Goal: Task Accomplishment & Management: Use online tool/utility

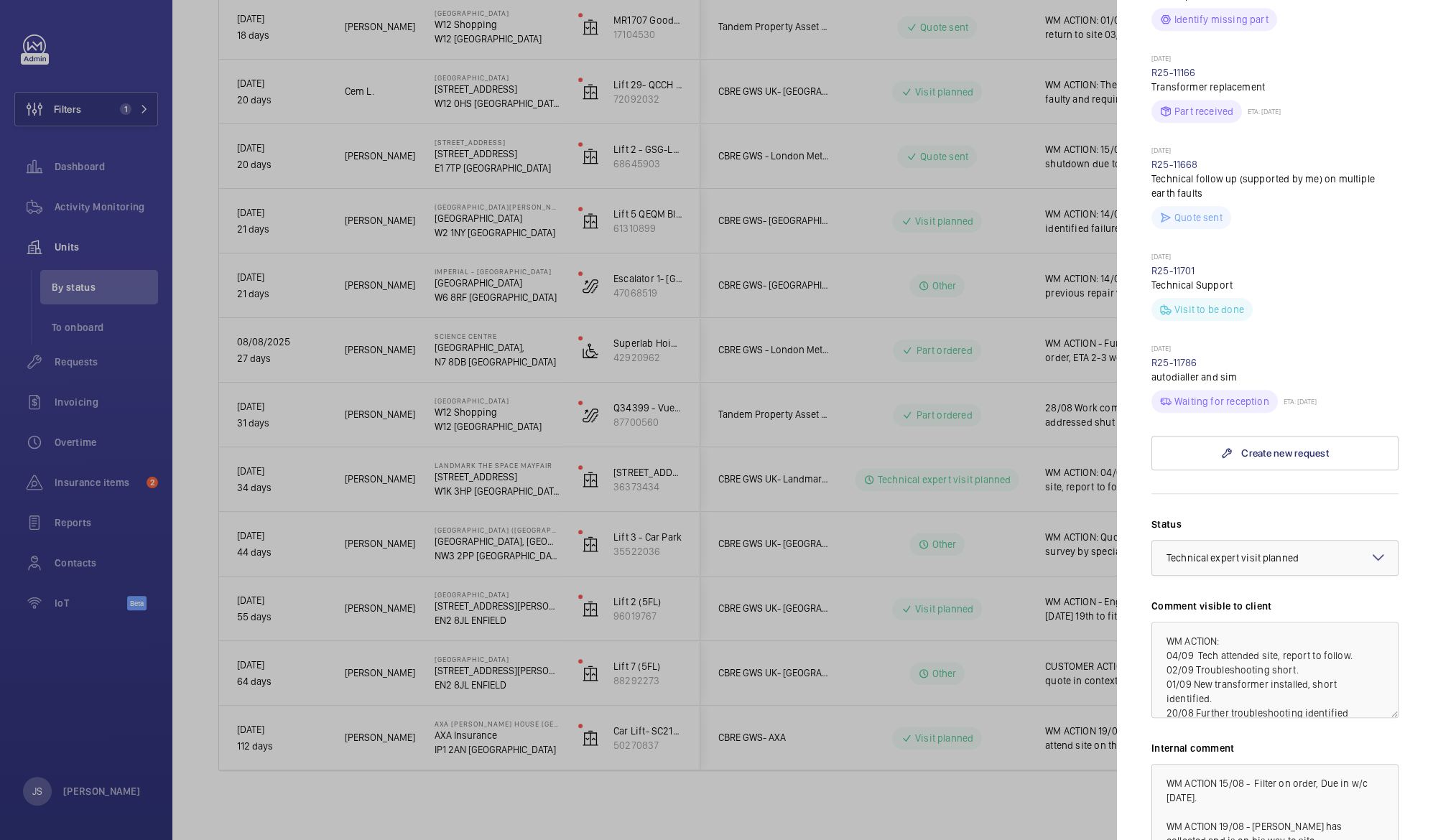
scroll to position [831, 0]
click at [1247, 619] on textarea "WM ACTION: 04/09 Tech attended site, report to follow. 02/09 Troubleshooting sh…" at bounding box center [1275, 667] width 247 height 96
click at [1217, 620] on textarea "WM ACTION: 05/09 04/09 Tech attended site, report to follow. 02/09 Troubleshoot…" at bounding box center [1275, 667] width 247 height 96
type textarea "WM ACTION: 05/09 Tech Manager to site, liaise with OEM 04/09 Tech attended site…"
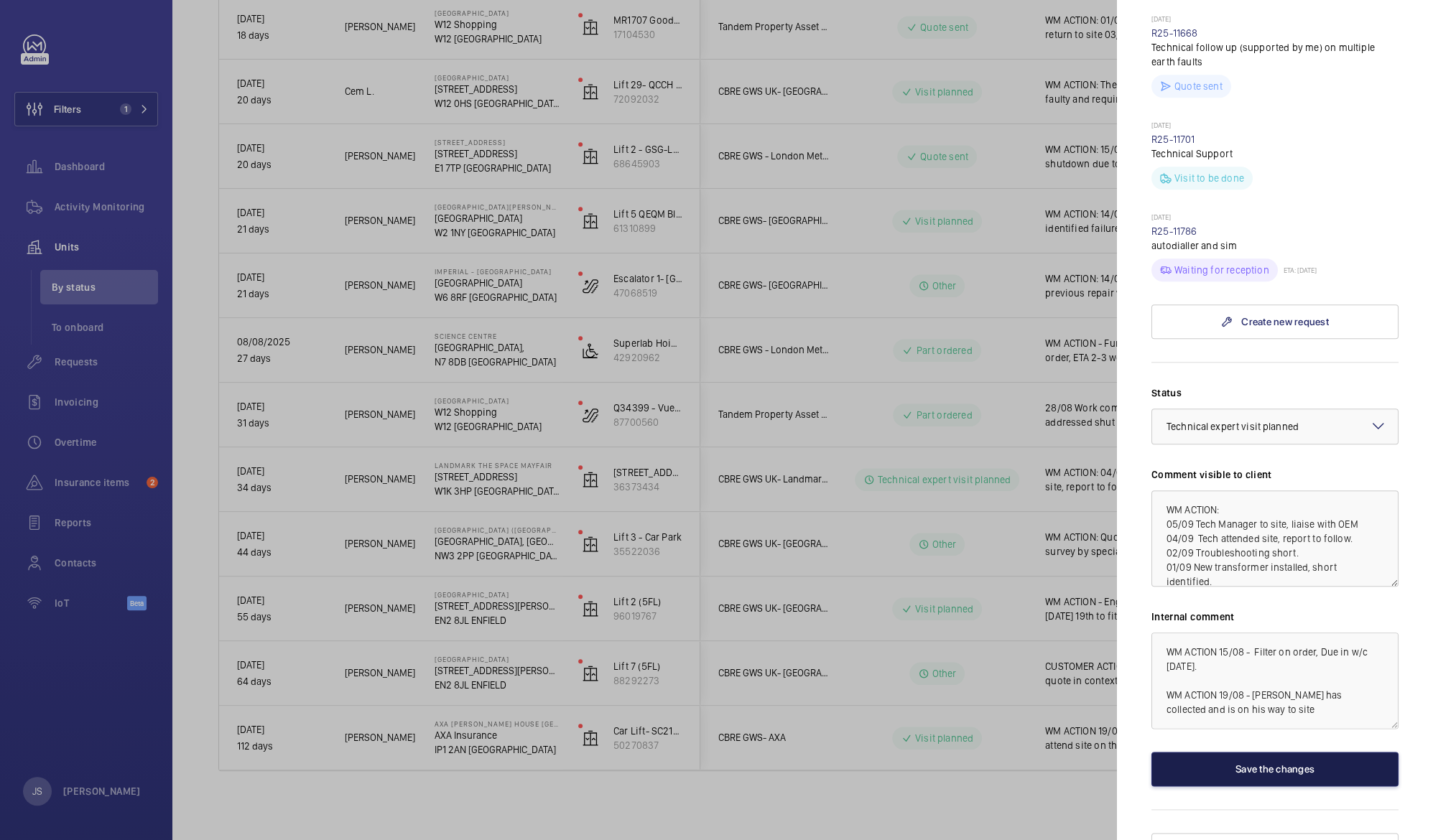
click at [1234, 752] on button "Save the changes" at bounding box center [1275, 770] width 247 height 34
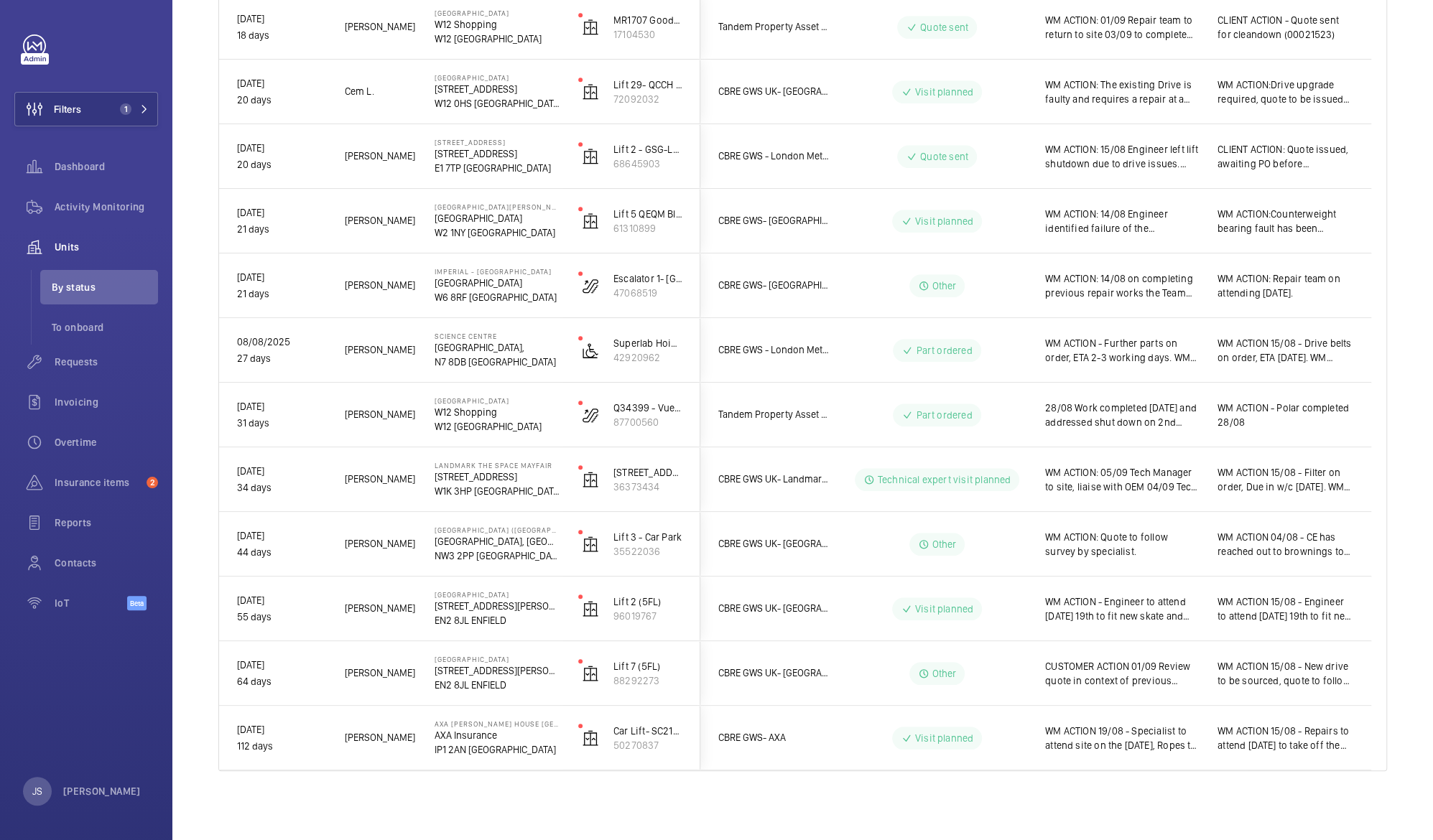
scroll to position [0, 0]
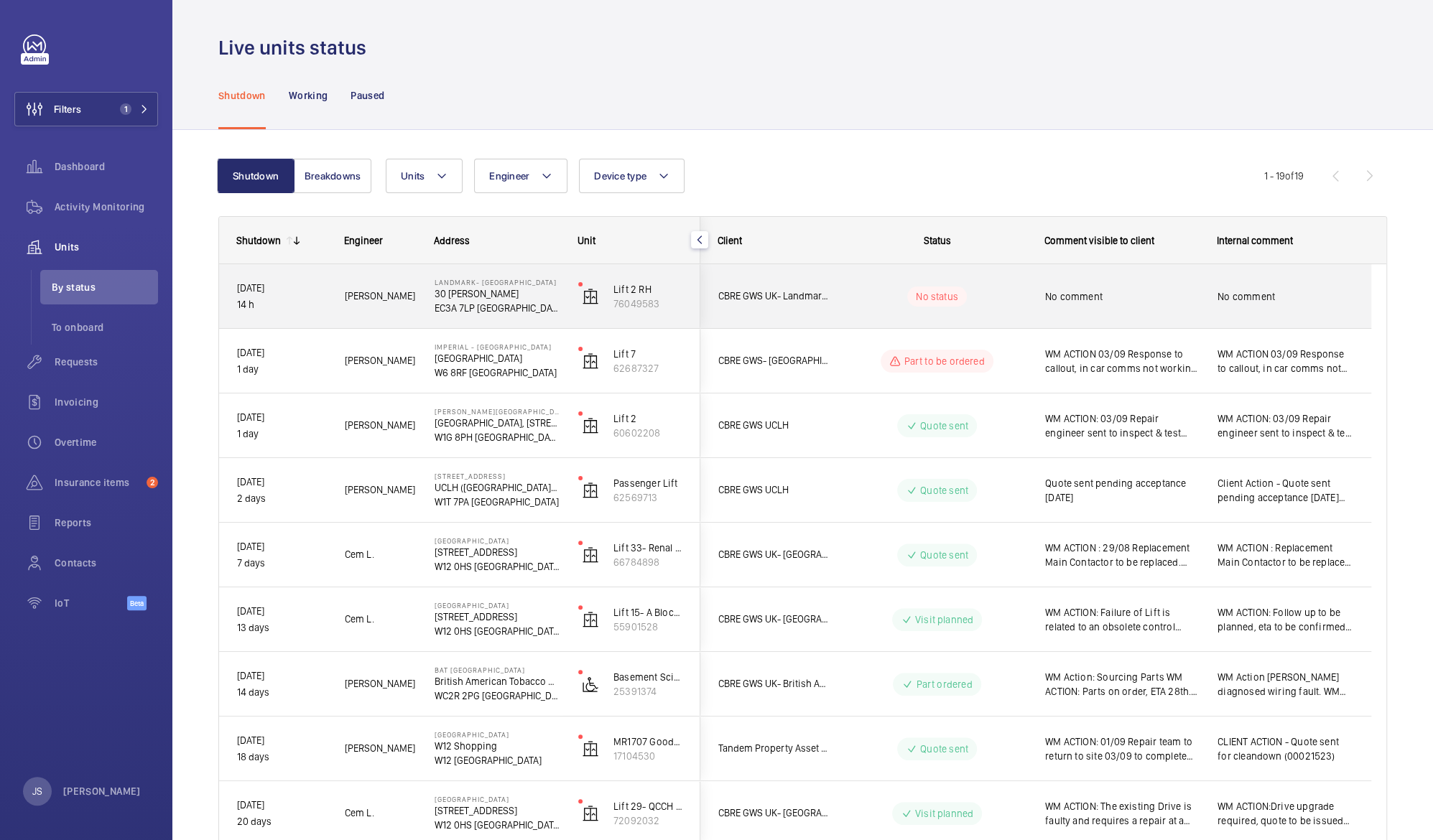
click at [1278, 293] on span "No comment" at bounding box center [1285, 296] width 136 height 15
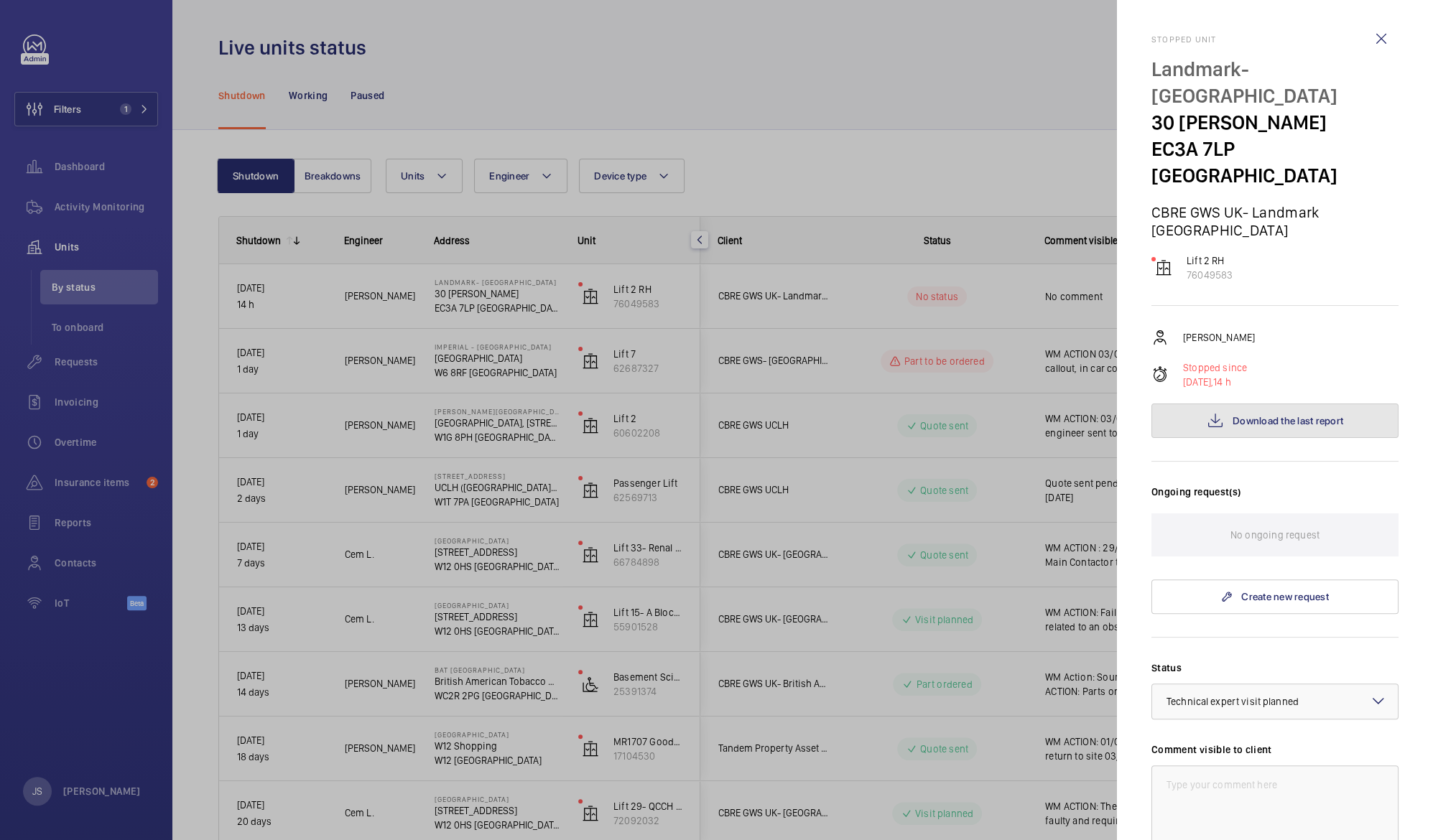
click at [1285, 415] on span "Download the last report" at bounding box center [1288, 420] width 111 height 11
click at [1370, 692] on mat-icon at bounding box center [1379, 701] width 17 height 17
click at [1287, 829] on span "Visit planned" at bounding box center [1275, 836] width 217 height 15
click at [1222, 765] on textarea at bounding box center [1275, 813] width 247 height 96
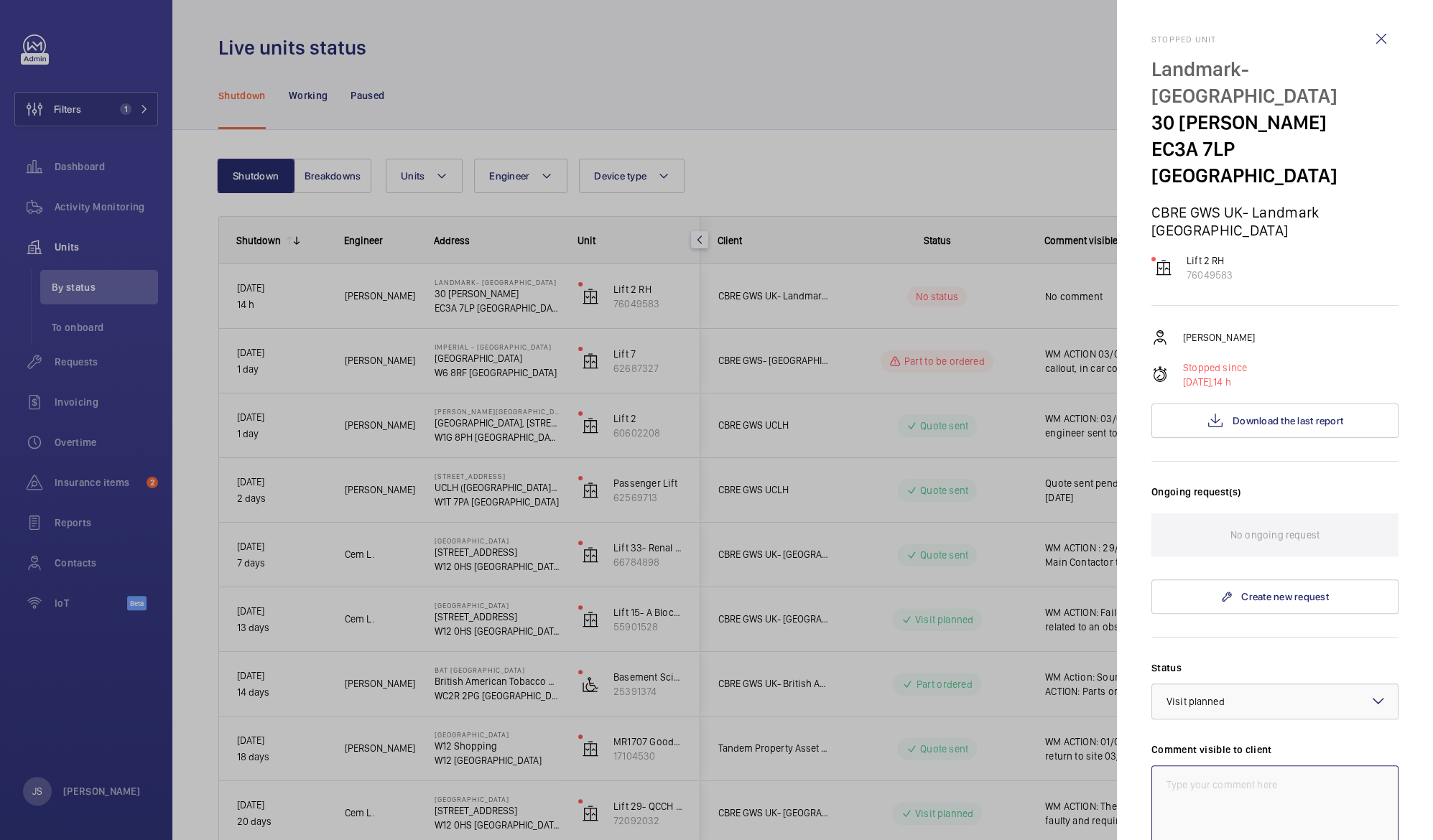
click at [1170, 765] on textarea at bounding box center [1275, 813] width 247 height 96
paste textarea "Unabe to rectify with single engineer, will attend [DATE] morning and further i…"
click at [1226, 765] on textarea "WM ACTION : Unabe to rectify with single engineer, will attend [DATE] morning a…" at bounding box center [1275, 813] width 247 height 96
click at [1226, 765] on textarea "WM ACTION : 04/09 unabe to rectify with single engineer, will attend [DATE] mor…" at bounding box center [1275, 813] width 247 height 96
click at [1217, 770] on textarea "WM ACTION : 04/09 unabe to rectify with single engineer, will attend [DATE] mor…" at bounding box center [1275, 813] width 247 height 96
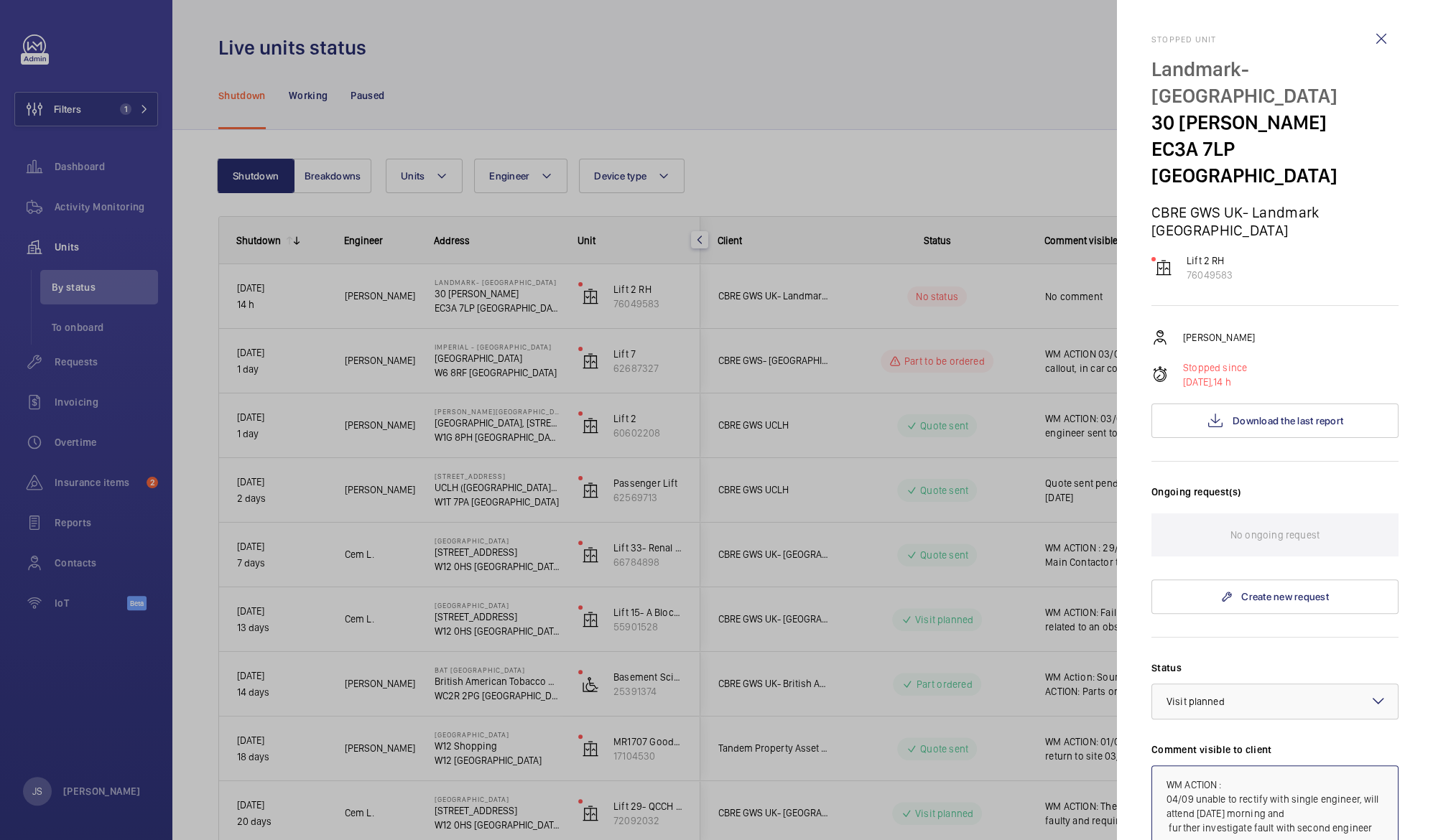
click at [1357, 775] on textarea "WM ACTION : 04/09 unable to rectify with single engineer, will attend [DATE] mo…" at bounding box center [1275, 813] width 247 height 96
click at [1225, 765] on textarea "WM ACTION : 04/09 unable to rectify with single engineer. will attend [DATE] mo…" at bounding box center [1275, 813] width 247 height 96
drag, startPoint x: 1161, startPoint y: 799, endPoint x: 1312, endPoint y: 794, distance: 151.1
click at [1312, 794] on textarea "WM ACTION : 05/09 04/09 unable to rectify with single engineer. will attend [DA…" at bounding box center [1275, 813] width 247 height 96
click at [1227, 765] on textarea "WM ACTION : 05/09 04/09 unable to rectify with single engineer. further investi…" at bounding box center [1275, 813] width 247 height 96
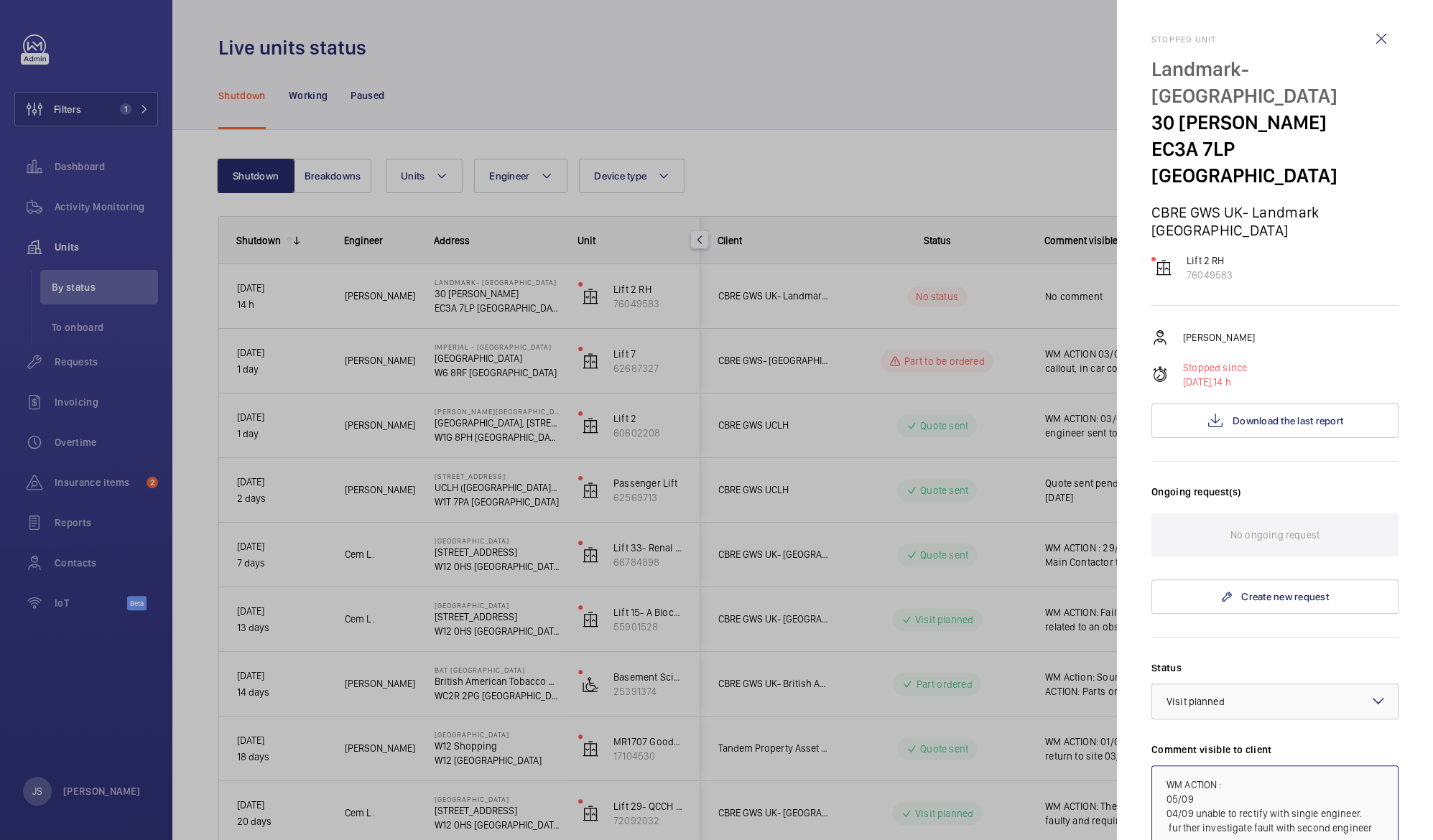
drag, startPoint x: 1166, startPoint y: 799, endPoint x: 1369, endPoint y: 800, distance: 203.0
click at [1369, 800] on textarea "WM ACTION : 05/09 04/09 unable to rectify with single engineer. further investi…" at bounding box center [1275, 813] width 247 height 96
click at [1201, 770] on textarea "WM ACTION : 05/09 04/09 unable to rectify with single engineer." at bounding box center [1275, 813] width 247 height 96
paste textarea "further investigate fault with second engineer"
click at [1244, 770] on textarea "WM ACTION : 05/09 Re-attend 04/09 unable to rectify with single engineer." at bounding box center [1275, 813] width 247 height 96
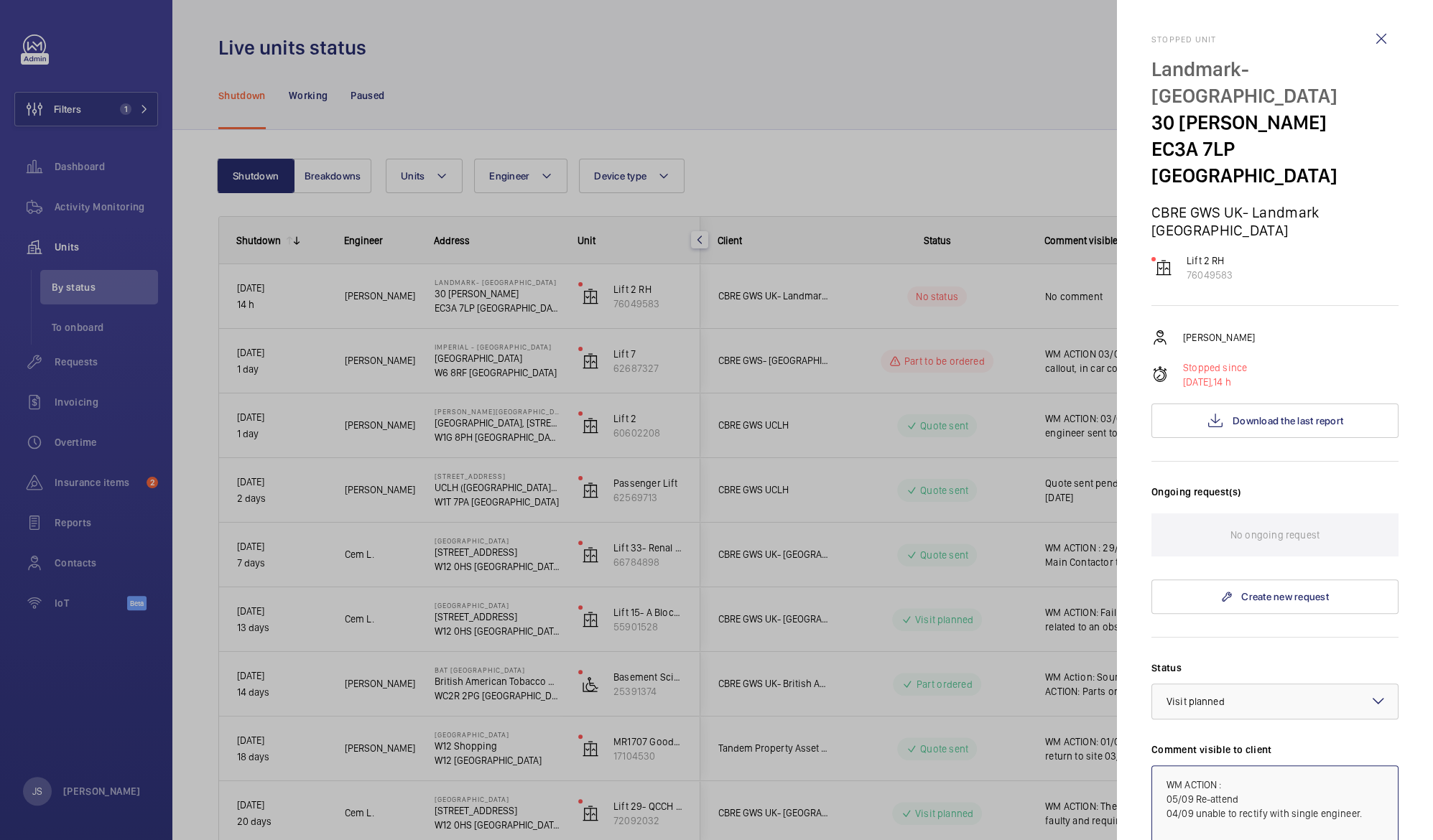
paste textarea "further investigate fault with second engineer"
click at [1241, 770] on textarea "WM ACTION : 05/09 Re-attend further investigate fault with second engineer 04/0…" at bounding box center [1275, 813] width 247 height 96
click at [1290, 782] on textarea "WM ACTION : 05/09 Re-attend to continue troubleshooting fault with second engin…" at bounding box center [1275, 813] width 247 height 96
drag, startPoint x: 1167, startPoint y: 761, endPoint x: 1251, endPoint y: 825, distance: 105.6
click at [1251, 825] on textarea "WM ACTION : 05/09 Re-attend to continue troubleshooting fault with second engin…" at bounding box center [1275, 813] width 247 height 96
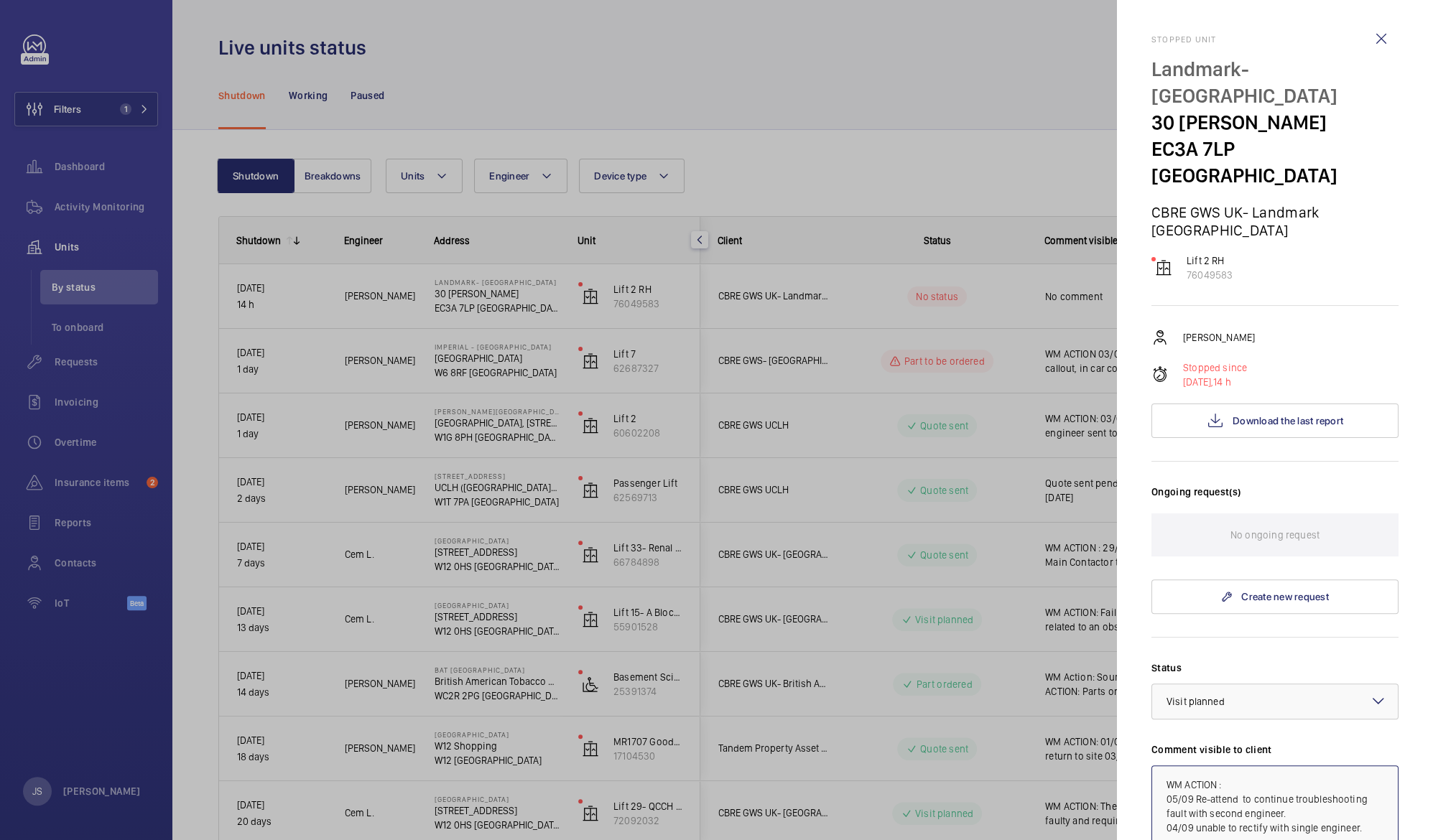
click at [1265, 800] on textarea "WM ACTION : 05/09 Re-attend to continue troubleshooting fault with second engin…" at bounding box center [1275, 813] width 247 height 96
drag, startPoint x: 1163, startPoint y: 755, endPoint x: 1230, endPoint y: 819, distance: 92.7
click at [1230, 819] on textarea "WM ACTION : 05/09 Re-attend to continue troubleshooting fault with second engin…" at bounding box center [1275, 813] width 247 height 96
type textarea "WM ACTION : 05/09 Re-attend to continue troubleshooting fault with second engin…"
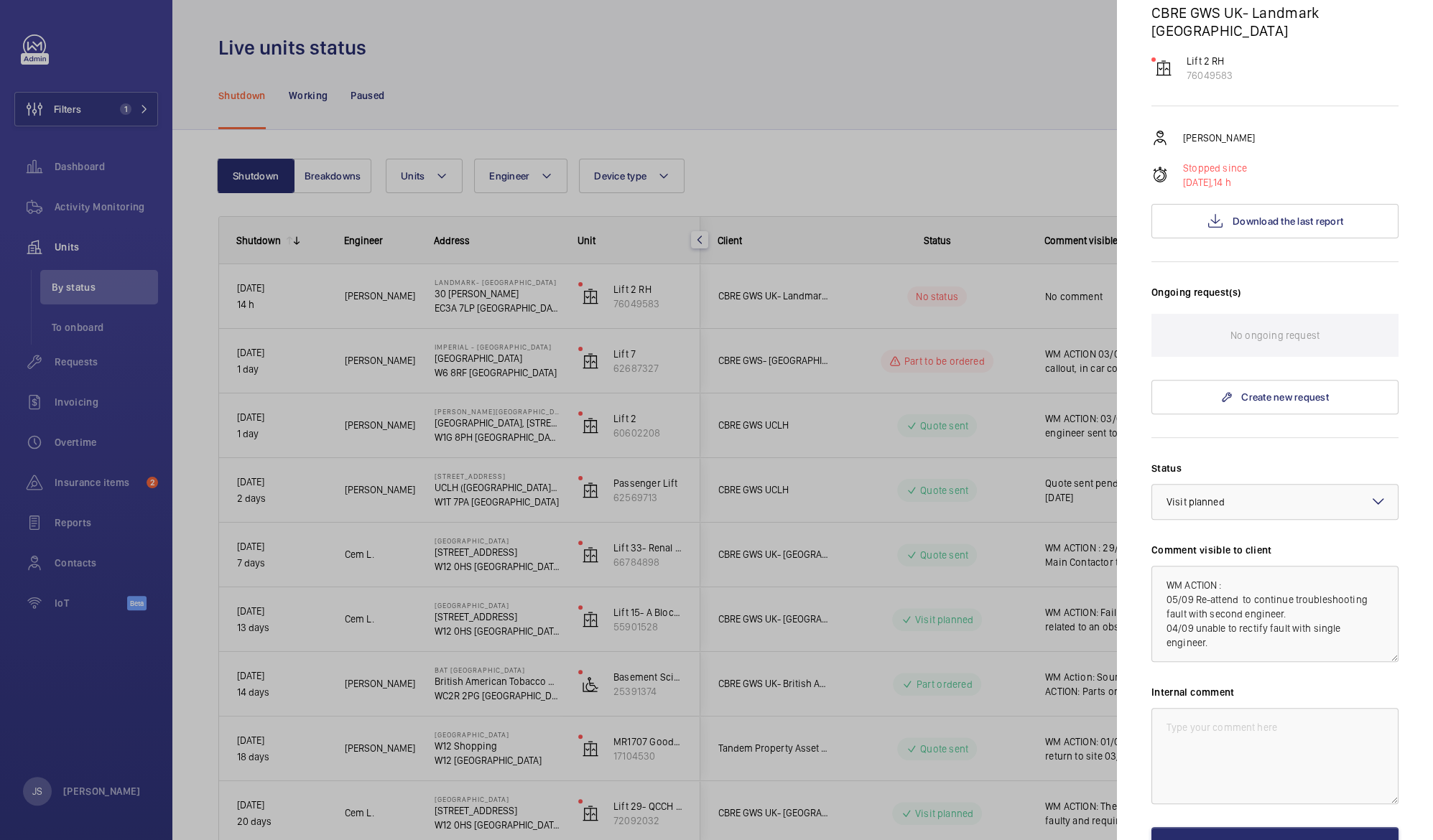
scroll to position [210, 0]
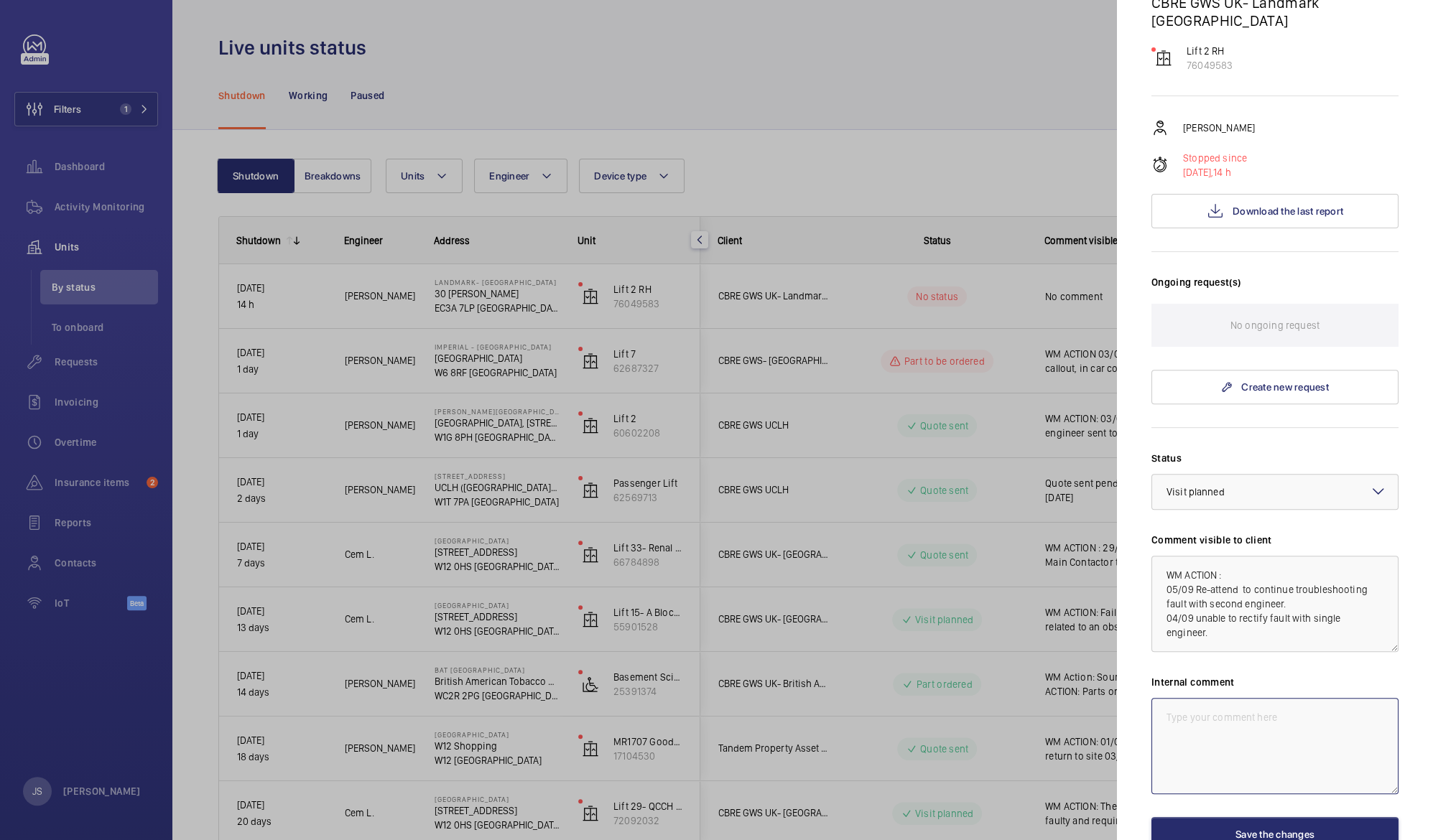
click at [1167, 698] on textarea at bounding box center [1275, 746] width 247 height 96
paste textarea "WM ACTION : 05/09 Re-attend to continue troubleshooting fault with second engin…"
drag, startPoint x: 1294, startPoint y: 704, endPoint x: 1191, endPoint y: 717, distance: 103.8
click at [1191, 717] on textarea "WM ACTION : 05/09 Re-attend to continue troubleshooting fault with second engin…" at bounding box center [1275, 746] width 247 height 96
drag, startPoint x: 1166, startPoint y: 694, endPoint x: 1217, endPoint y: 754, distance: 78.7
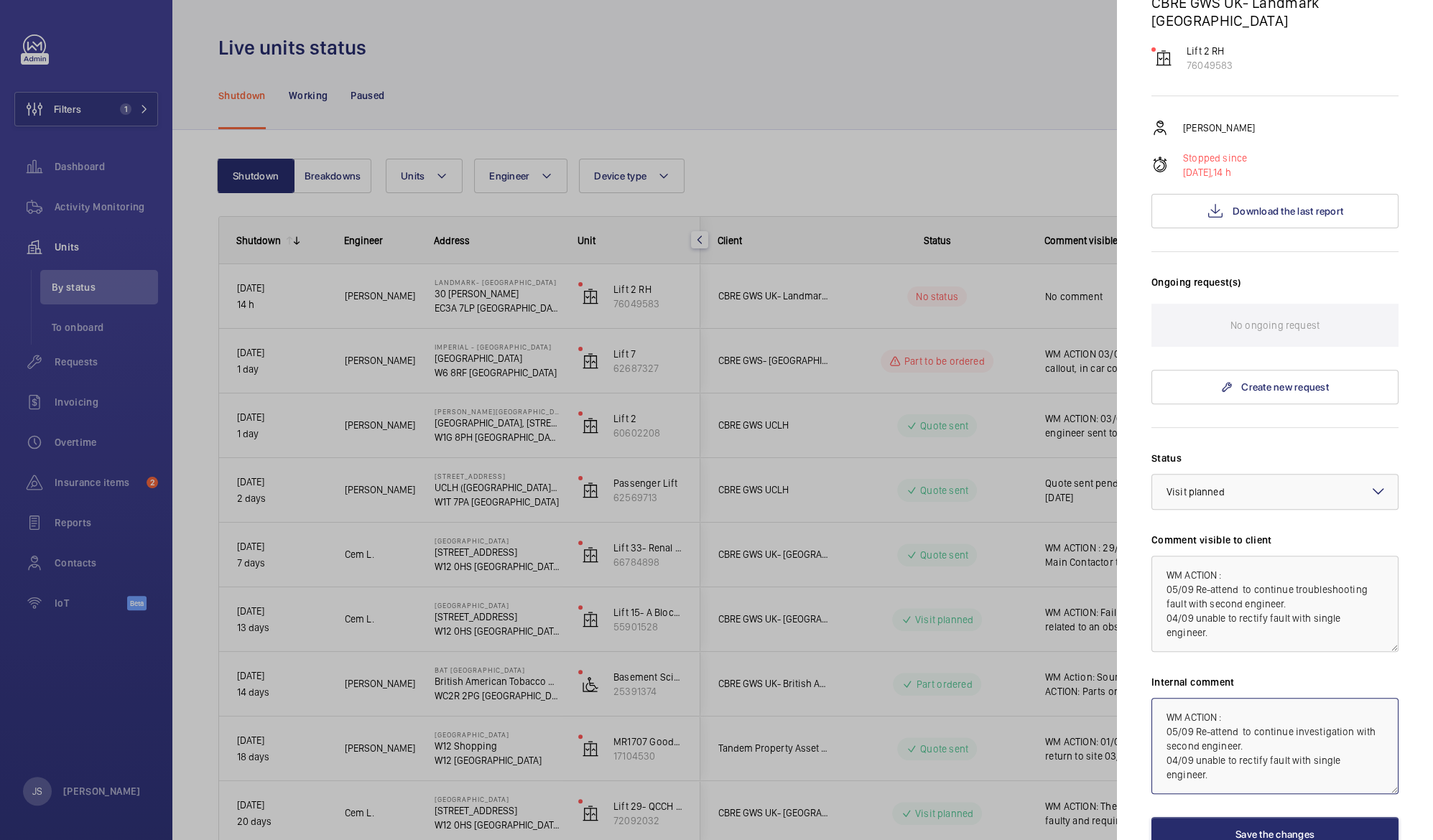
click at [1217, 754] on textarea "WM ACTION : 05/09 Re-attend to continue investigation with second engineer. 04/…" at bounding box center [1275, 746] width 247 height 96
type textarea "WM ACTION : 05/09 Re-attend to continue investigation with second engineer. 04/…"
drag, startPoint x: 1169, startPoint y: 548, endPoint x: 1214, endPoint y: 608, distance: 75.0
click at [1214, 608] on textarea "WM ACTION : 05/09 Re-attend to continue troubleshooting fault with second engin…" at bounding box center [1275, 604] width 247 height 96
click at [1195, 586] on textarea "WM ACTION : 05/09 Re-attend to continue troubleshooting fault with second engin…" at bounding box center [1275, 604] width 247 height 96
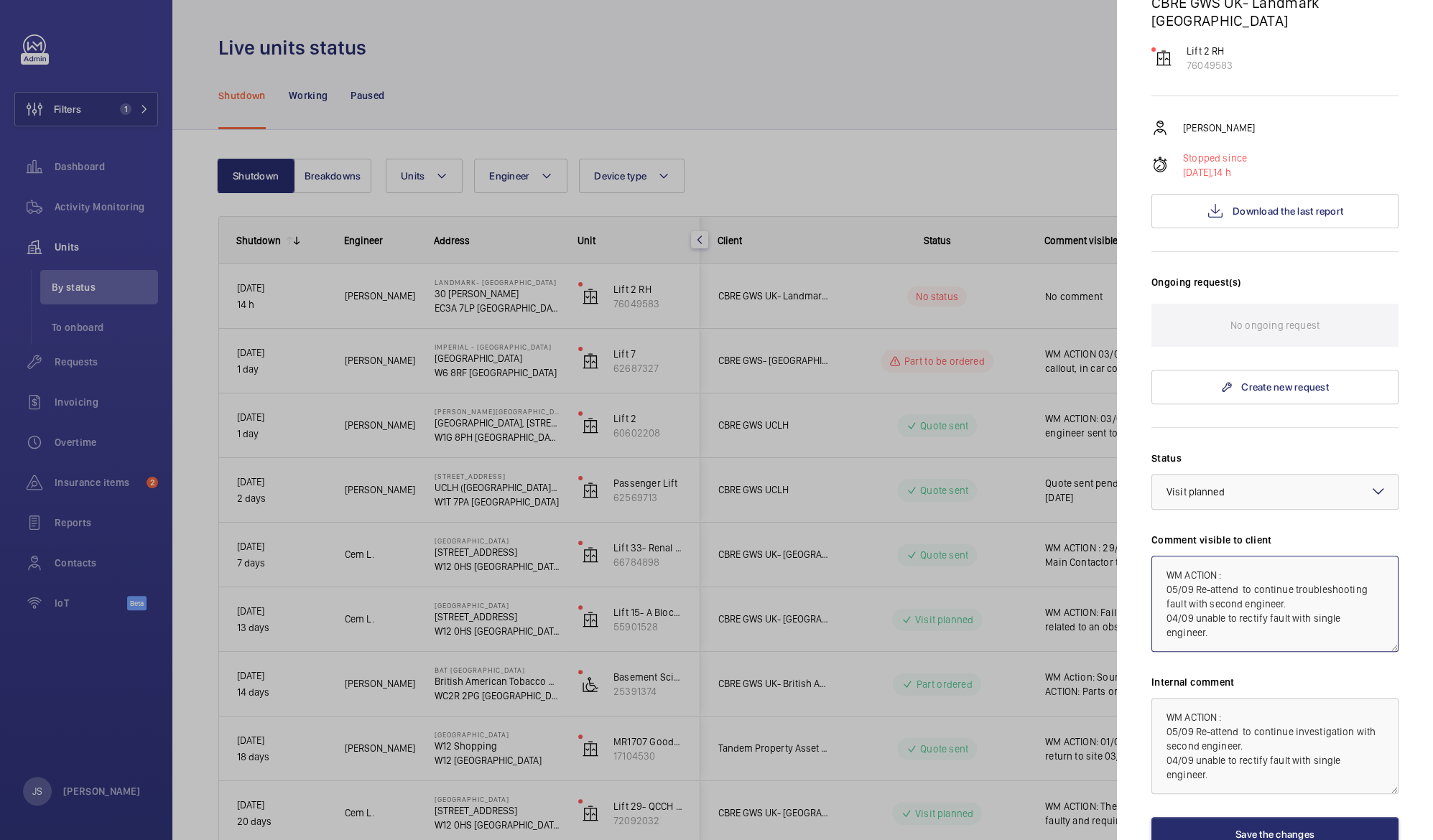
drag, startPoint x: 1195, startPoint y: 586, endPoint x: 1165, endPoint y: 546, distance: 50.0
click at [1165, 556] on textarea "WM ACTION : 05/09 Re-attend to continue troubleshooting fault with second engin…" at bounding box center [1275, 604] width 247 height 96
drag, startPoint x: 1165, startPoint y: 546, endPoint x: 1230, endPoint y: 602, distance: 85.8
click at [1230, 602] on textarea "WM ACTION : 05/09 Re-attend to continue troubleshooting fault with second engin…" at bounding box center [1275, 604] width 247 height 96
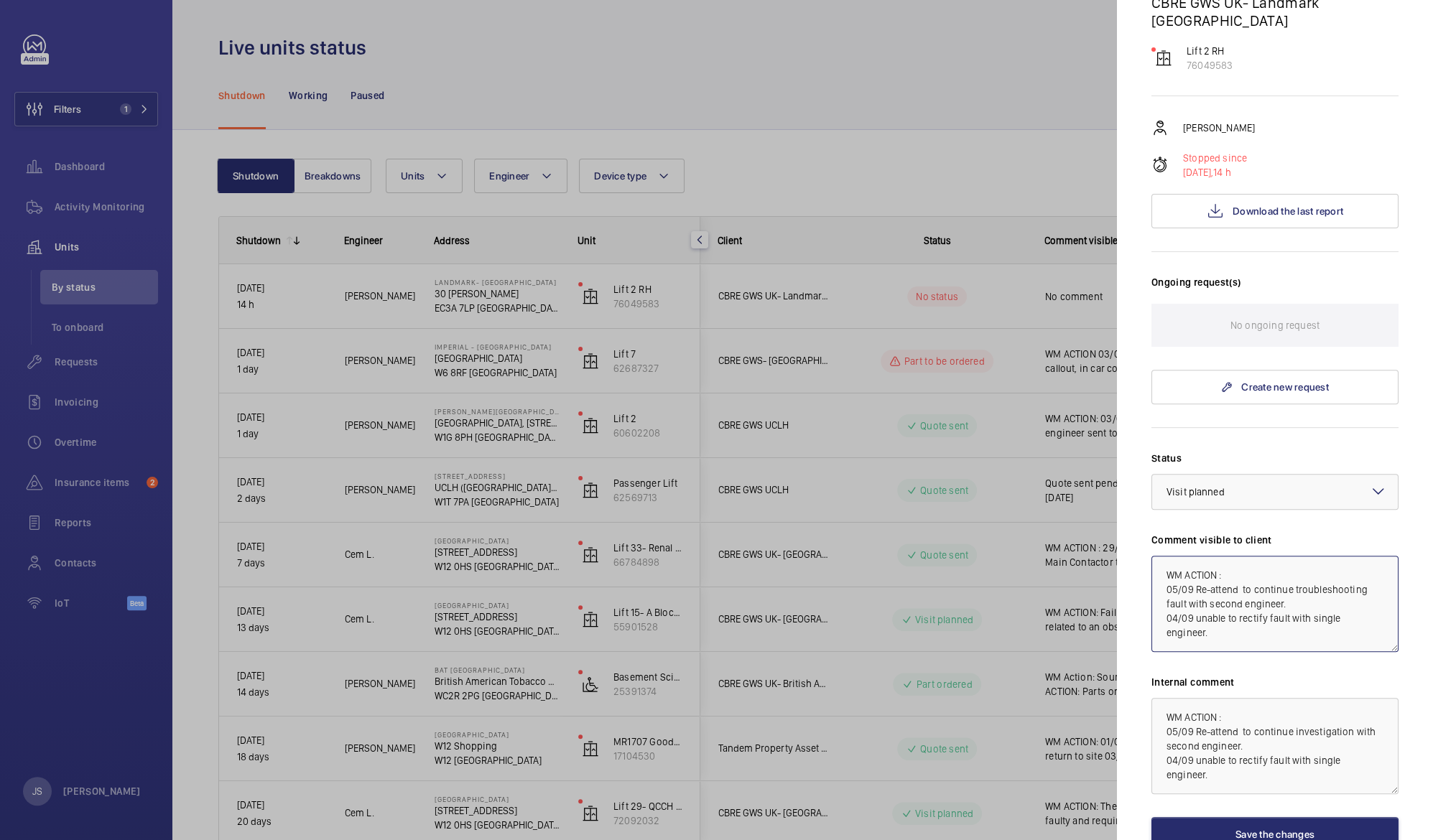
paste textarea "investigation with second engineer. 04/09 unable to rectify fault with single e…"
type textarea "WM ACTION : 05/09 Re-attend to continue investigation with second engineer. 04/…"
click at [1244, 818] on button "Save the changes" at bounding box center [1275, 835] width 247 height 34
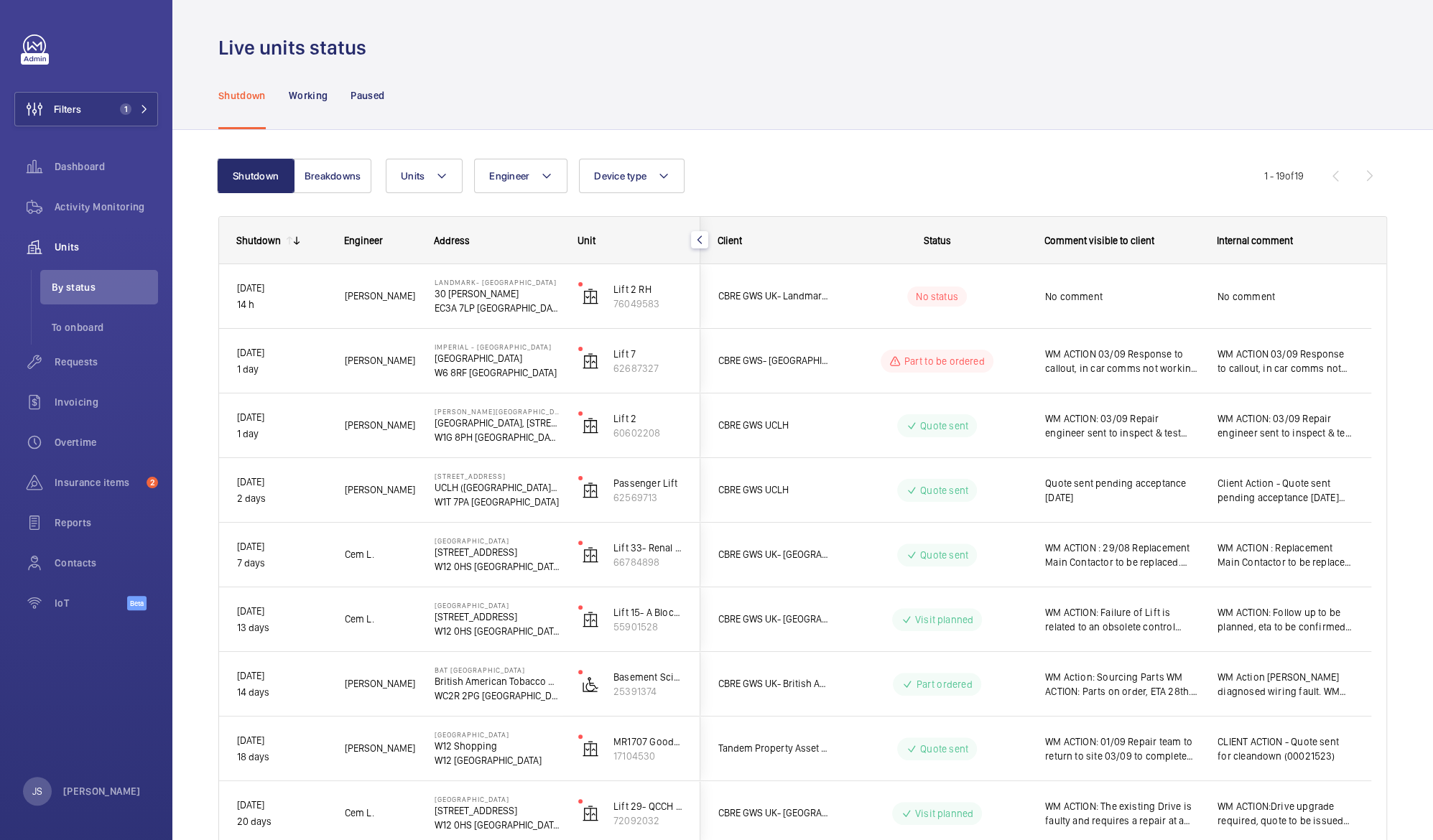
scroll to position [0, 0]
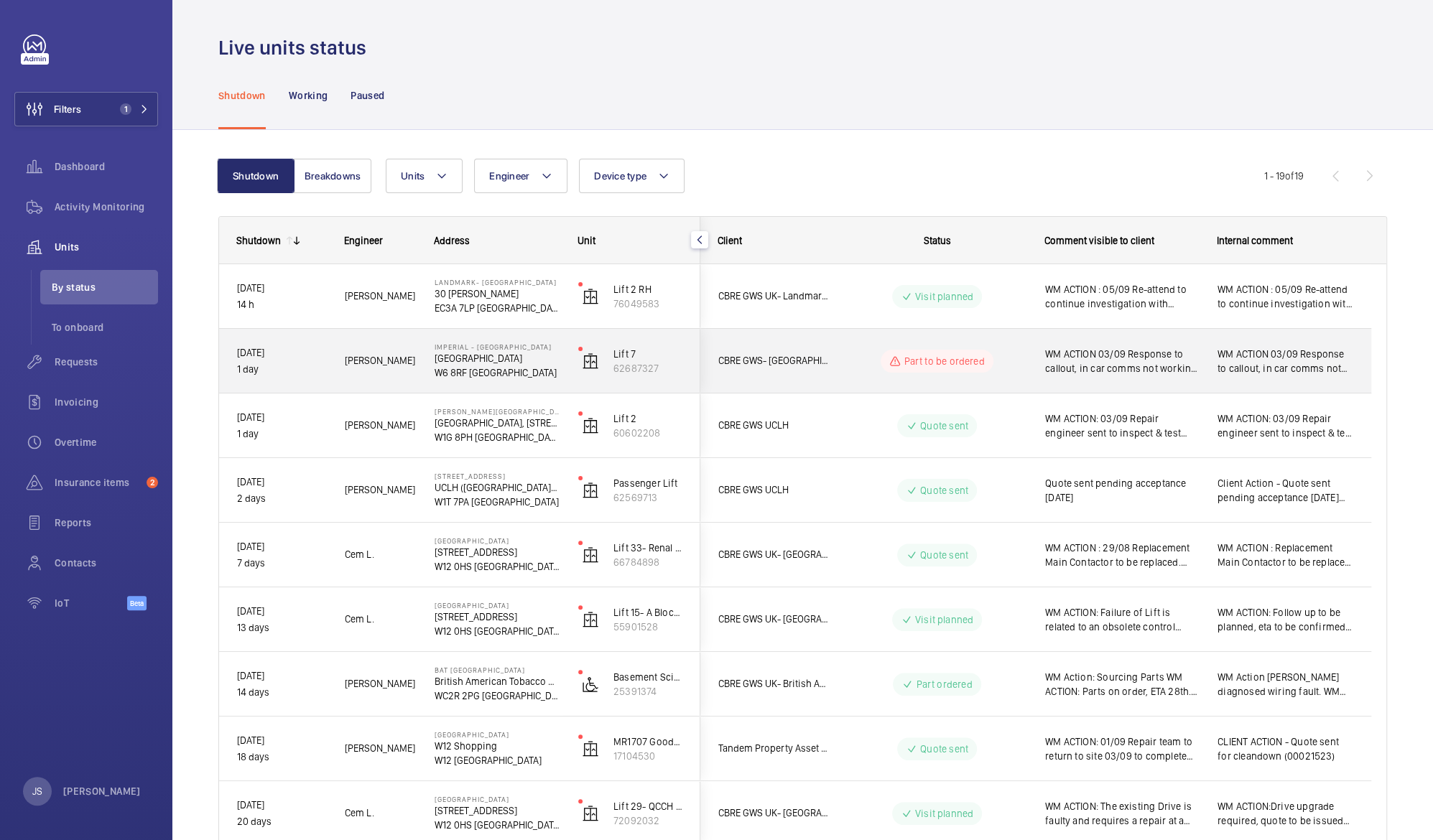
click at [1115, 356] on span "WM ACTION 03/09 Response to callout, in car comms not working due to expired SI…" at bounding box center [1122, 361] width 154 height 28
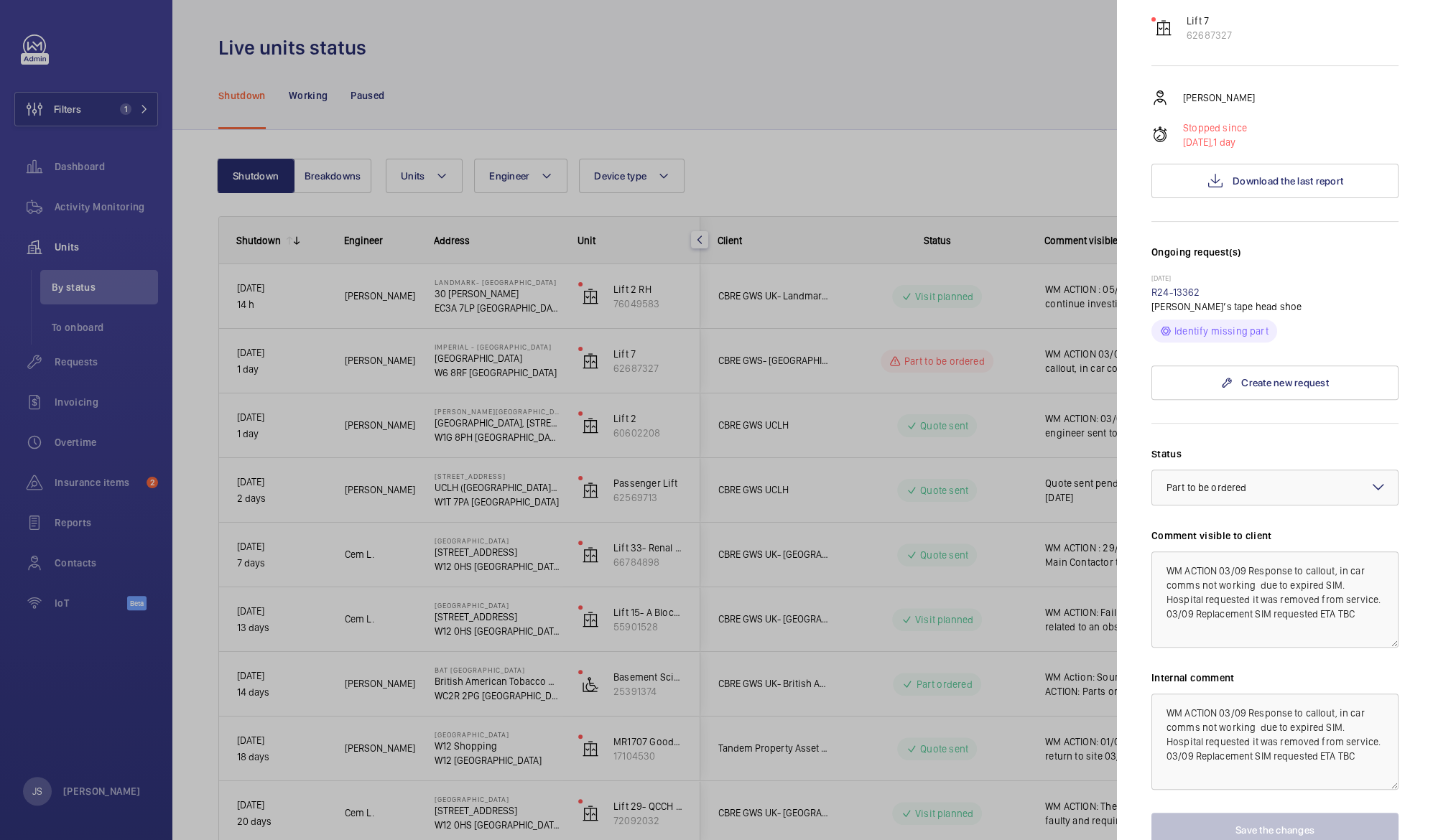
scroll to position [257, 0]
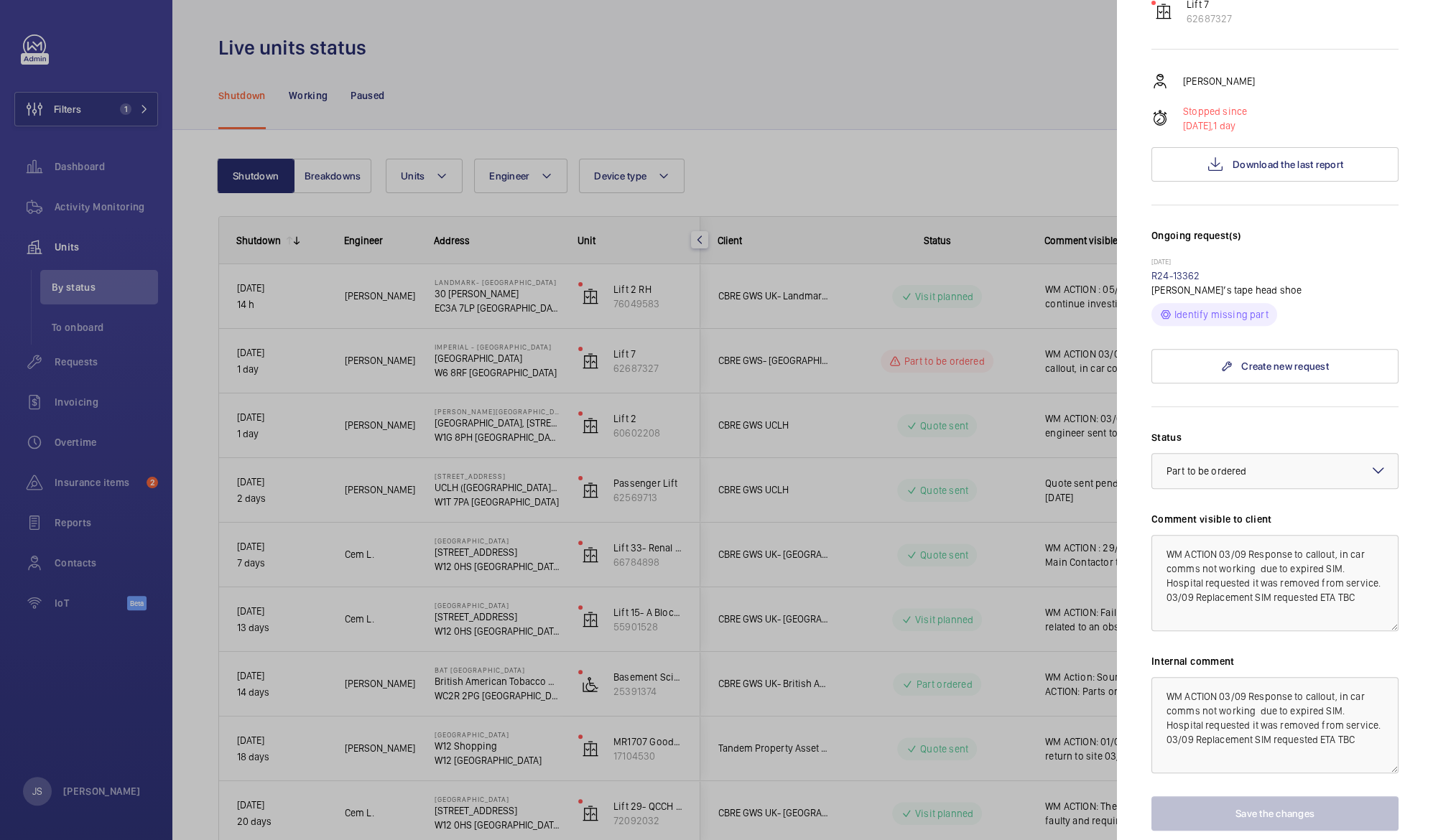
click at [844, 63] on div at bounding box center [716, 420] width 1433 height 840
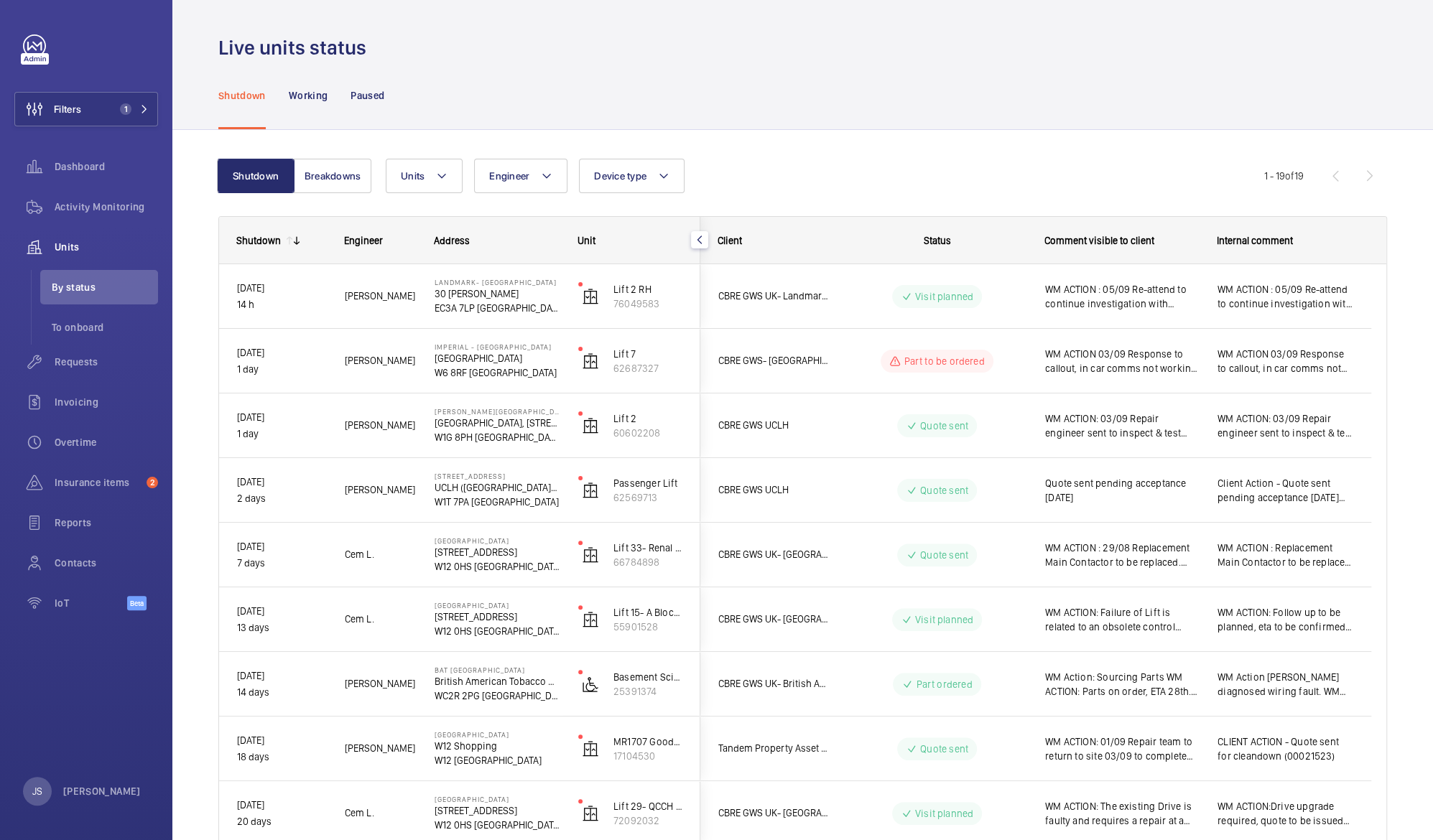
scroll to position [0, 0]
click at [80, 112] on span "Filters" at bounding box center [68, 109] width 27 height 15
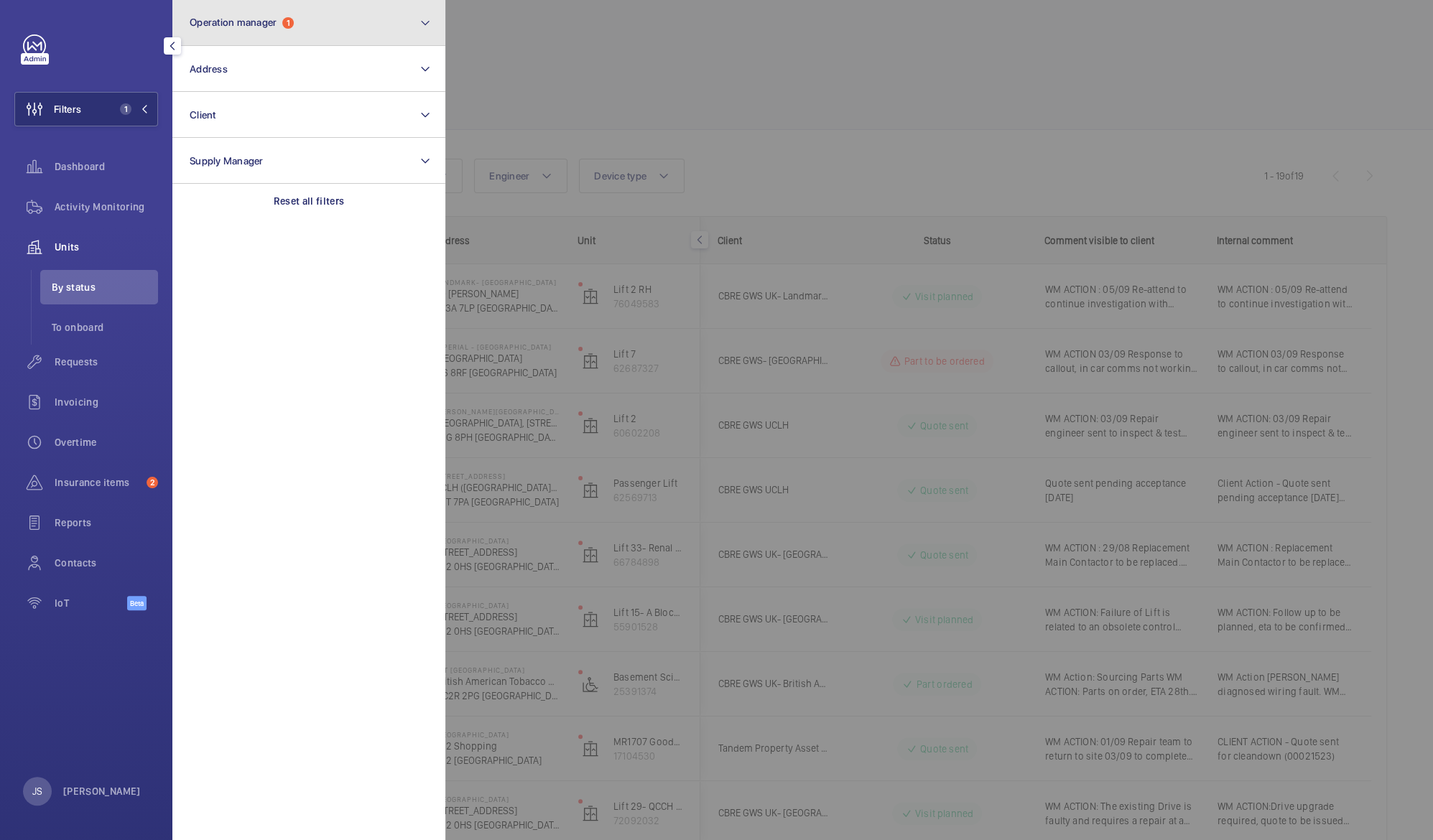
click at [222, 20] on span "Operation manager" at bounding box center [233, 21] width 87 height 11
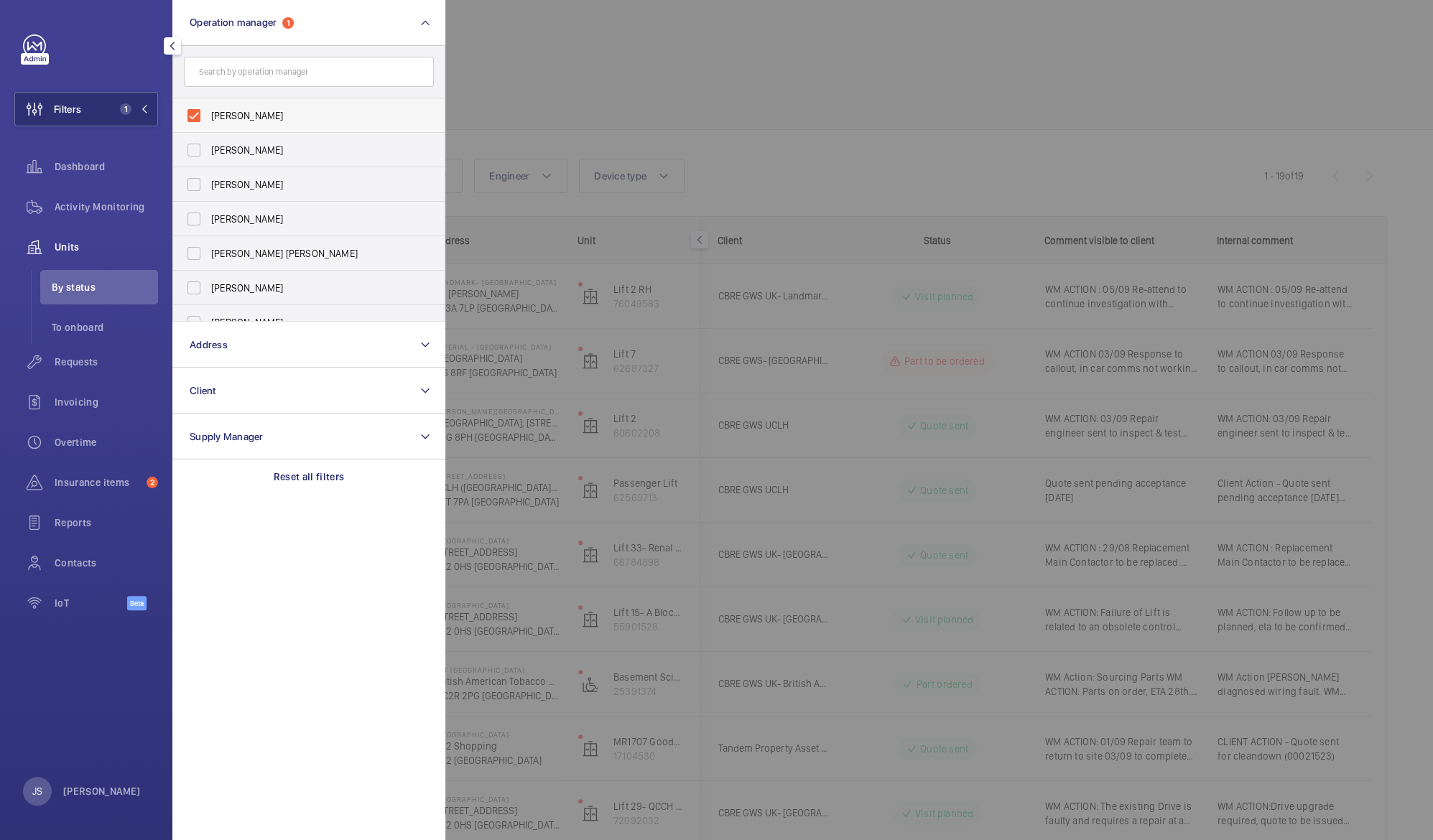
click at [206, 110] on label "[PERSON_NAME]" at bounding box center [298, 116] width 250 height 34
click at [206, 110] on input "[PERSON_NAME]" at bounding box center [193, 115] width 28 height 28
checkbox input "false"
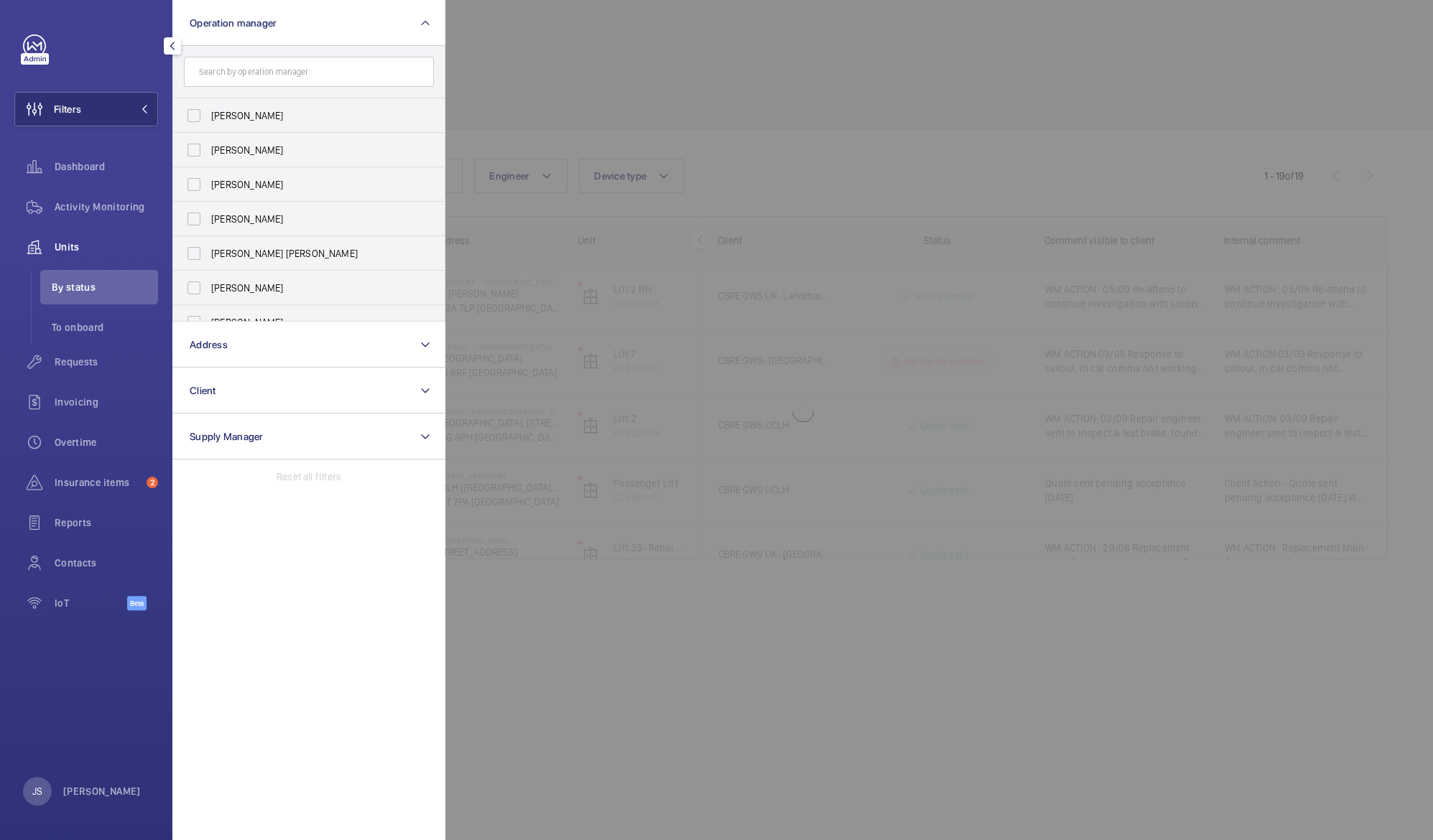
click at [120, 56] on div at bounding box center [90, 46] width 135 height 23
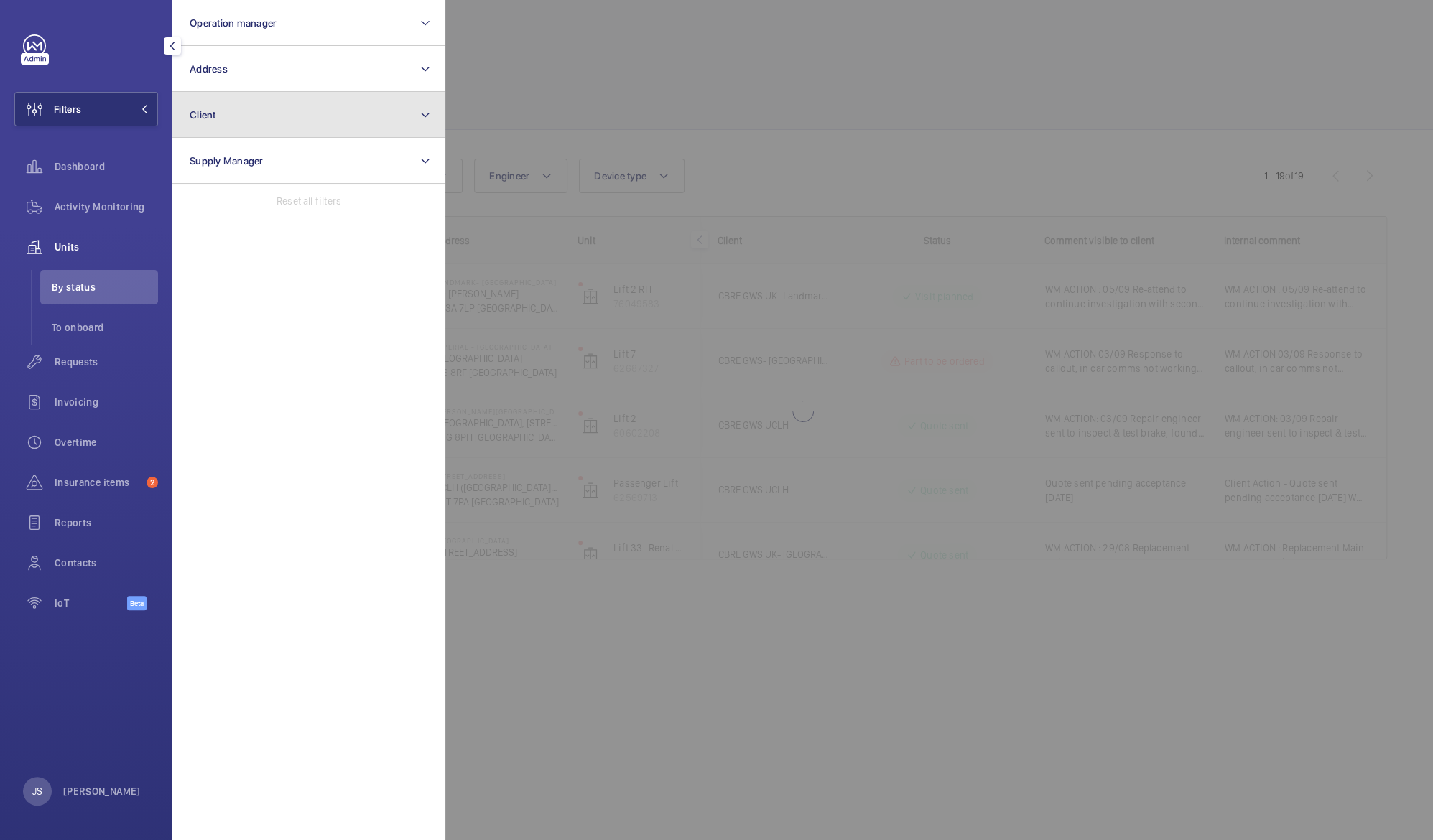
click at [199, 111] on span "Client" at bounding box center [203, 114] width 27 height 11
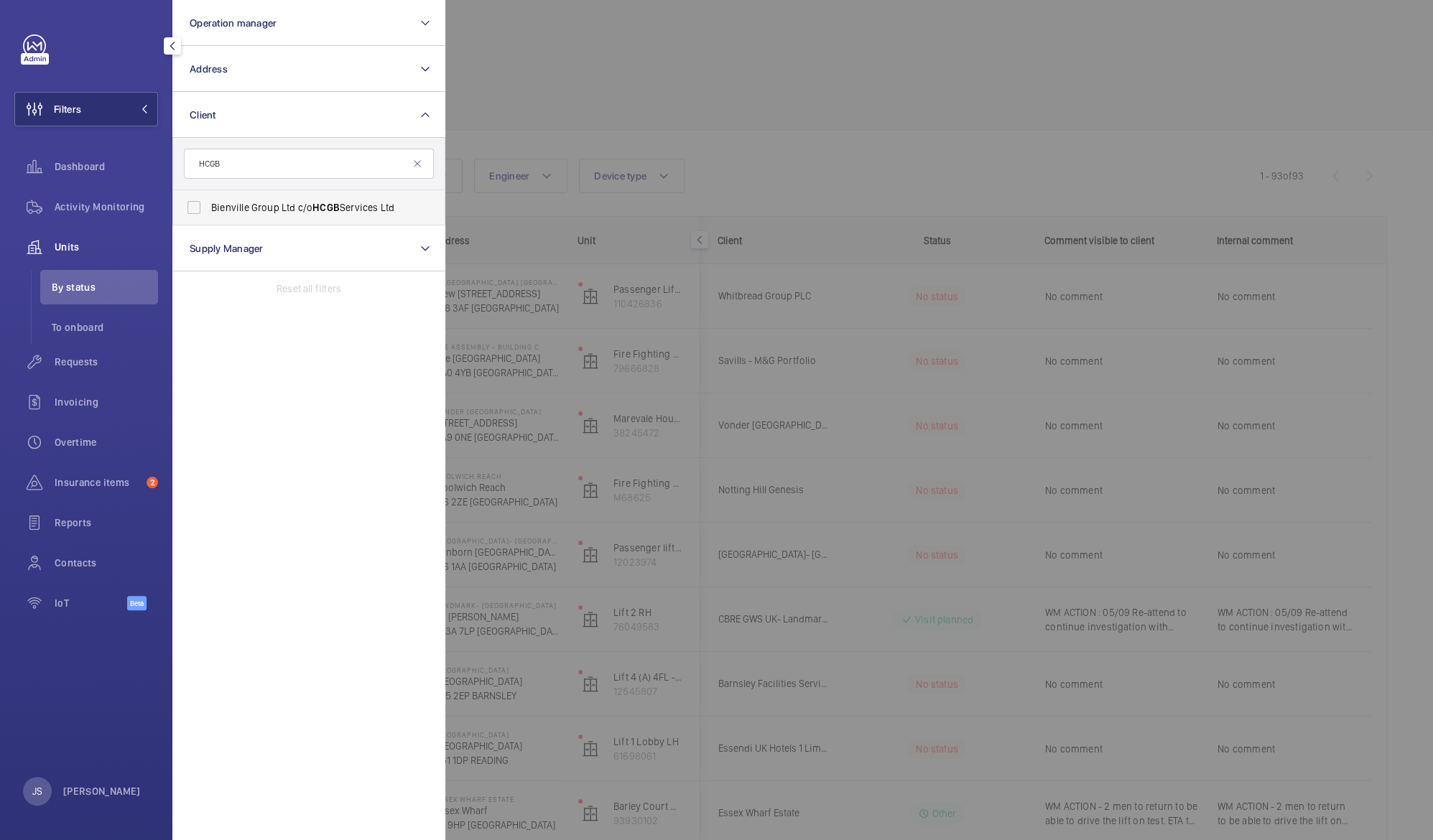
type input "HCGB"
click at [218, 207] on span "Bienville Group Ltd c/o HCGB Services Ltd" at bounding box center [310, 207] width 198 height 15
click at [209, 207] on input "Bienville Group Ltd c/o HCGB Services Ltd" at bounding box center [193, 207] width 28 height 28
checkbox input "true"
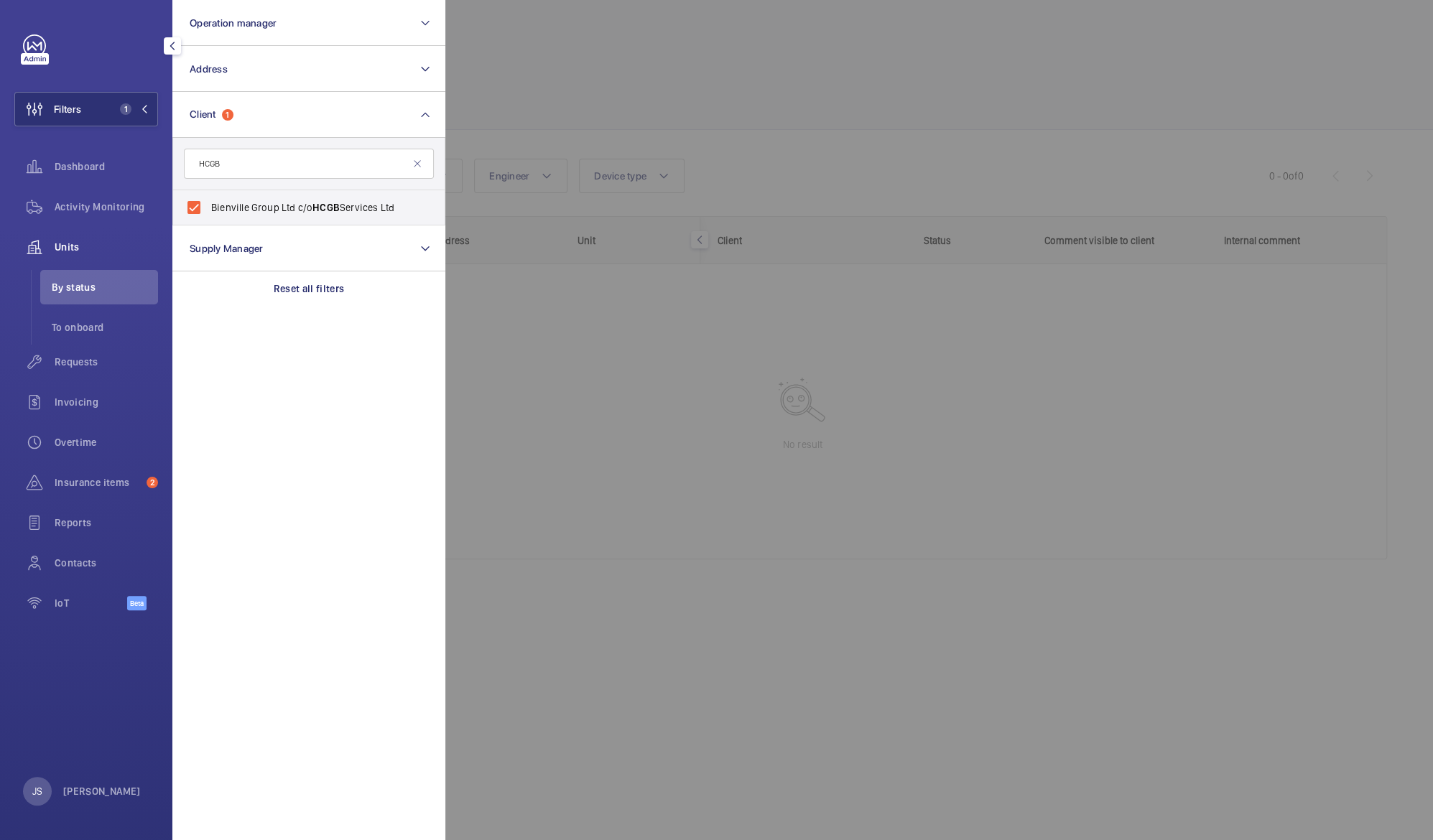
click at [592, 59] on div at bounding box center [1162, 420] width 1433 height 840
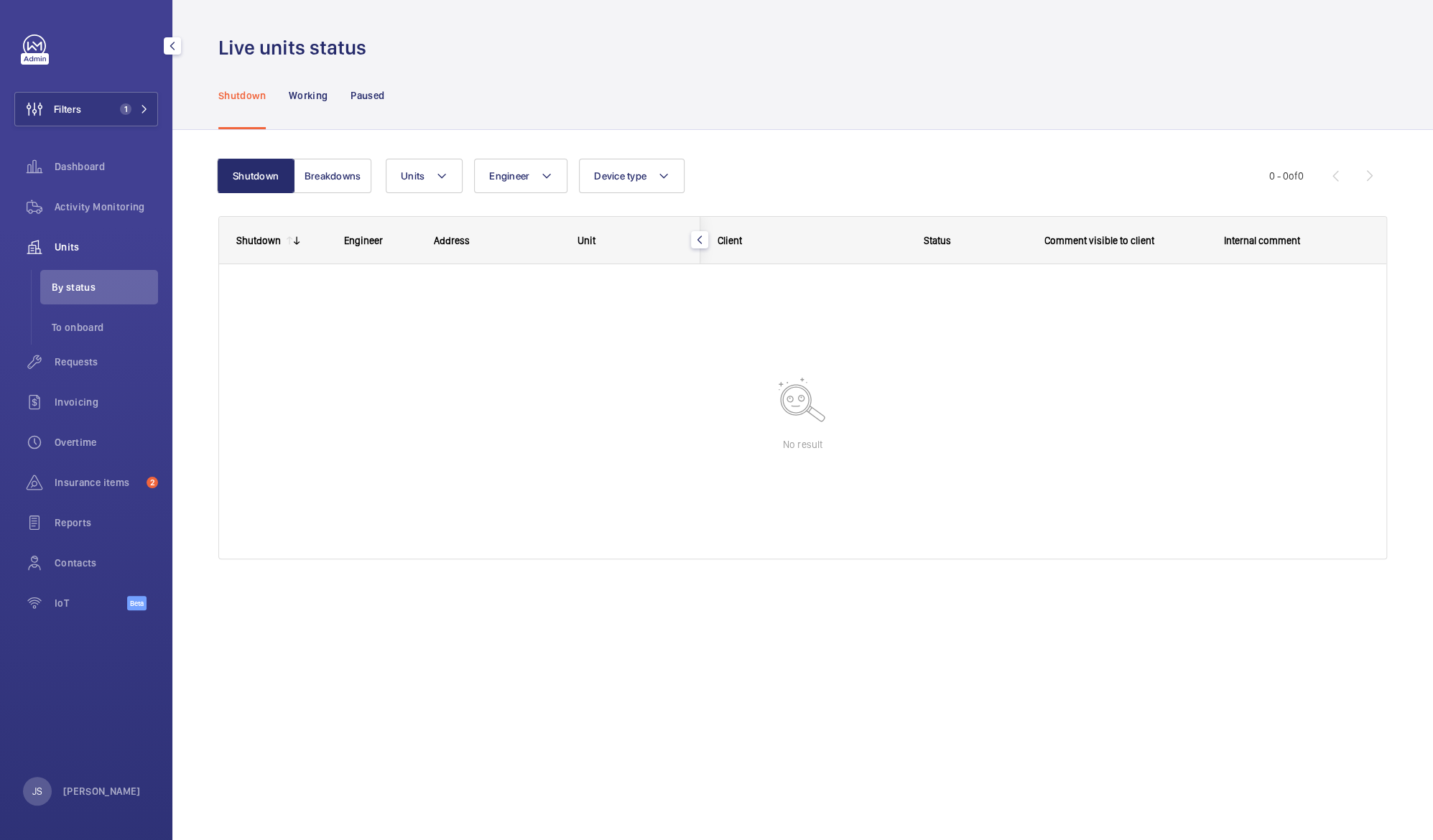
click at [69, 247] on span "Units" at bounding box center [107, 247] width 103 height 15
click at [64, 198] on div "Activity Monitoring" at bounding box center [86, 207] width 143 height 34
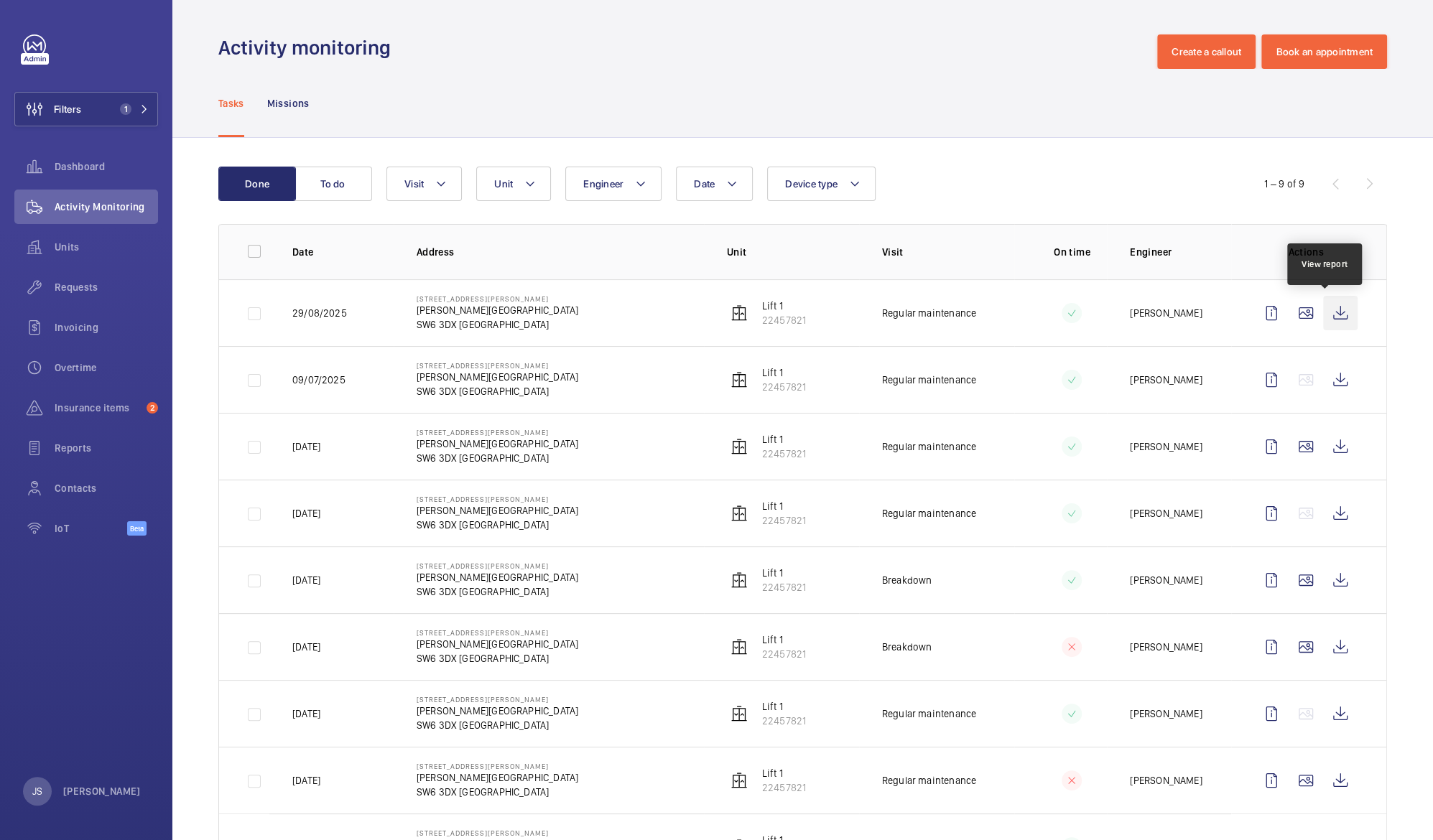
click at [1326, 313] on wm-front-icon-button at bounding box center [1340, 313] width 34 height 34
click at [778, 316] on p "22457821" at bounding box center [784, 320] width 44 height 15
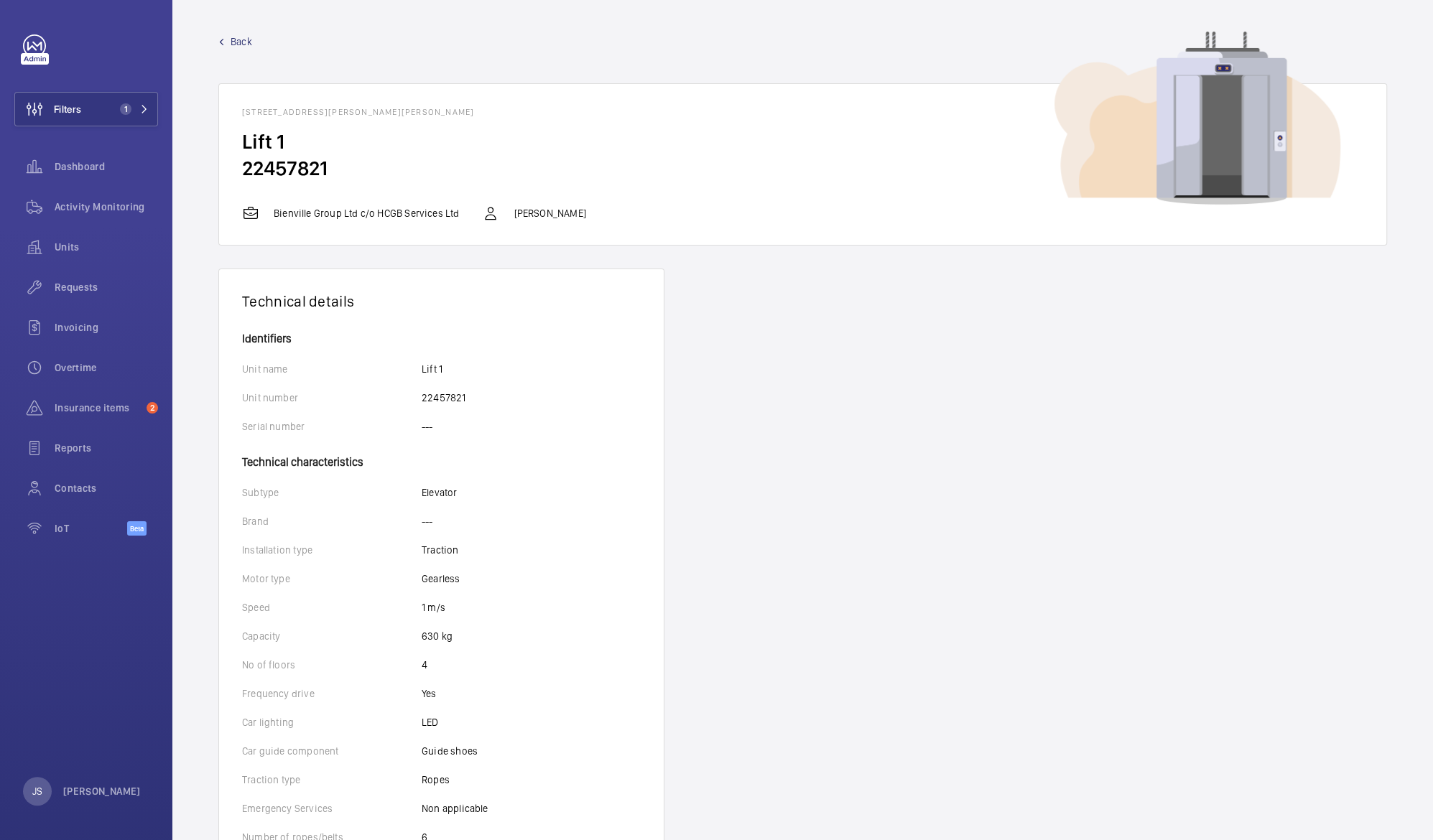
drag, startPoint x: 339, startPoint y: 161, endPoint x: 235, endPoint y: 163, distance: 104.0
click at [235, 163] on wm-front-card-body "Lift 1 22457821" at bounding box center [802, 167] width 1168 height 76
drag, startPoint x: 235, startPoint y: 163, endPoint x: 264, endPoint y: 172, distance: 30.4
copy h2 "22457821"
click at [58, 103] on span "Filters" at bounding box center [68, 109] width 27 height 15
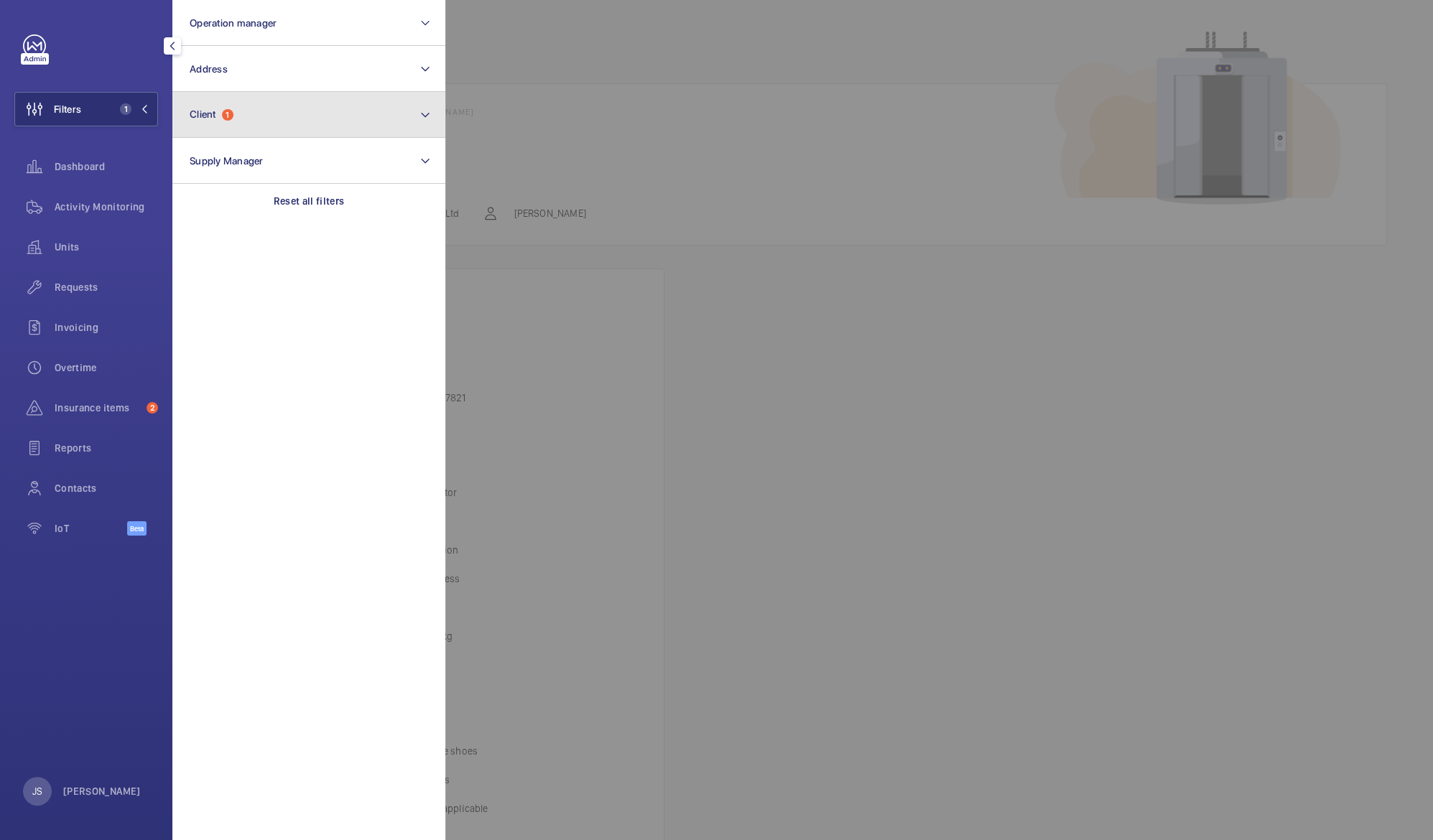
click at [213, 120] on button "Client 1" at bounding box center [309, 115] width 273 height 46
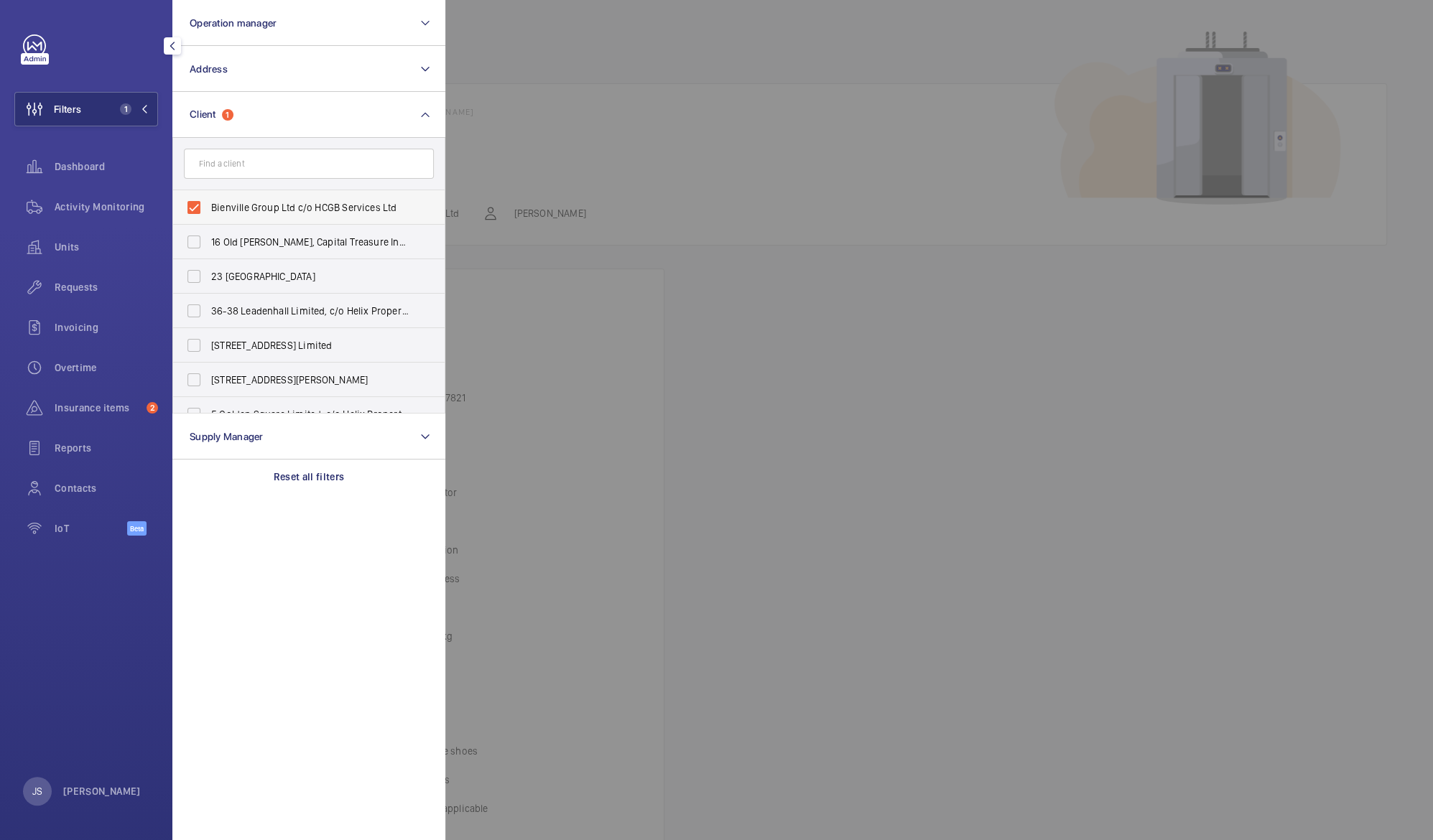
click at [193, 204] on label "Bienville Group Ltd c/o HCGB Services Ltd" at bounding box center [298, 208] width 250 height 34
click at [193, 204] on input "Bienville Group Ltd c/o HCGB Services Ltd" at bounding box center [193, 207] width 28 height 28
checkbox input "false"
click at [293, 25] on button "Operation manager" at bounding box center [309, 23] width 273 height 46
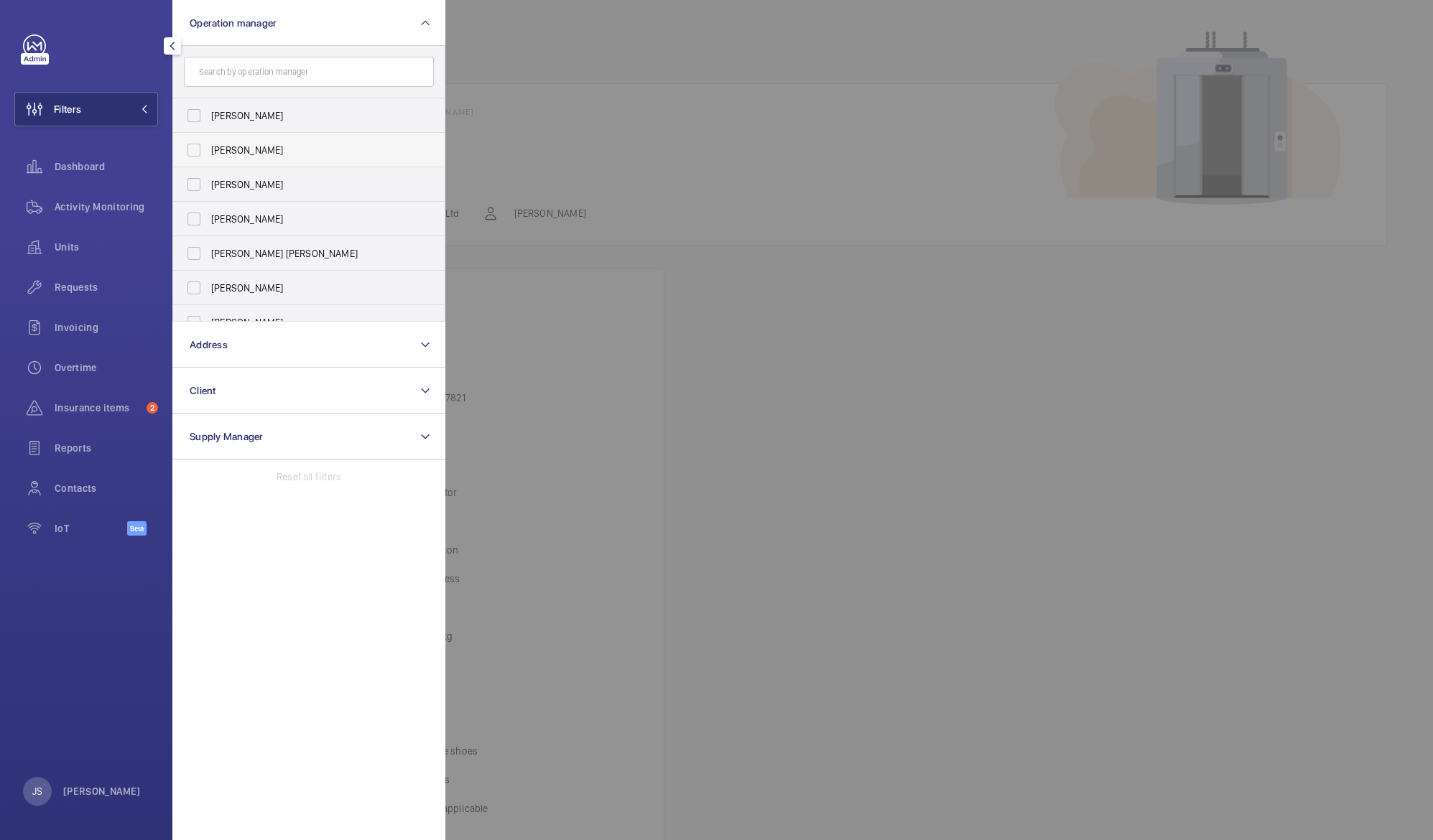
click at [257, 148] on span "[PERSON_NAME]" at bounding box center [310, 149] width 198 height 15
click at [209, 148] on input "[PERSON_NAME]" at bounding box center [193, 149] width 28 height 28
checkbox input "true"
click at [229, 36] on button "Operation manager 1" at bounding box center [309, 23] width 273 height 46
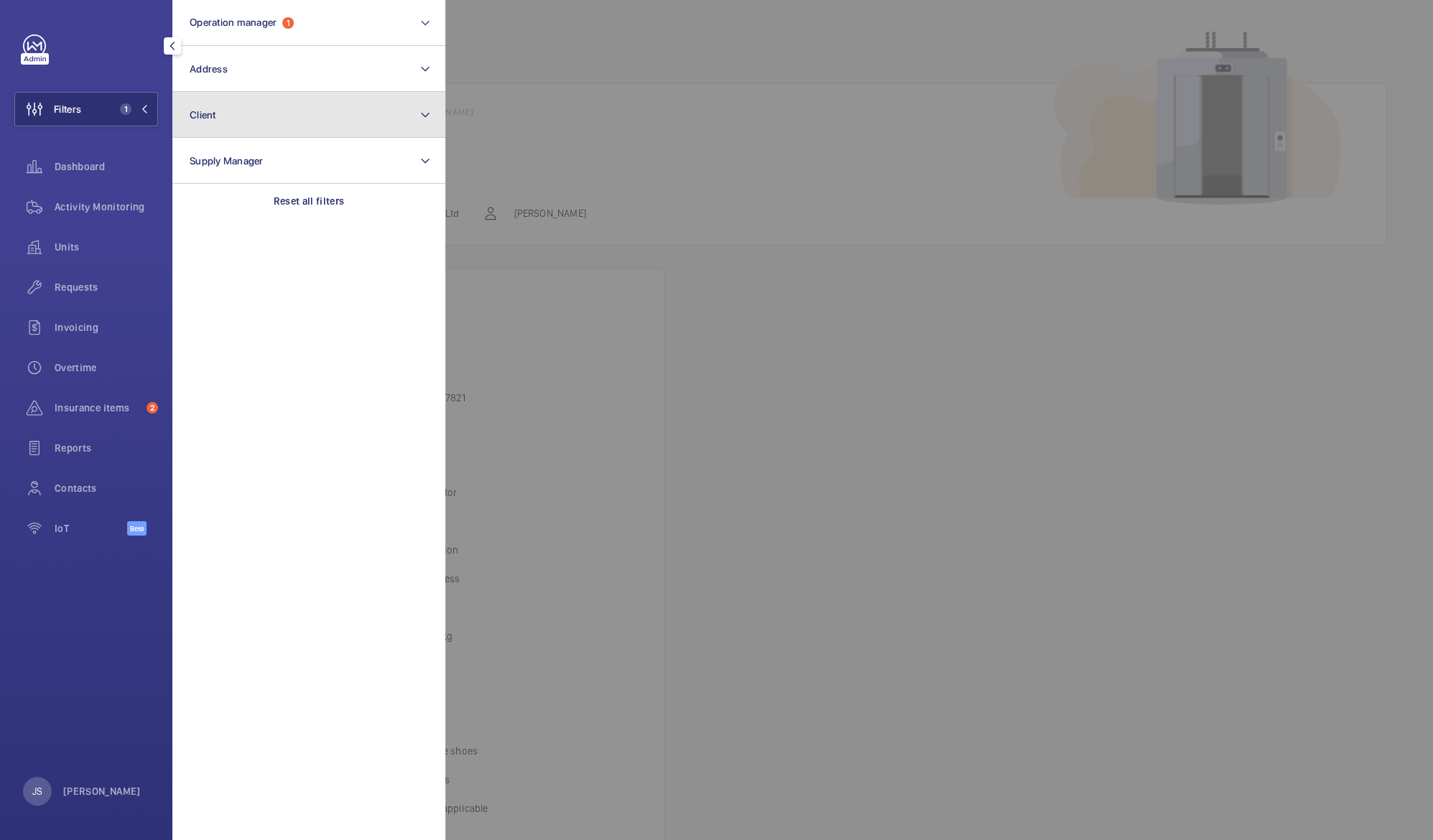
click at [223, 116] on button "Client" at bounding box center [309, 115] width 273 height 46
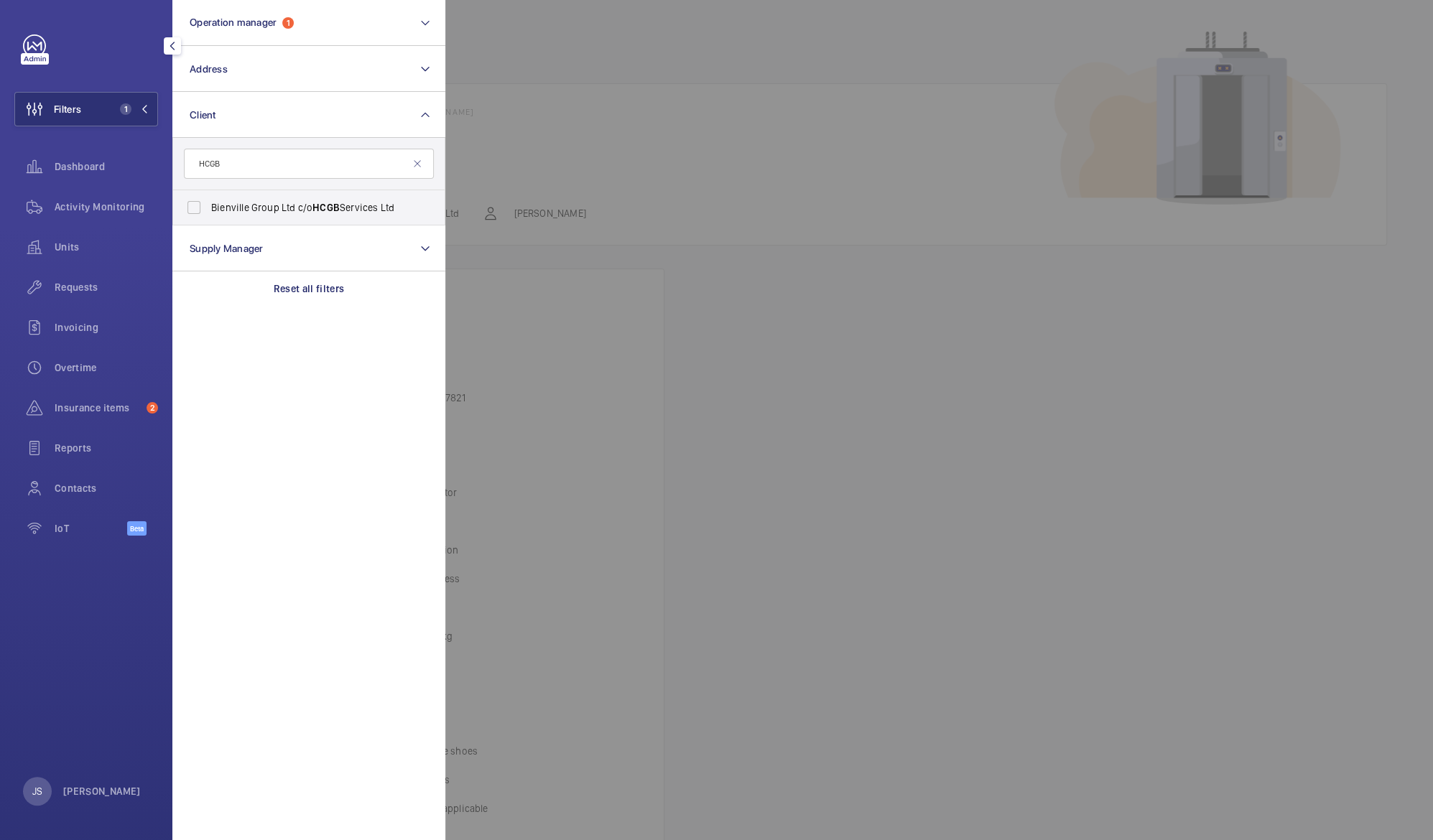
click at [419, 170] on input "HCGB" at bounding box center [308, 163] width 250 height 30
type input "HCGB"
click at [414, 164] on mat-icon at bounding box center [417, 163] width 11 height 11
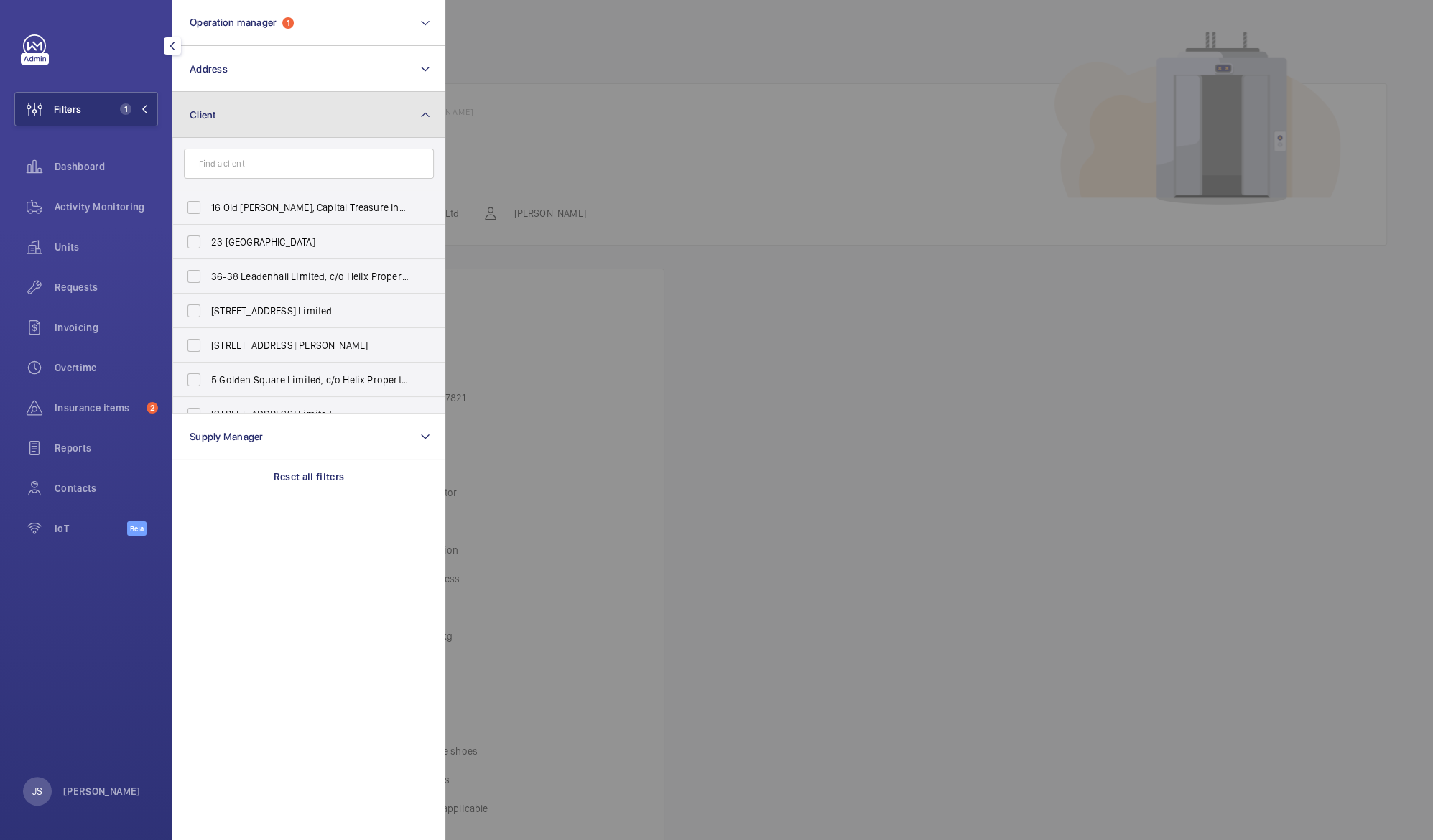
click at [293, 116] on button "Client" at bounding box center [309, 115] width 273 height 46
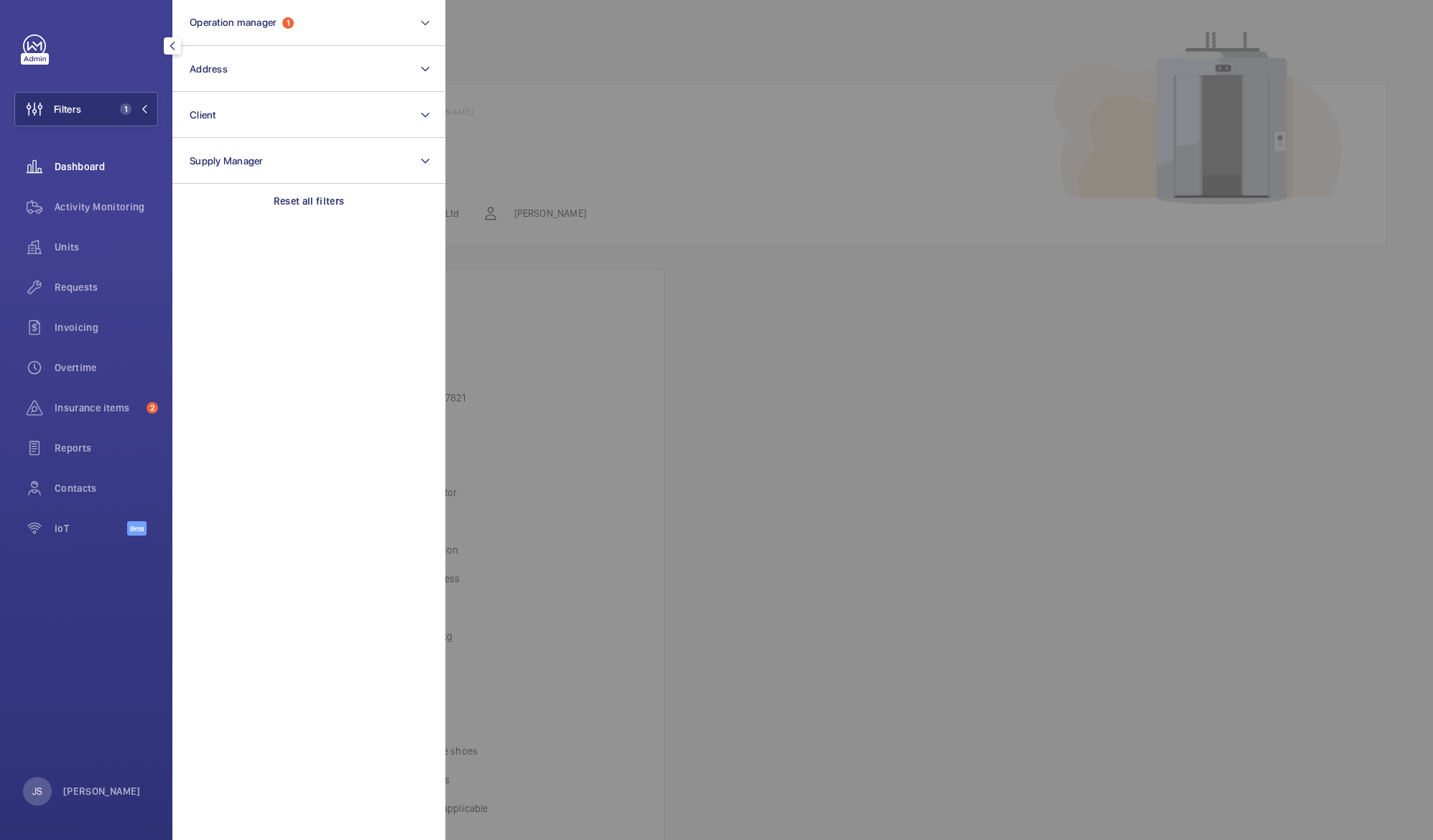
click at [84, 161] on span "Dashboard" at bounding box center [107, 167] width 103 height 15
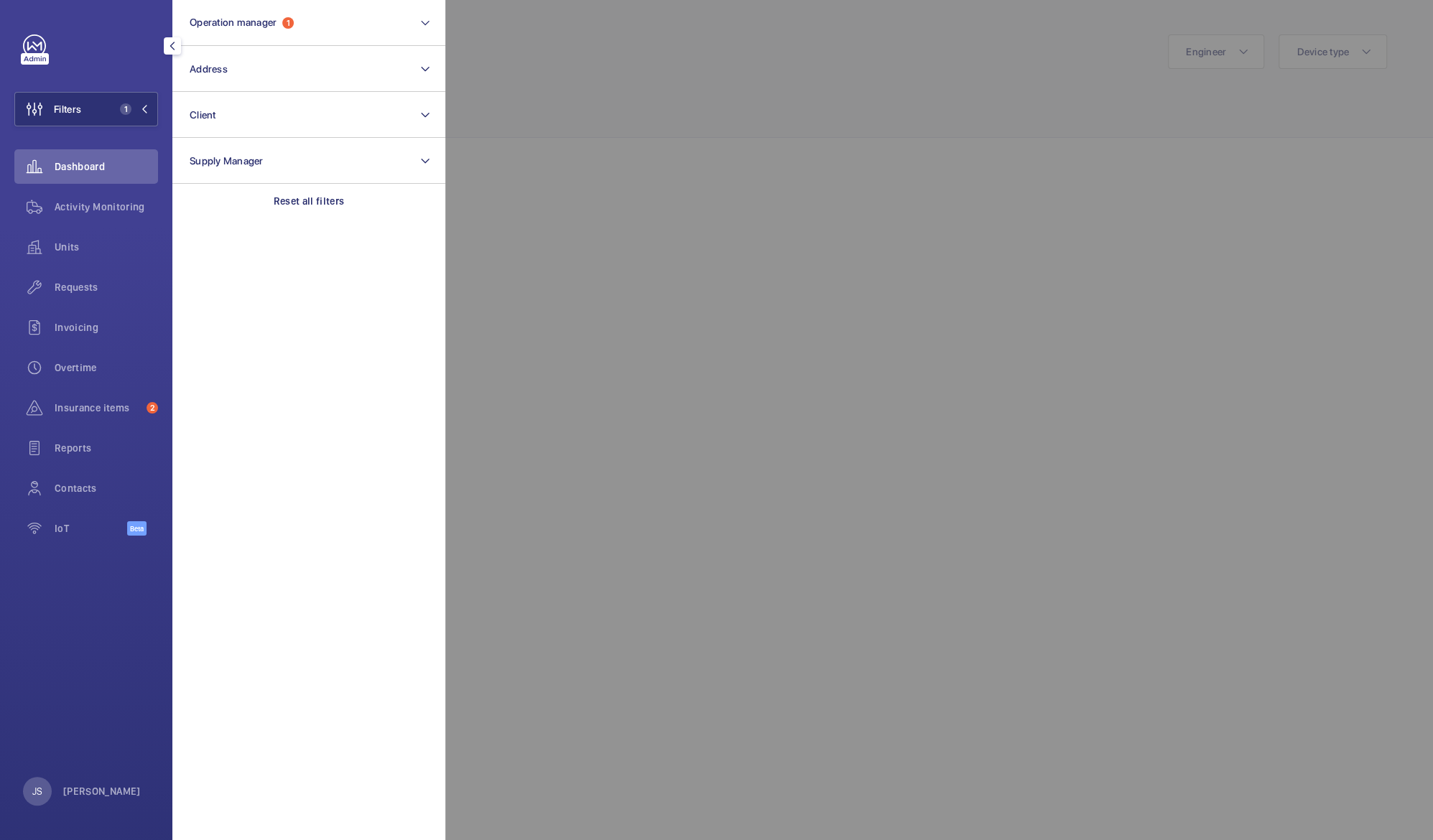
click at [489, 173] on div at bounding box center [1162, 420] width 1433 height 840
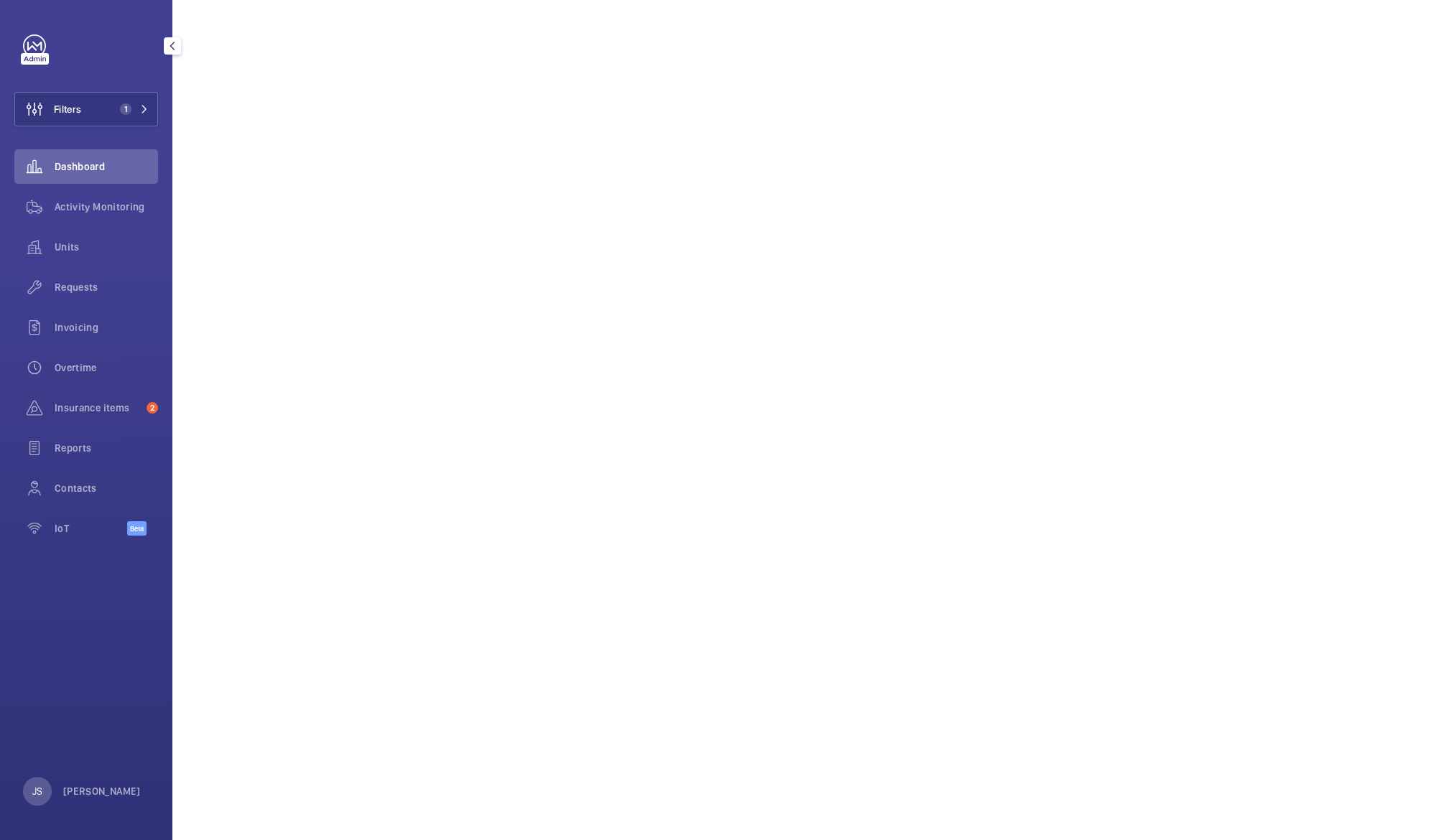
scroll to position [92, 0]
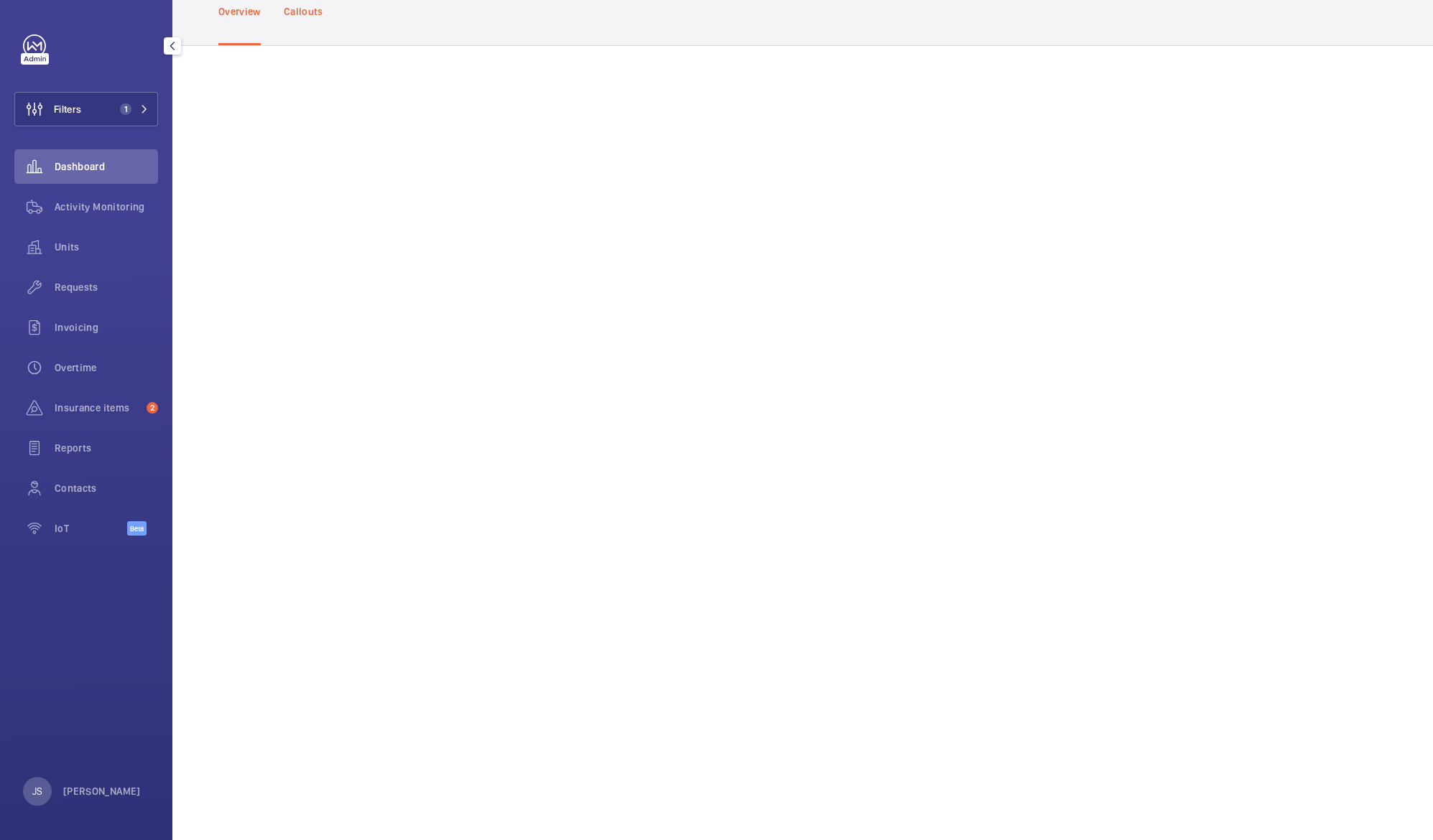
click at [296, 13] on p "Callouts" at bounding box center [303, 11] width 40 height 15
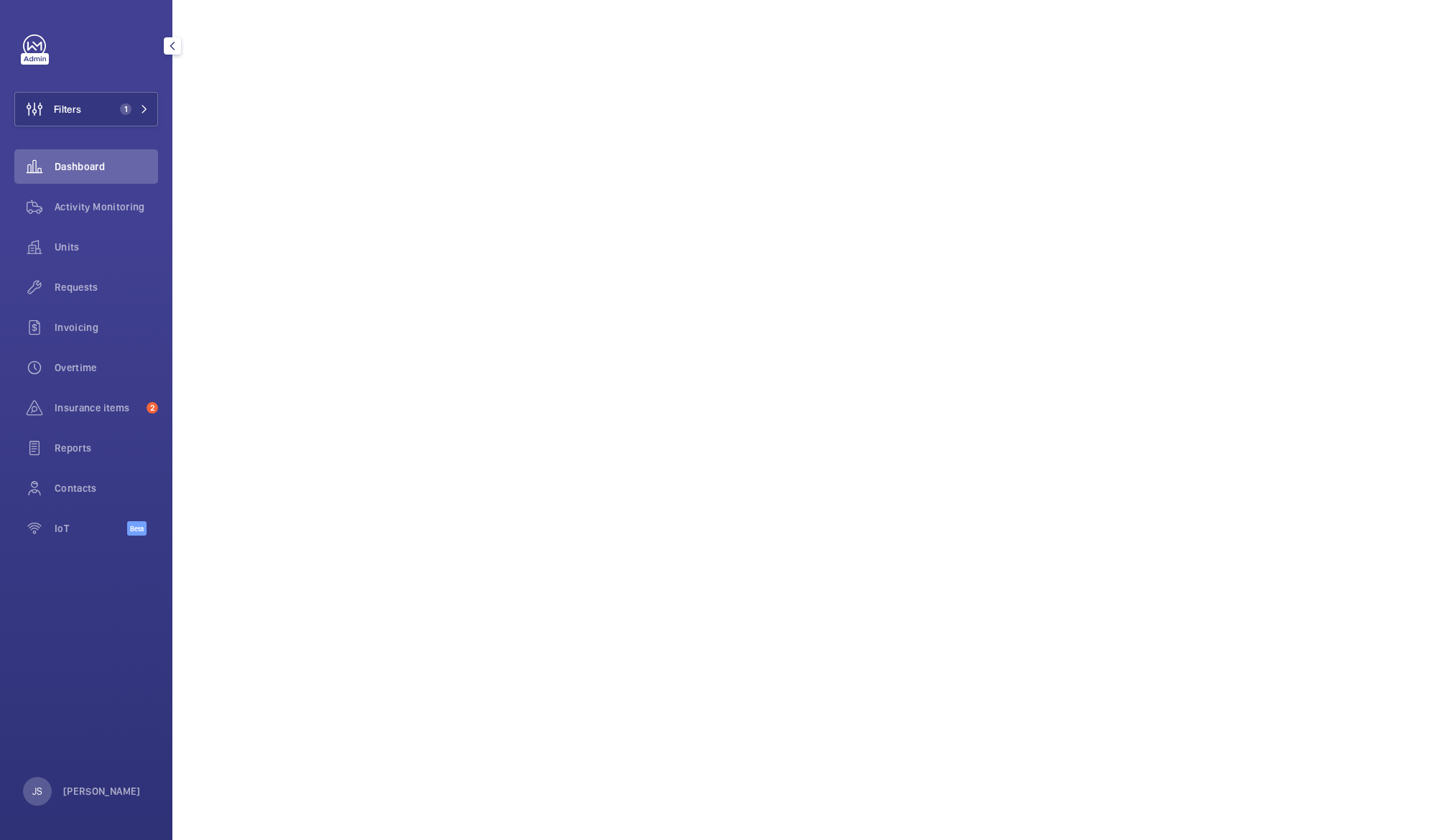
scroll to position [425, 0]
click at [72, 445] on span "Reports" at bounding box center [107, 447] width 103 height 15
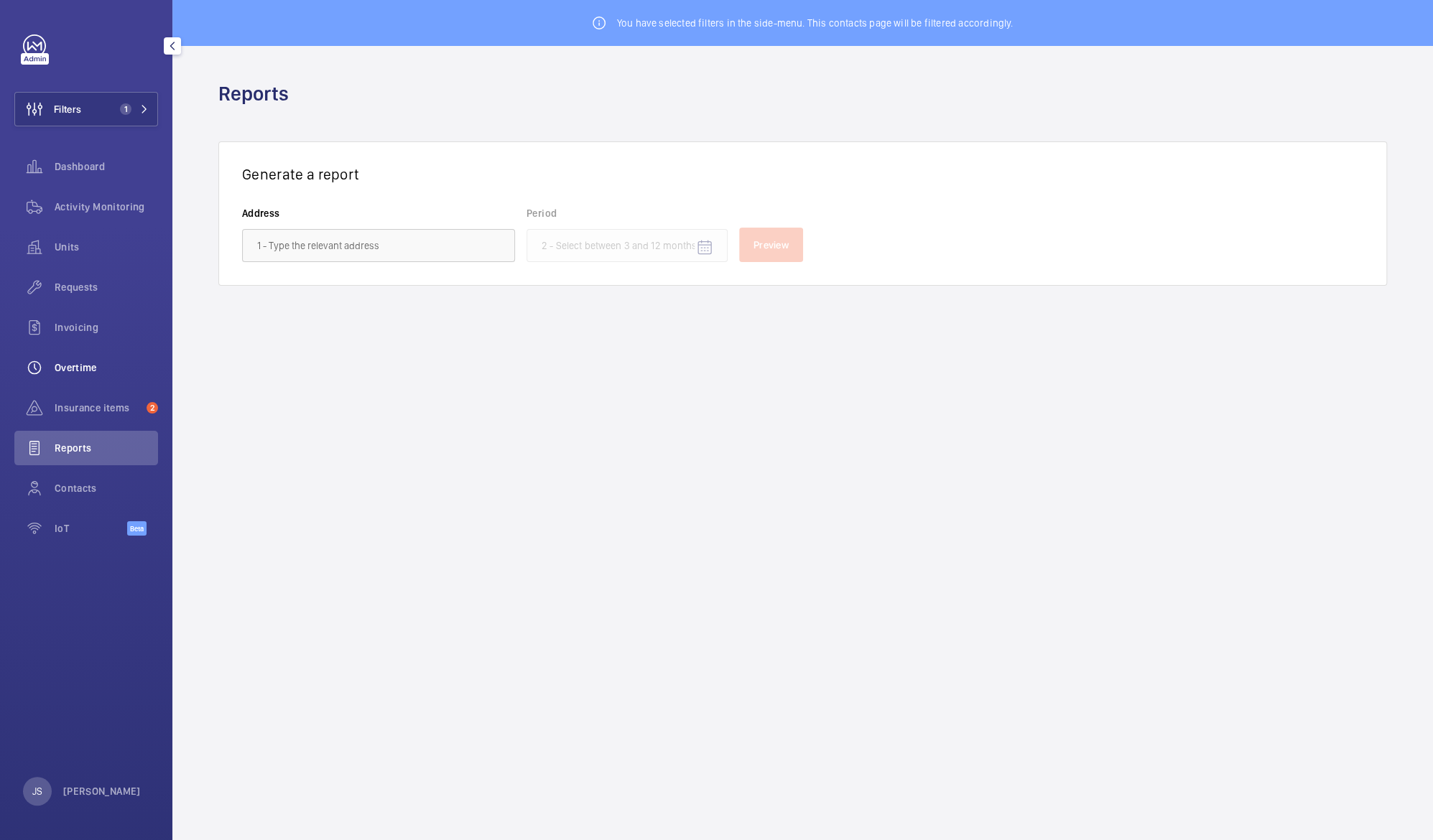
click at [81, 369] on span "Overtime" at bounding box center [107, 368] width 103 height 15
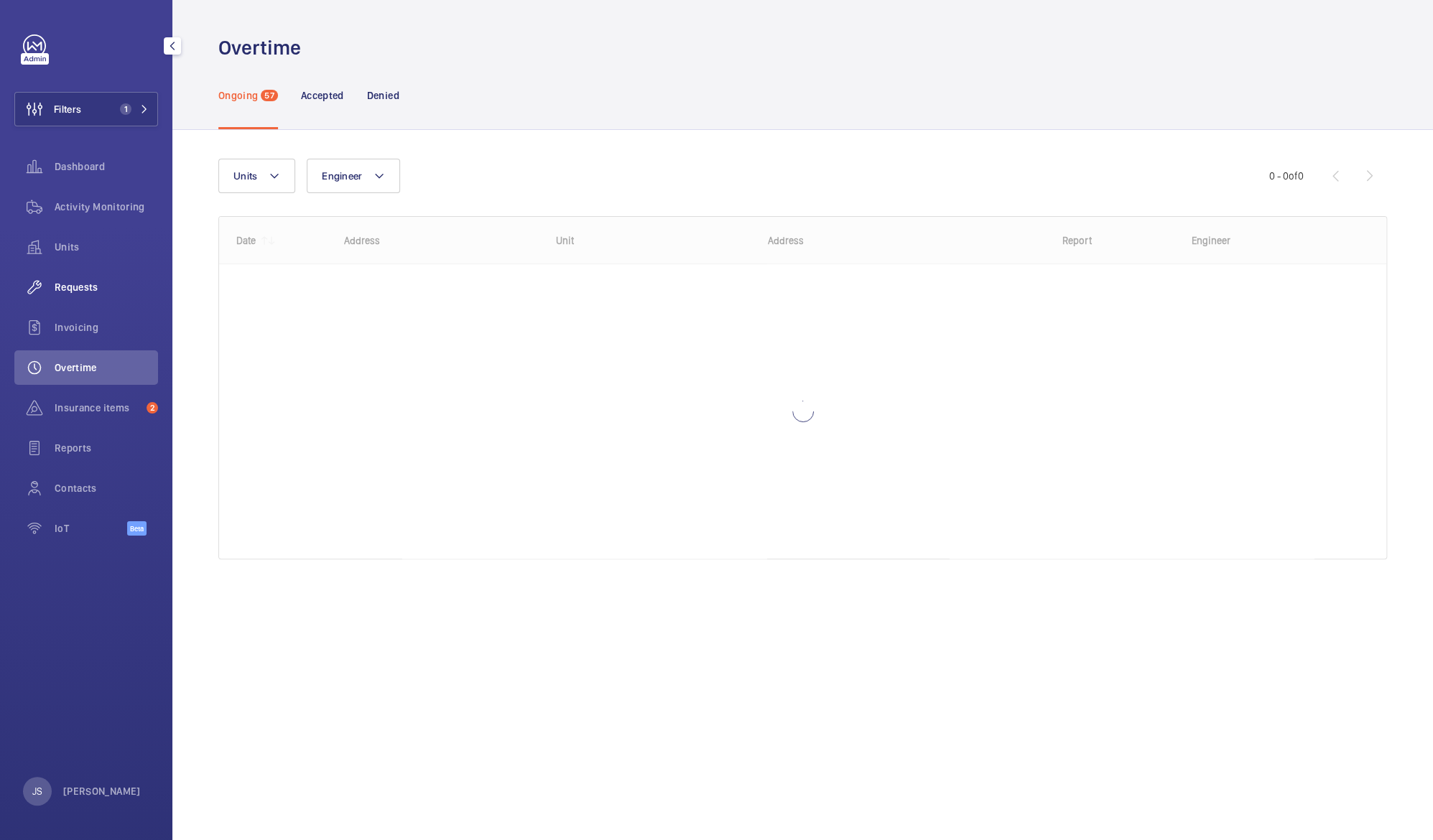
click at [75, 296] on div "Requests" at bounding box center [86, 287] width 143 height 34
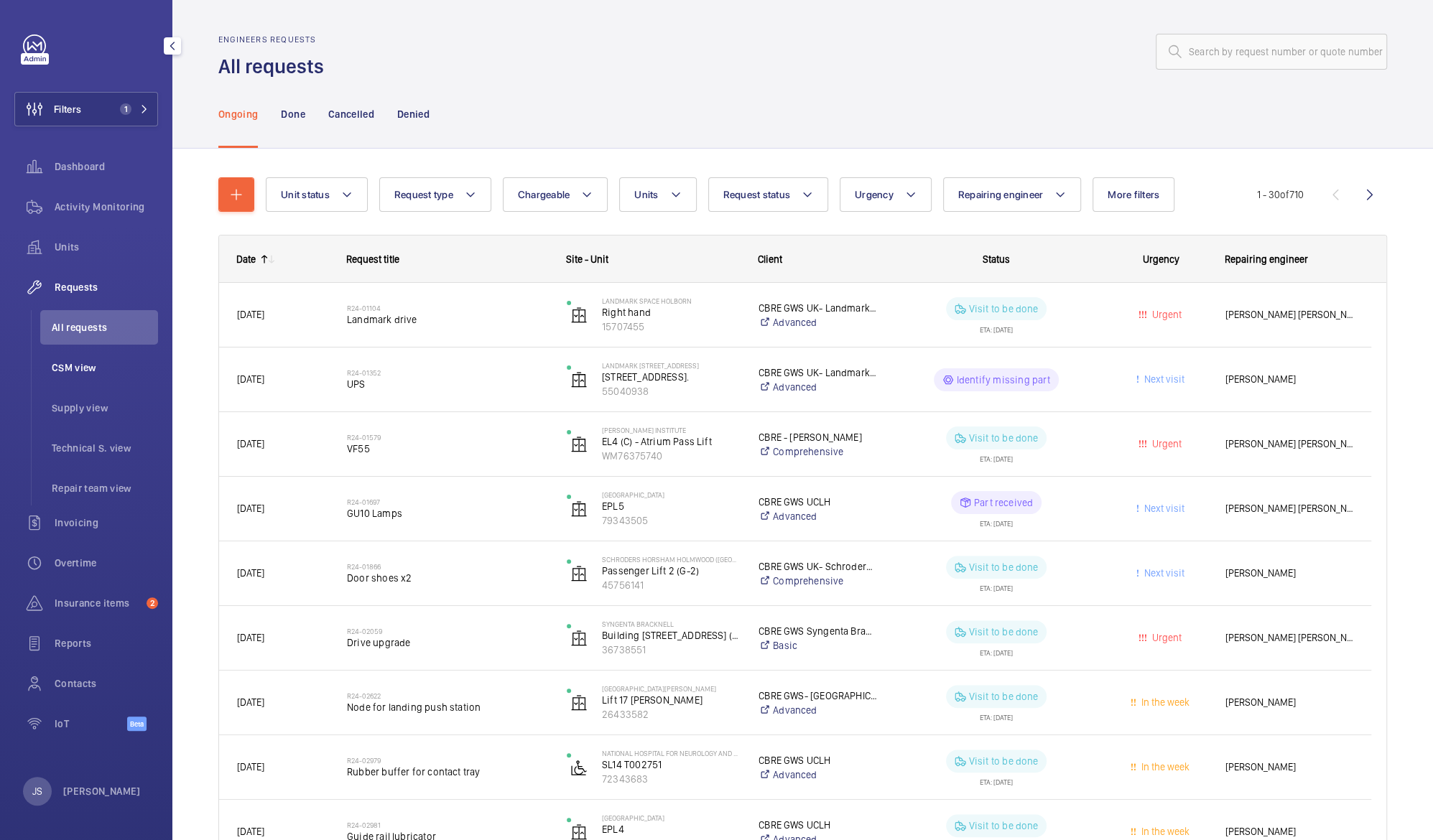
click at [58, 363] on span "CSM view" at bounding box center [105, 368] width 107 height 15
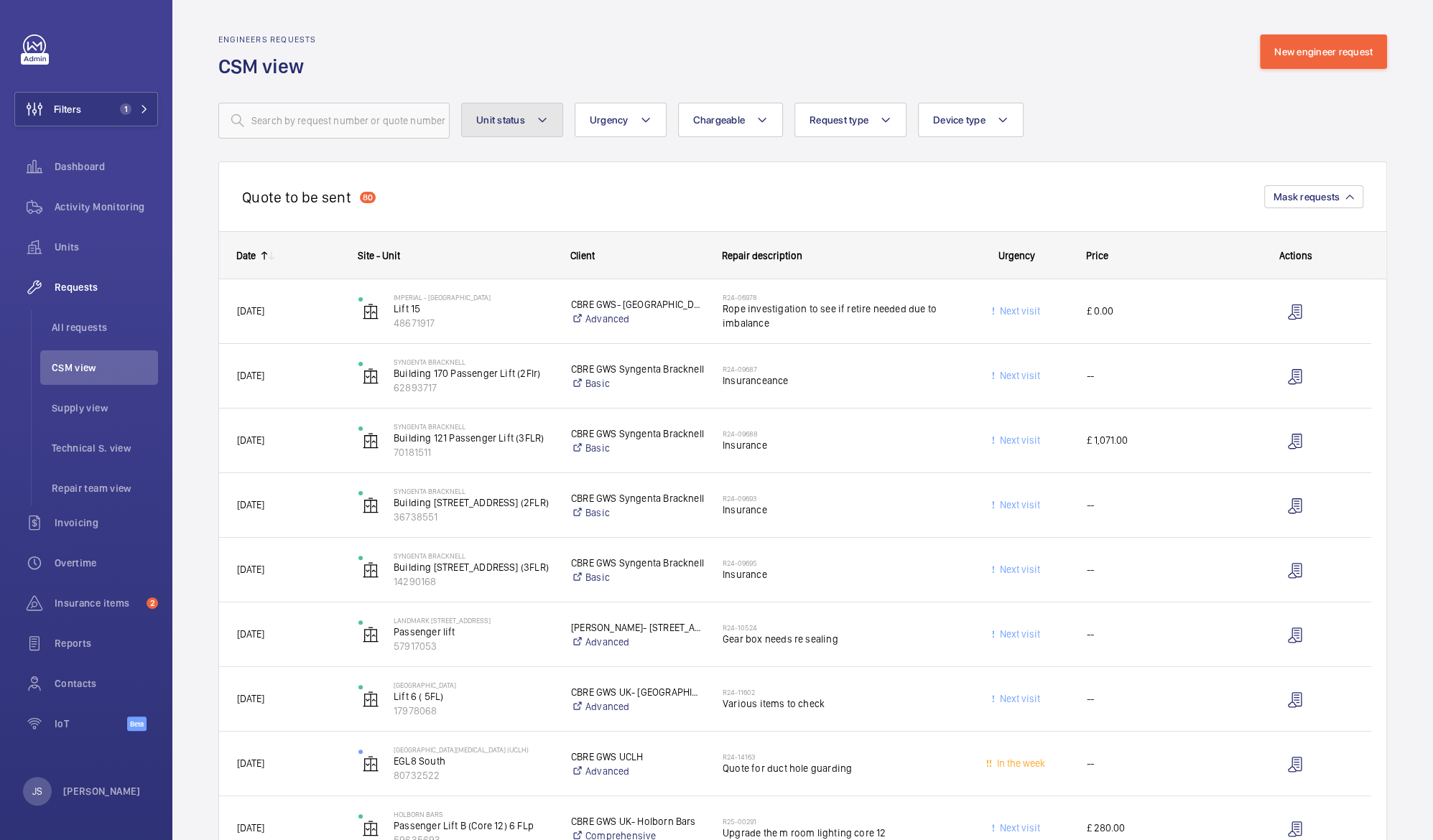
click at [542, 120] on mat-icon at bounding box center [542, 120] width 11 height 17
click at [68, 324] on span "All requests" at bounding box center [105, 327] width 107 height 15
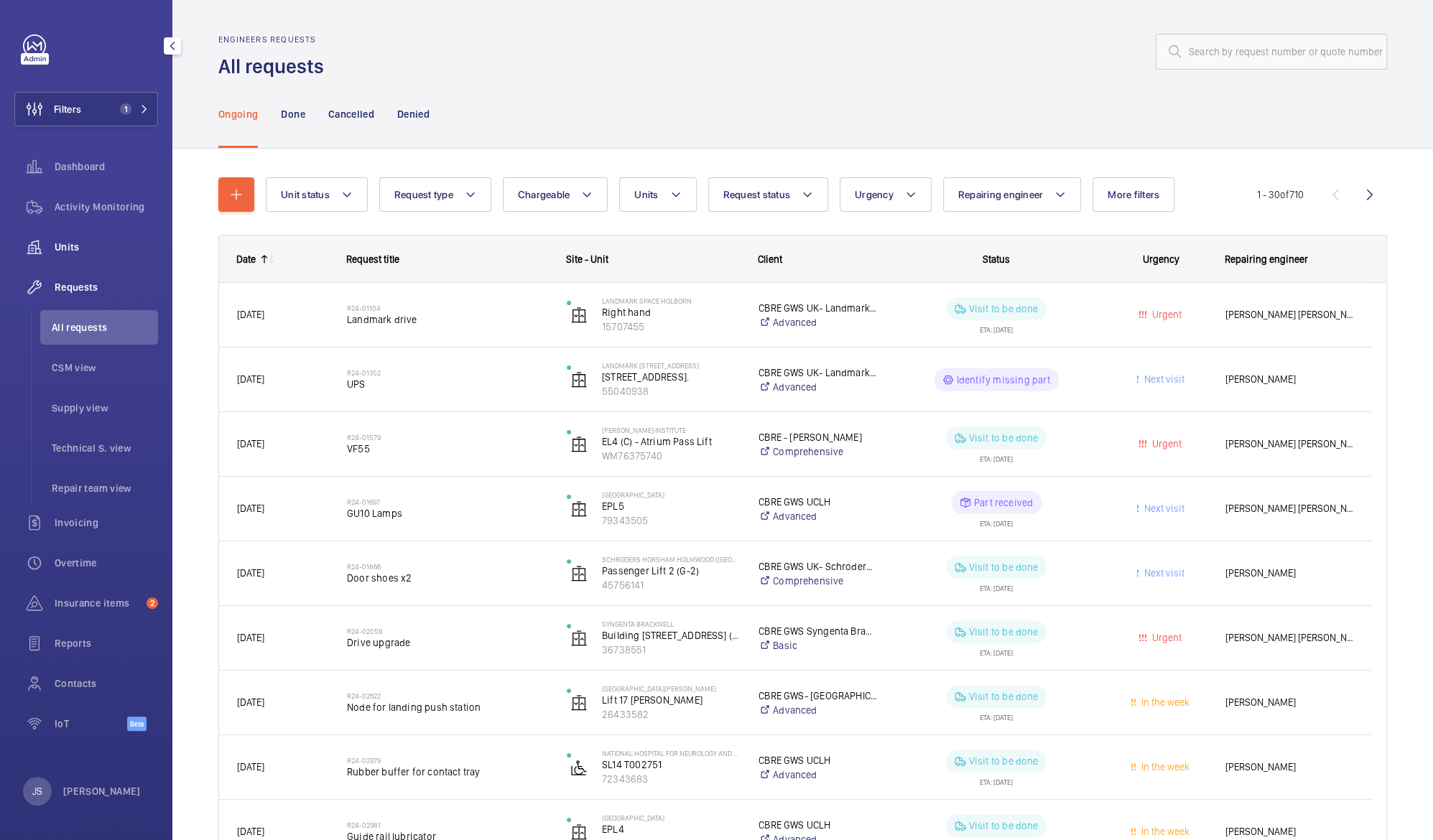
click at [59, 240] on span "Units" at bounding box center [107, 247] width 103 height 15
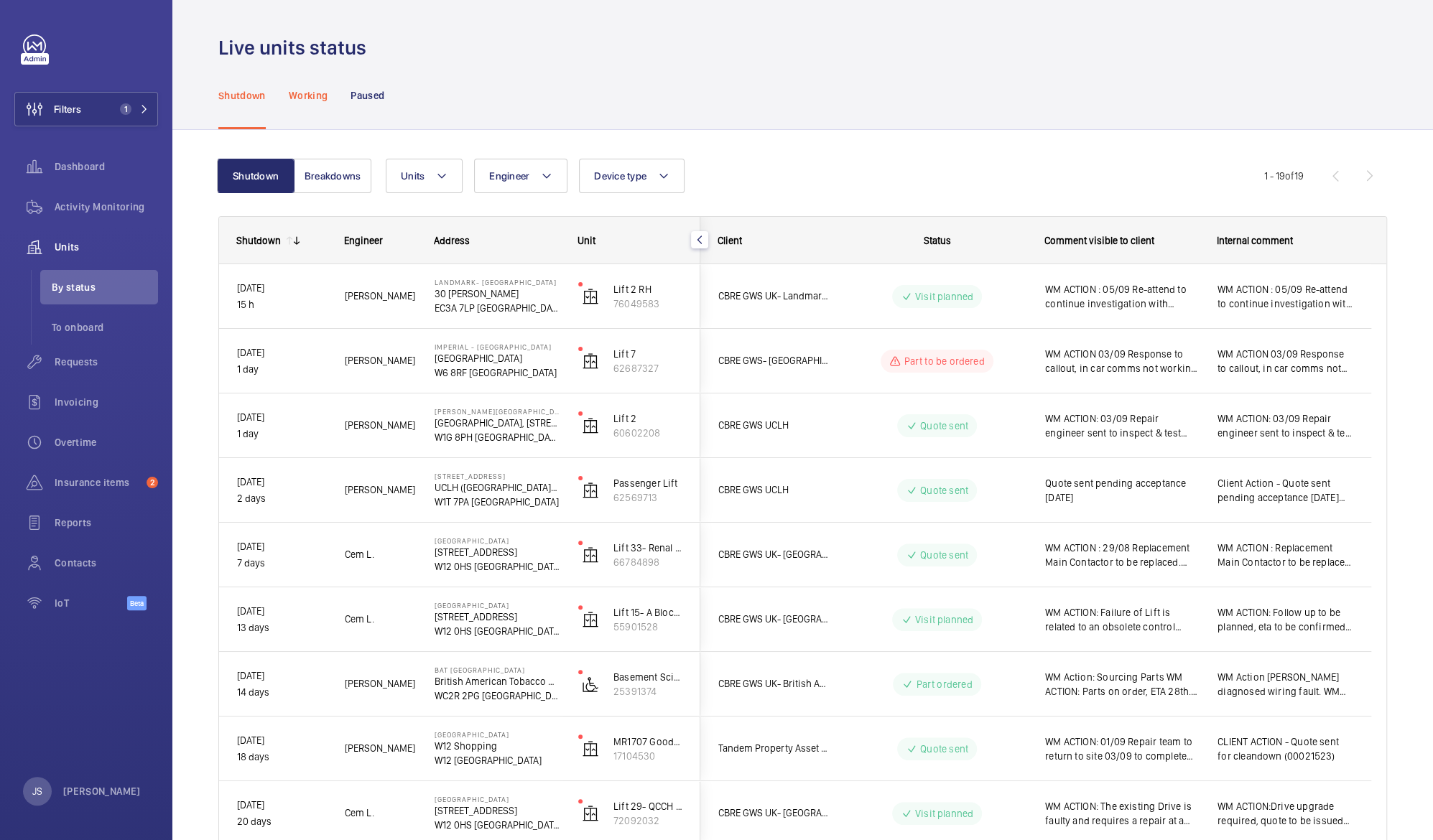
click at [323, 100] on p "Working" at bounding box center [308, 95] width 39 height 15
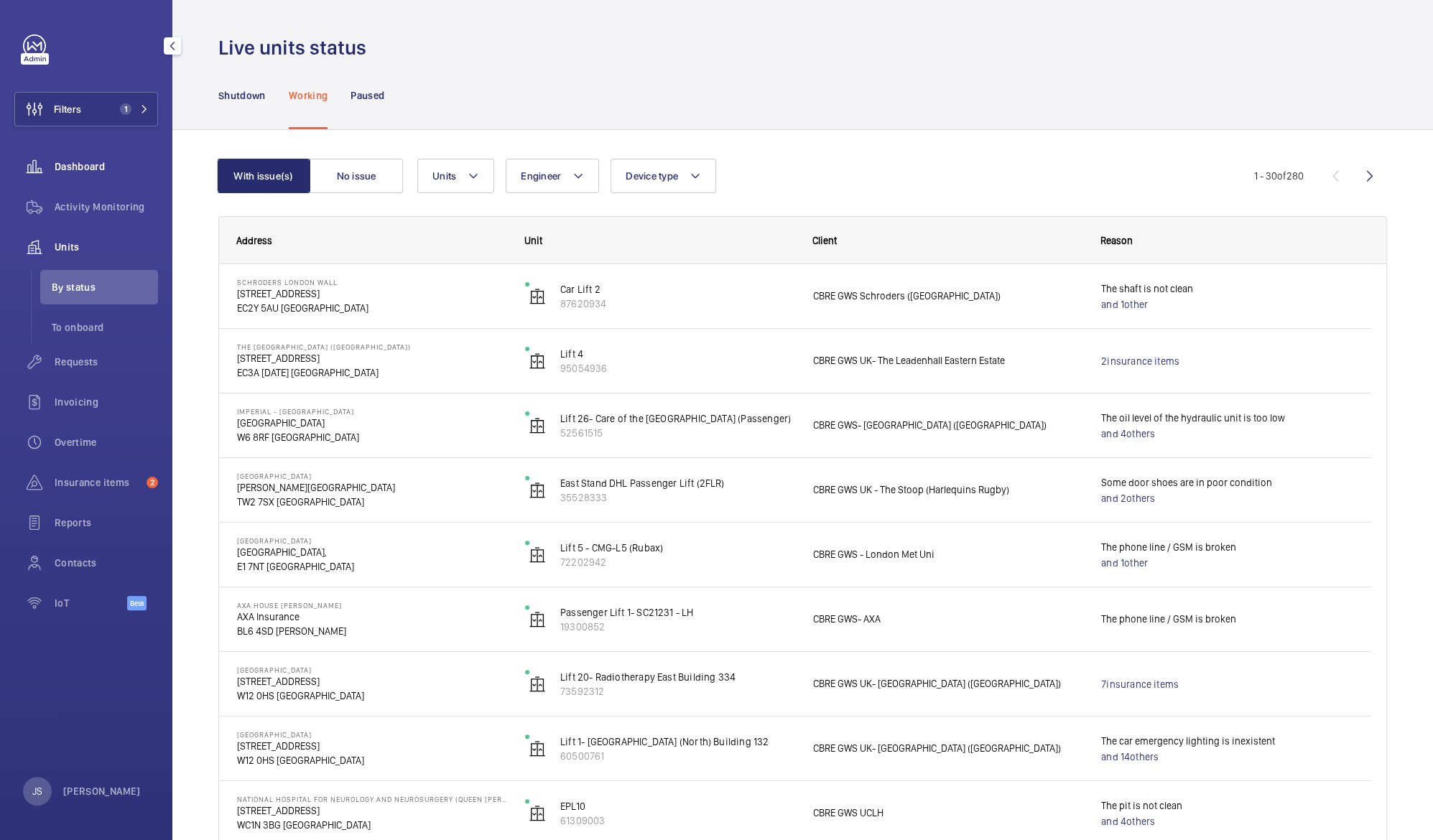
click at [58, 168] on span "Dashboard" at bounding box center [107, 167] width 103 height 15
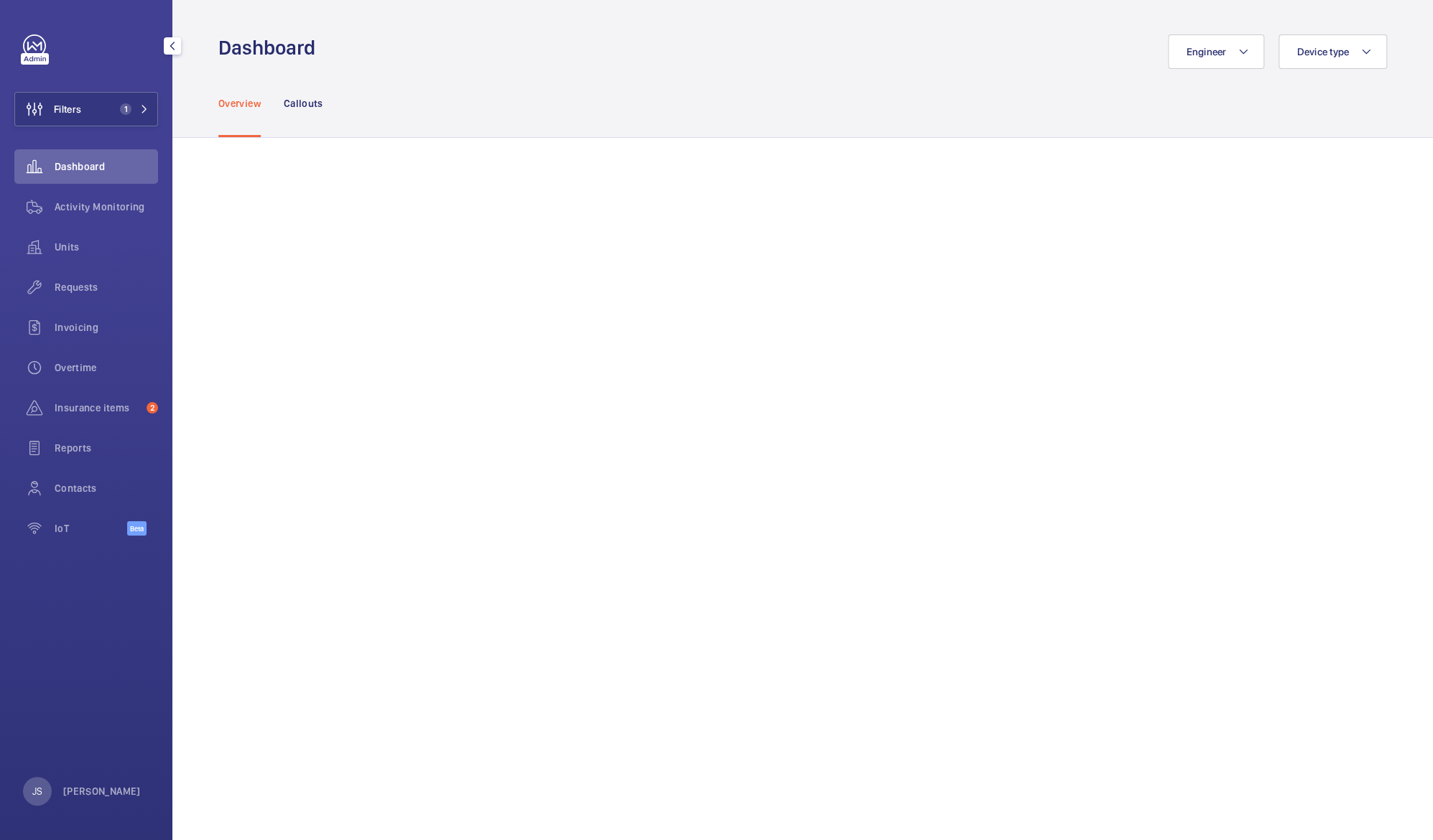
click at [64, 164] on span "Dashboard" at bounding box center [107, 167] width 103 height 15
click at [300, 107] on p "Callouts" at bounding box center [303, 103] width 40 height 15
click at [243, 101] on p "Overview" at bounding box center [239, 103] width 42 height 15
click at [104, 104] on button "Filters 1" at bounding box center [86, 109] width 143 height 34
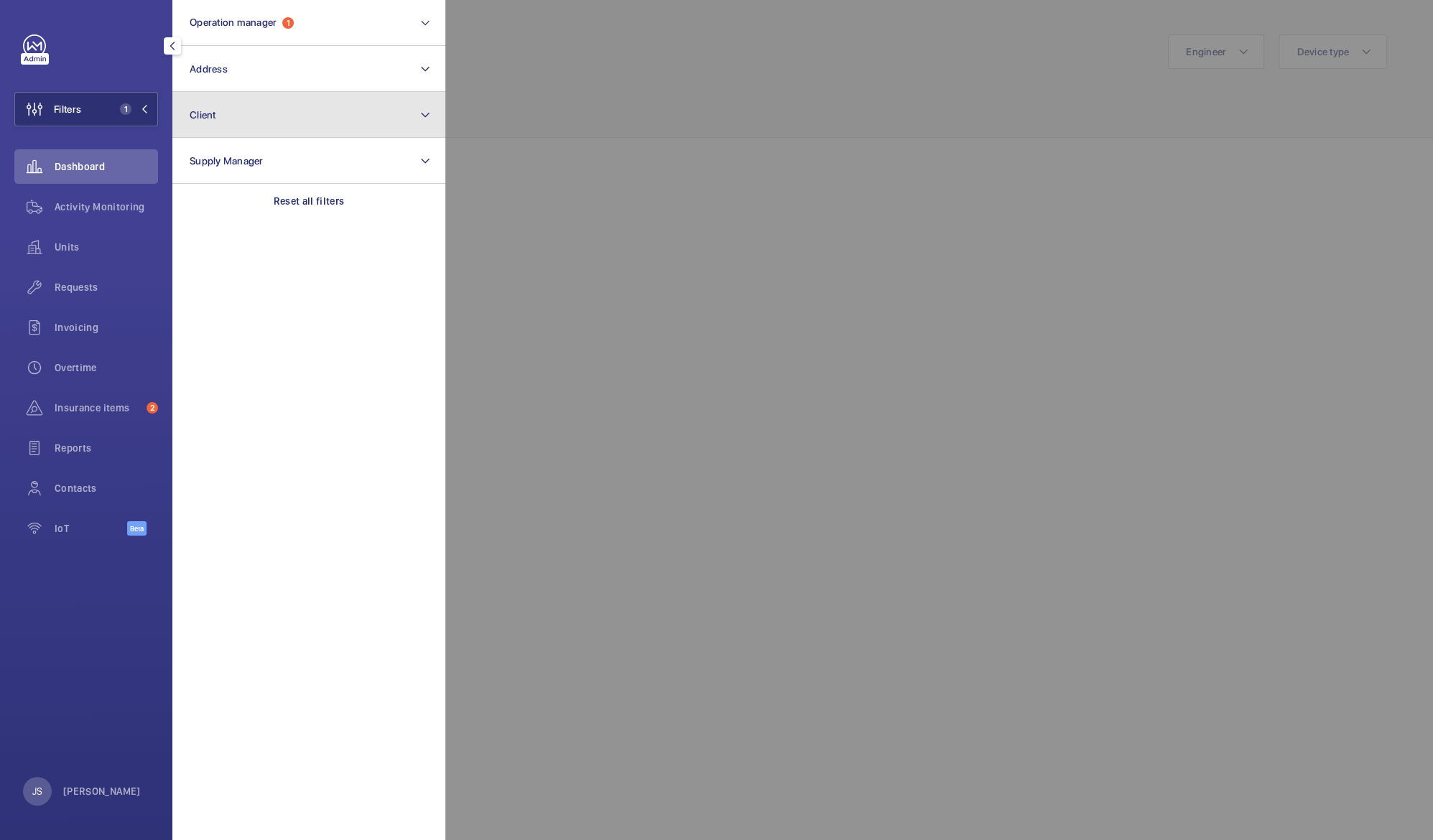
click at [198, 115] on span "Client" at bounding box center [203, 114] width 27 height 11
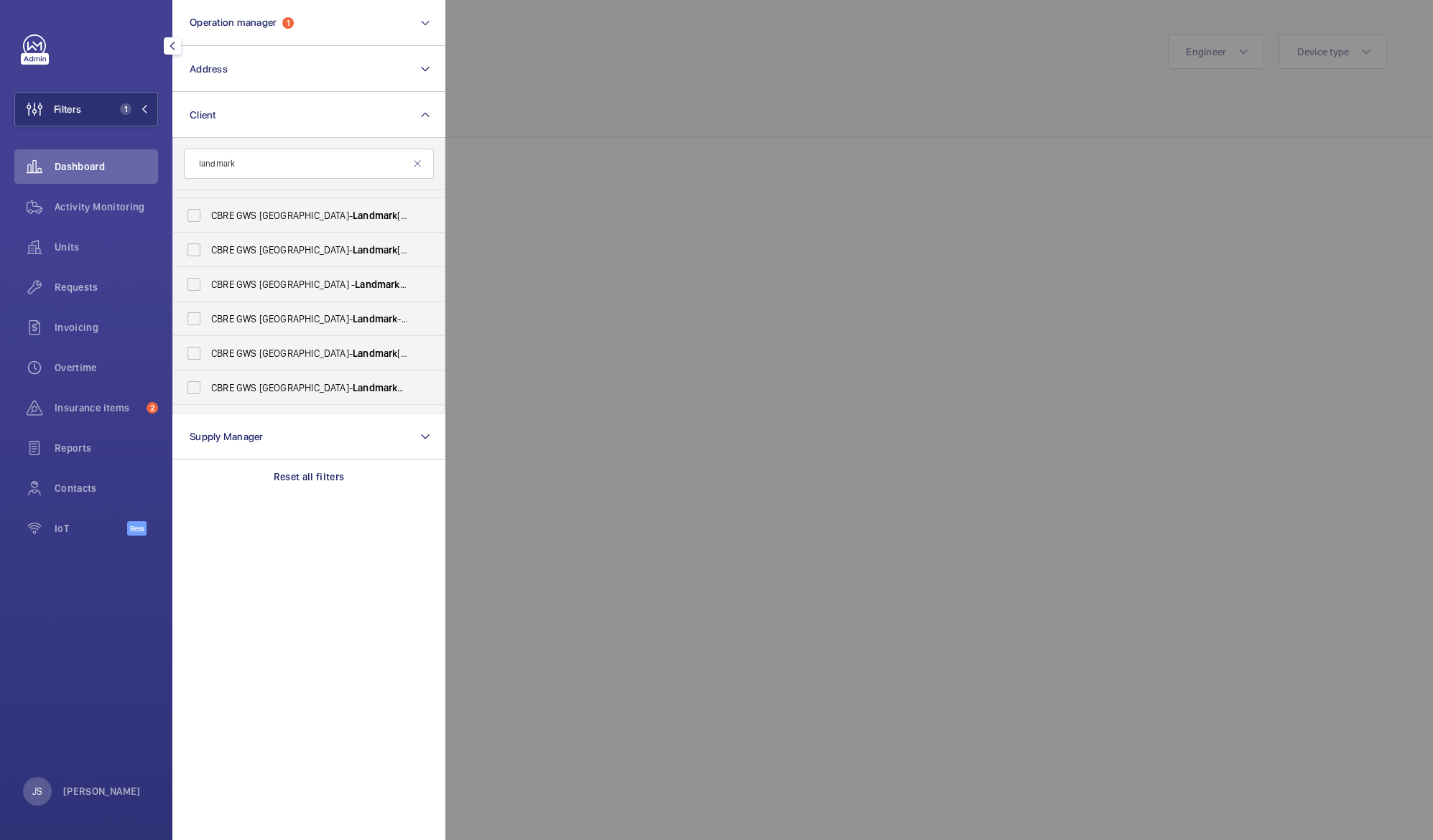
scroll to position [171, 0]
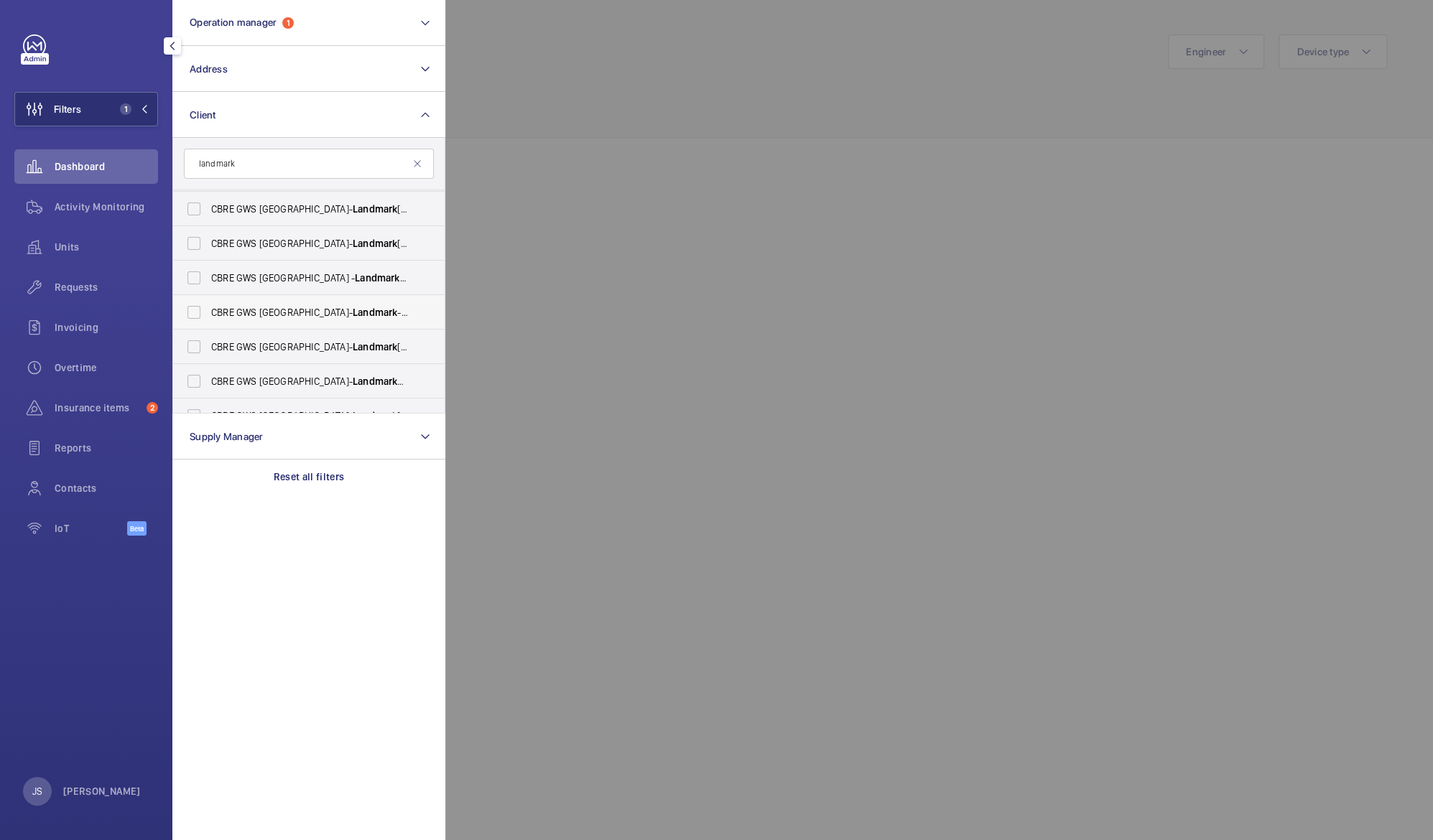
type input "landmark"
click at [261, 322] on label "CBRE GWS UK- Landmark - [STREET_ADDRESS]" at bounding box center [298, 313] width 250 height 34
click at [209, 322] on input "CBRE GWS UK- Landmark - [STREET_ADDRESS]" at bounding box center [193, 312] width 28 height 28
checkbox input "true"
click at [535, 113] on div at bounding box center [1162, 420] width 1433 height 840
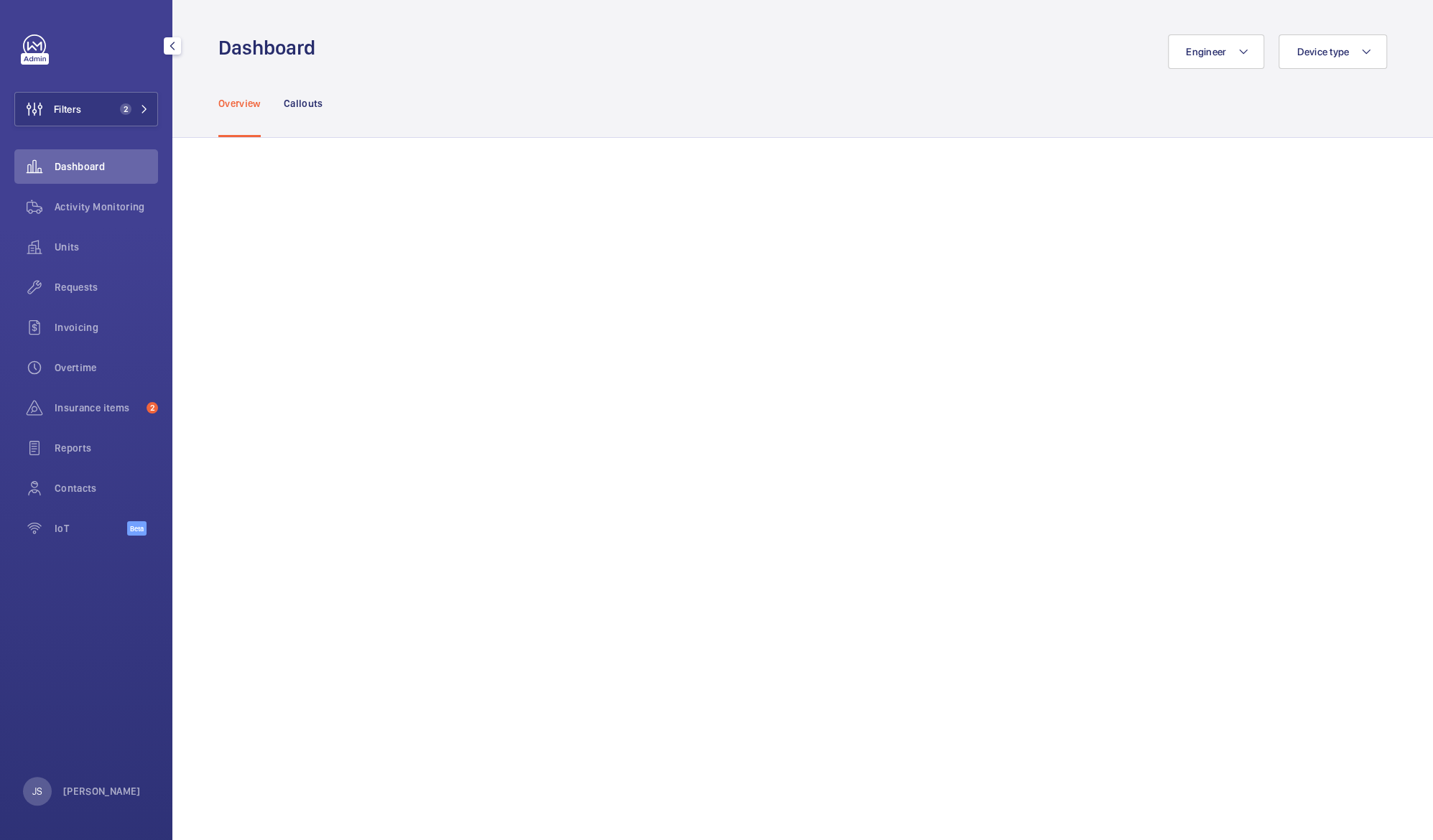
click at [66, 164] on span "Dashboard" at bounding box center [107, 167] width 103 height 15
click at [67, 208] on span "Activity Monitoring" at bounding box center [107, 206] width 103 height 15
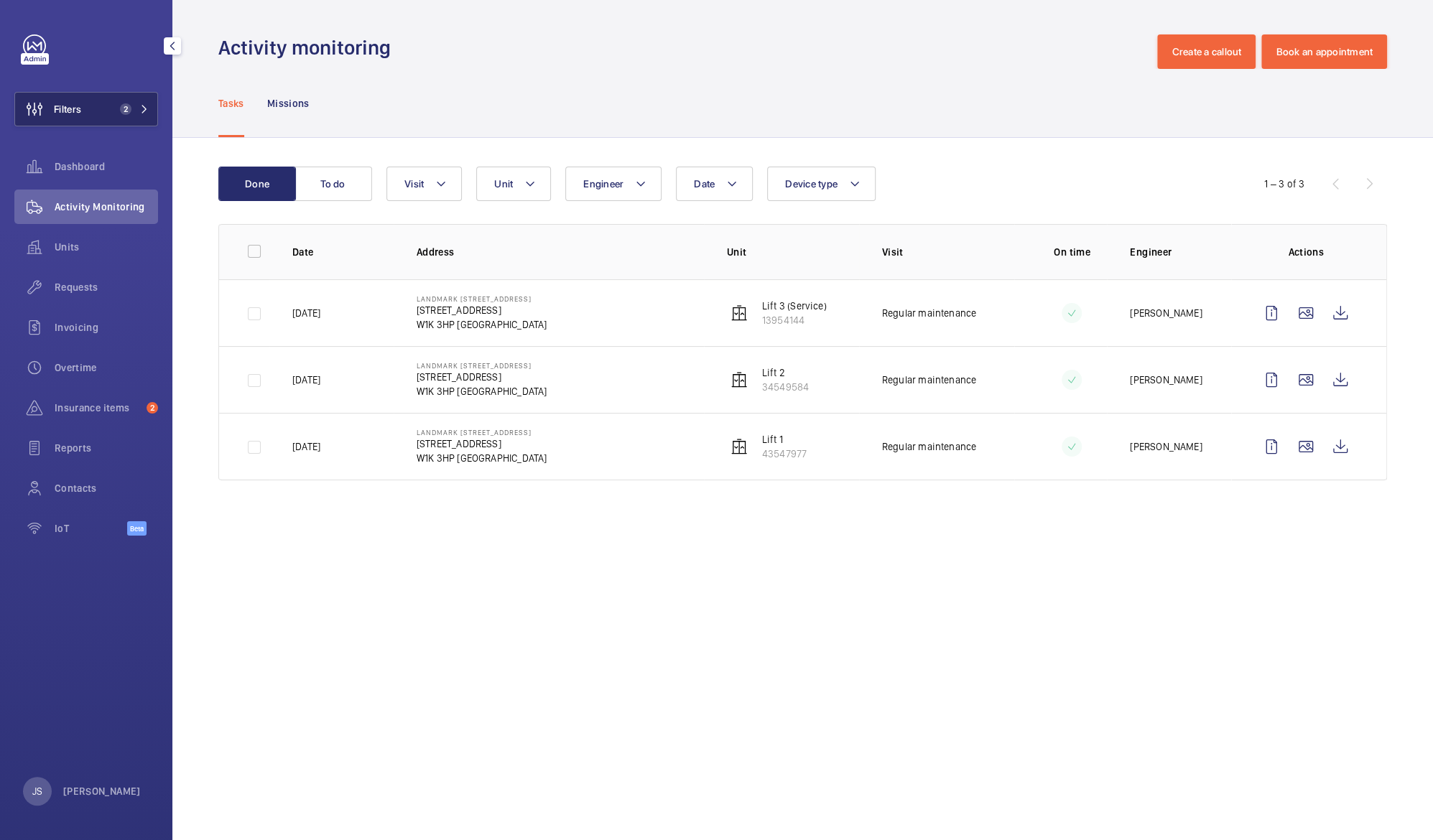
click at [90, 107] on button "Filters 2" at bounding box center [86, 109] width 143 height 34
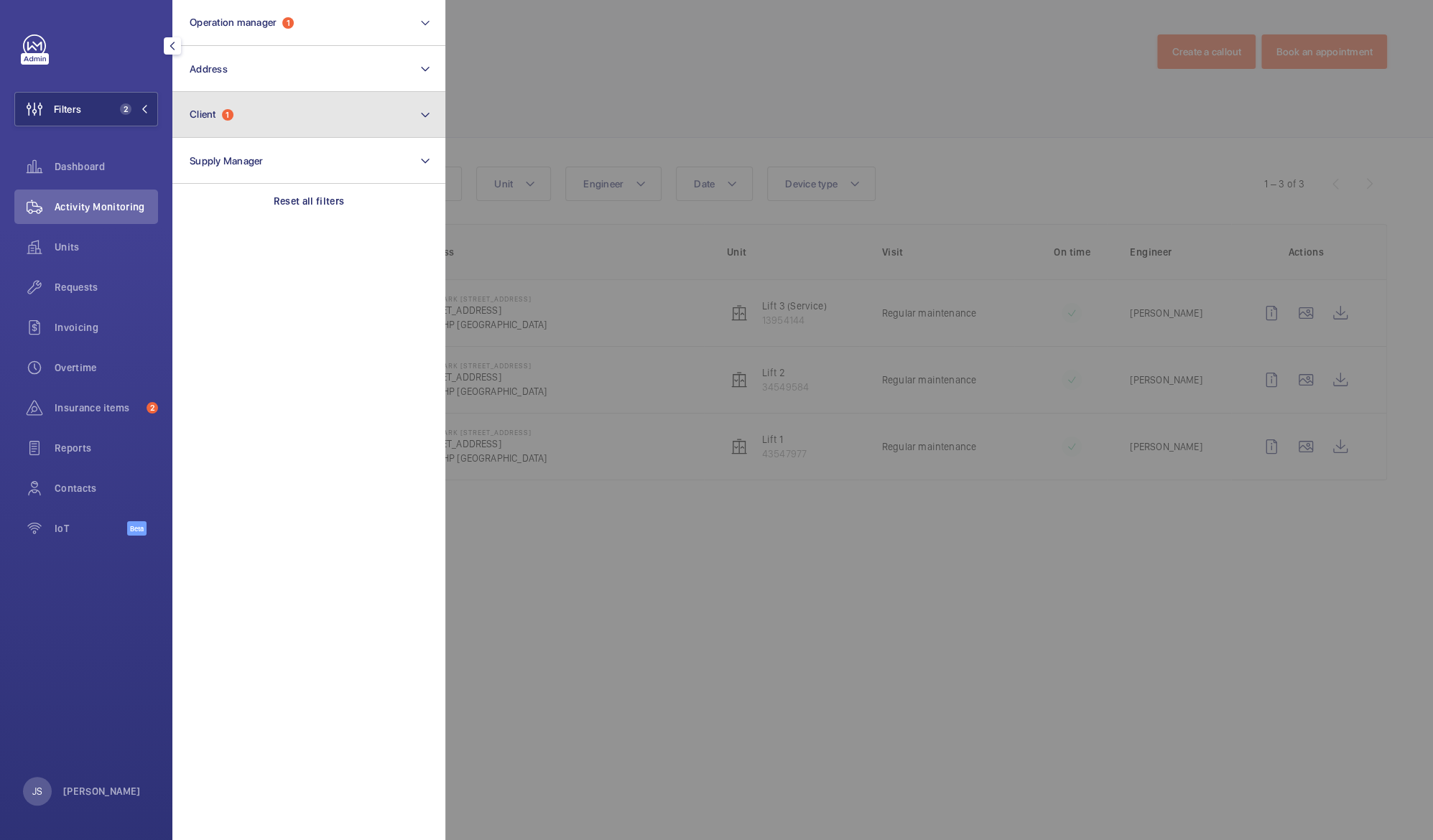
click at [194, 125] on button "Client 1" at bounding box center [309, 115] width 273 height 46
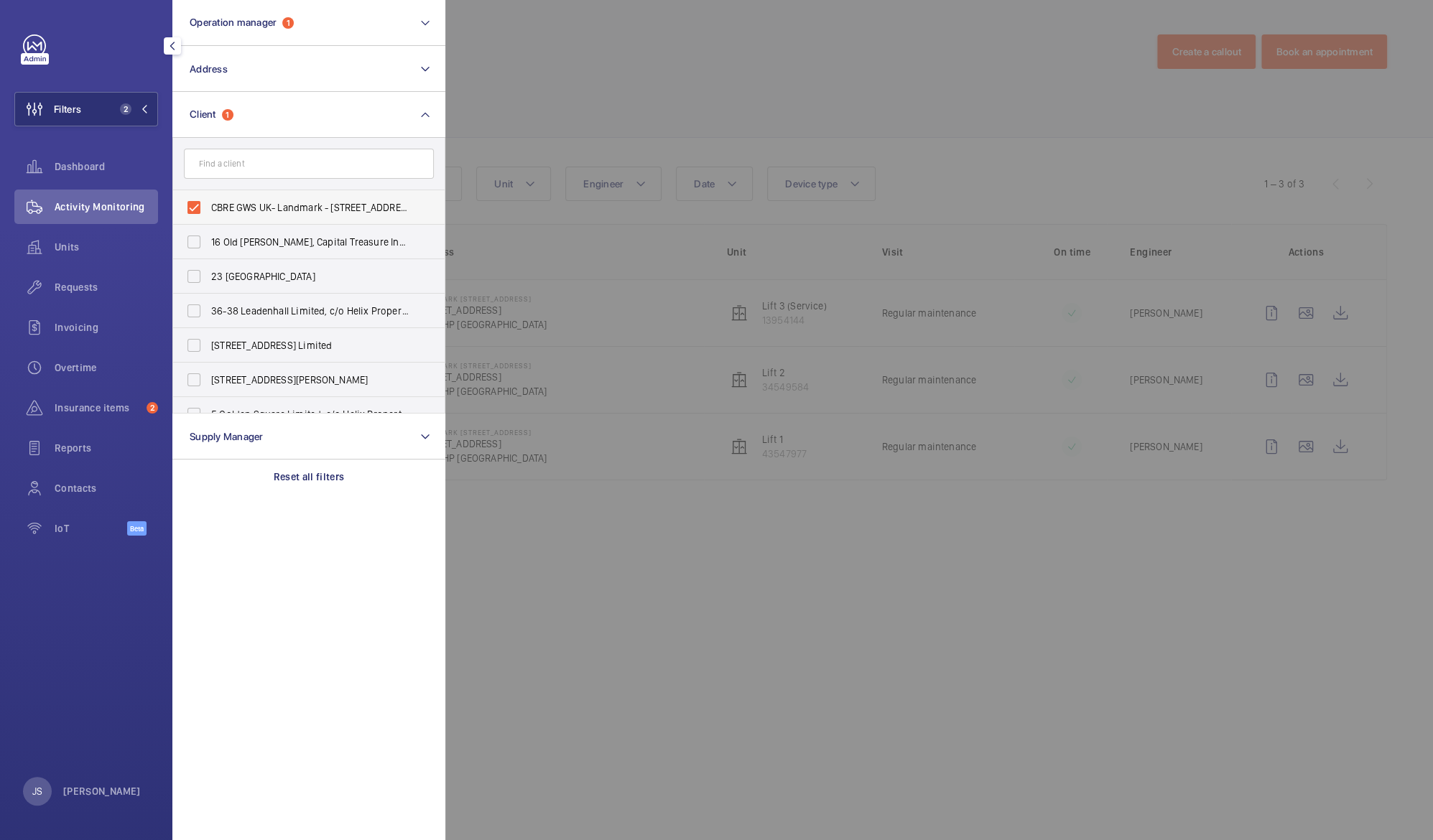
click at [196, 208] on label "CBRE GWS UK- Landmark - [STREET_ADDRESS]" at bounding box center [298, 208] width 250 height 34
click at [196, 208] on input "CBRE GWS UK- Landmark - [STREET_ADDRESS]" at bounding box center [193, 207] width 28 height 28
checkbox input "false"
click at [216, 164] on input "text" at bounding box center [308, 163] width 250 height 30
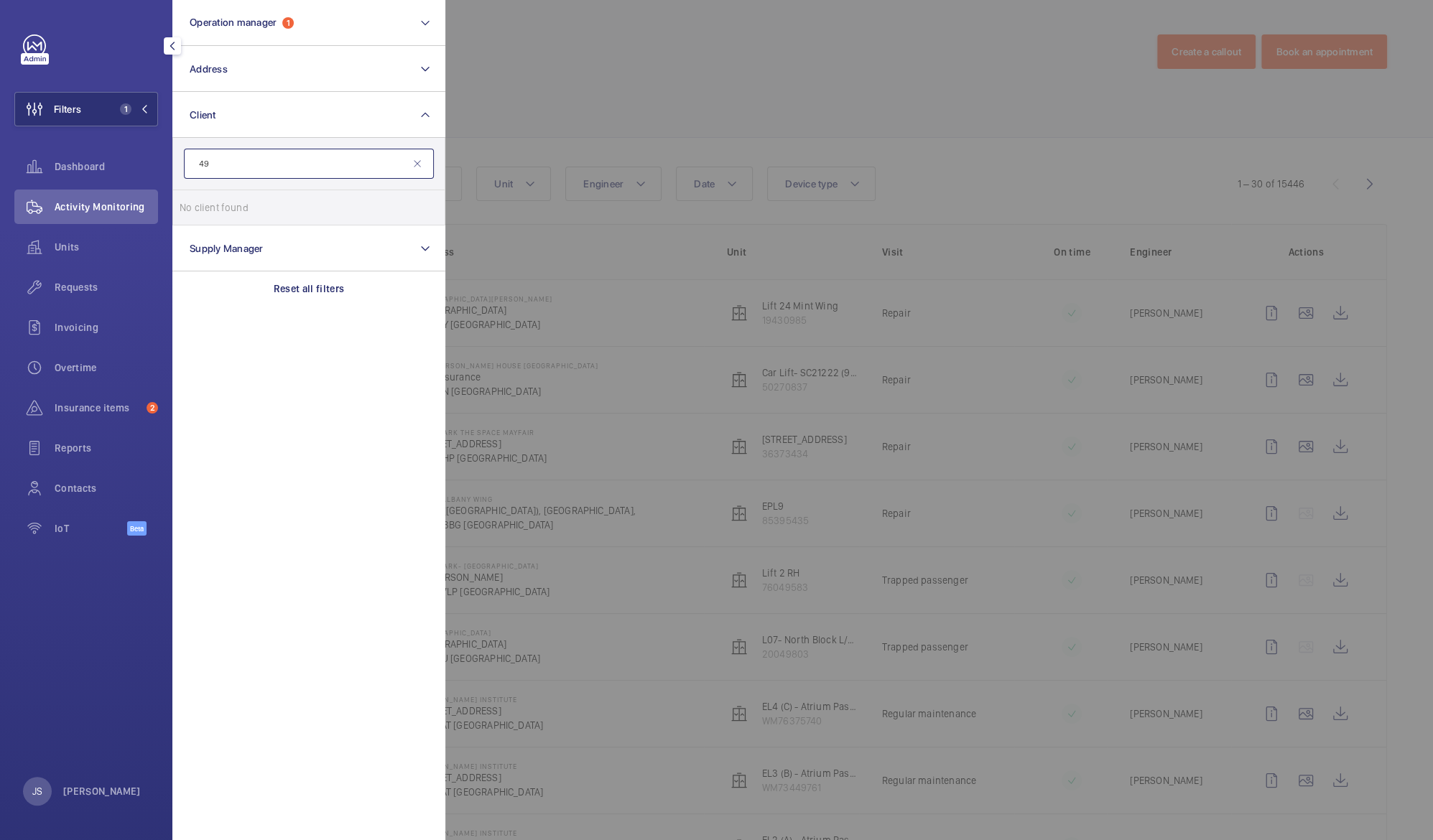
type input "4"
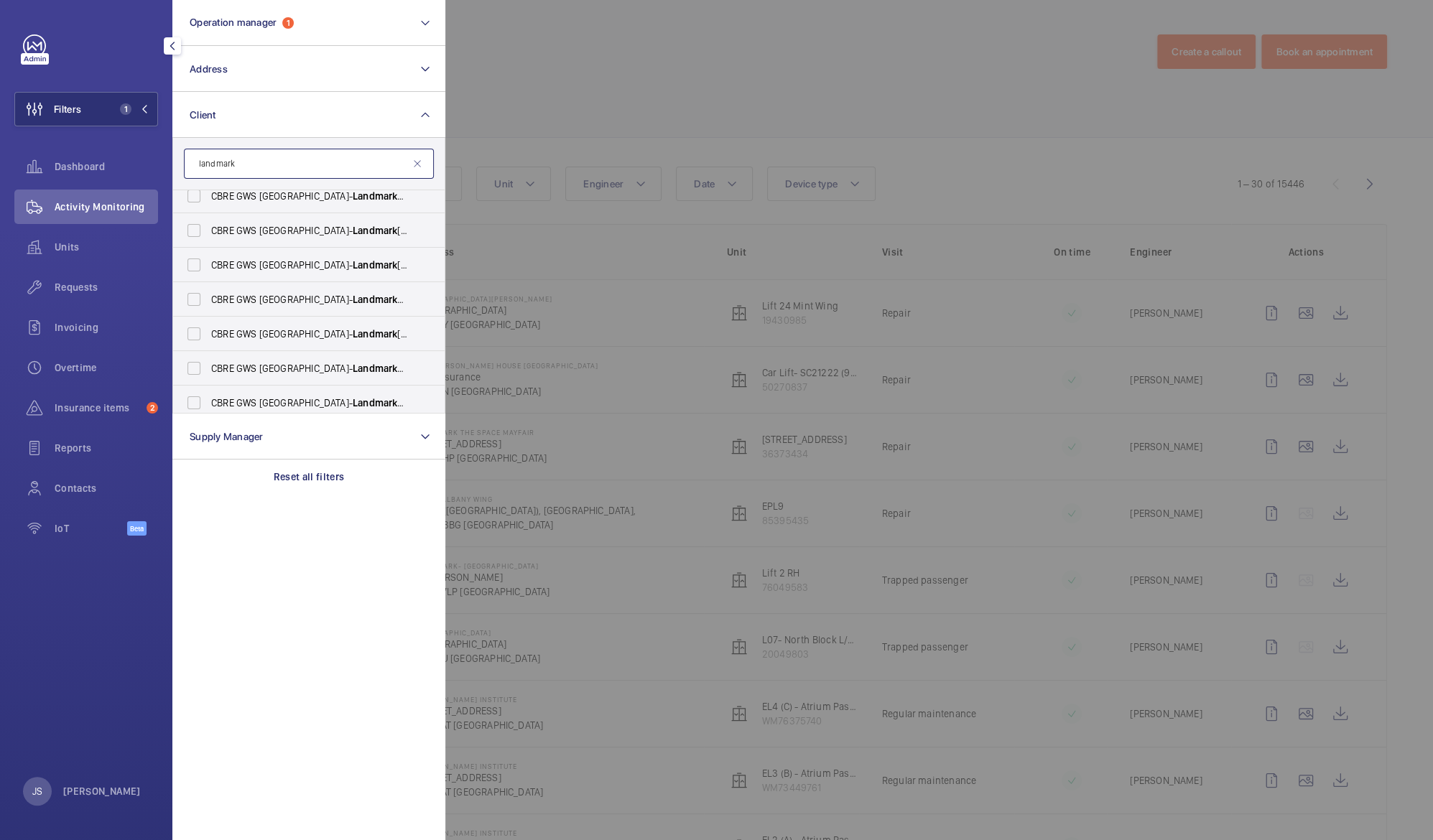
scroll to position [362, 0]
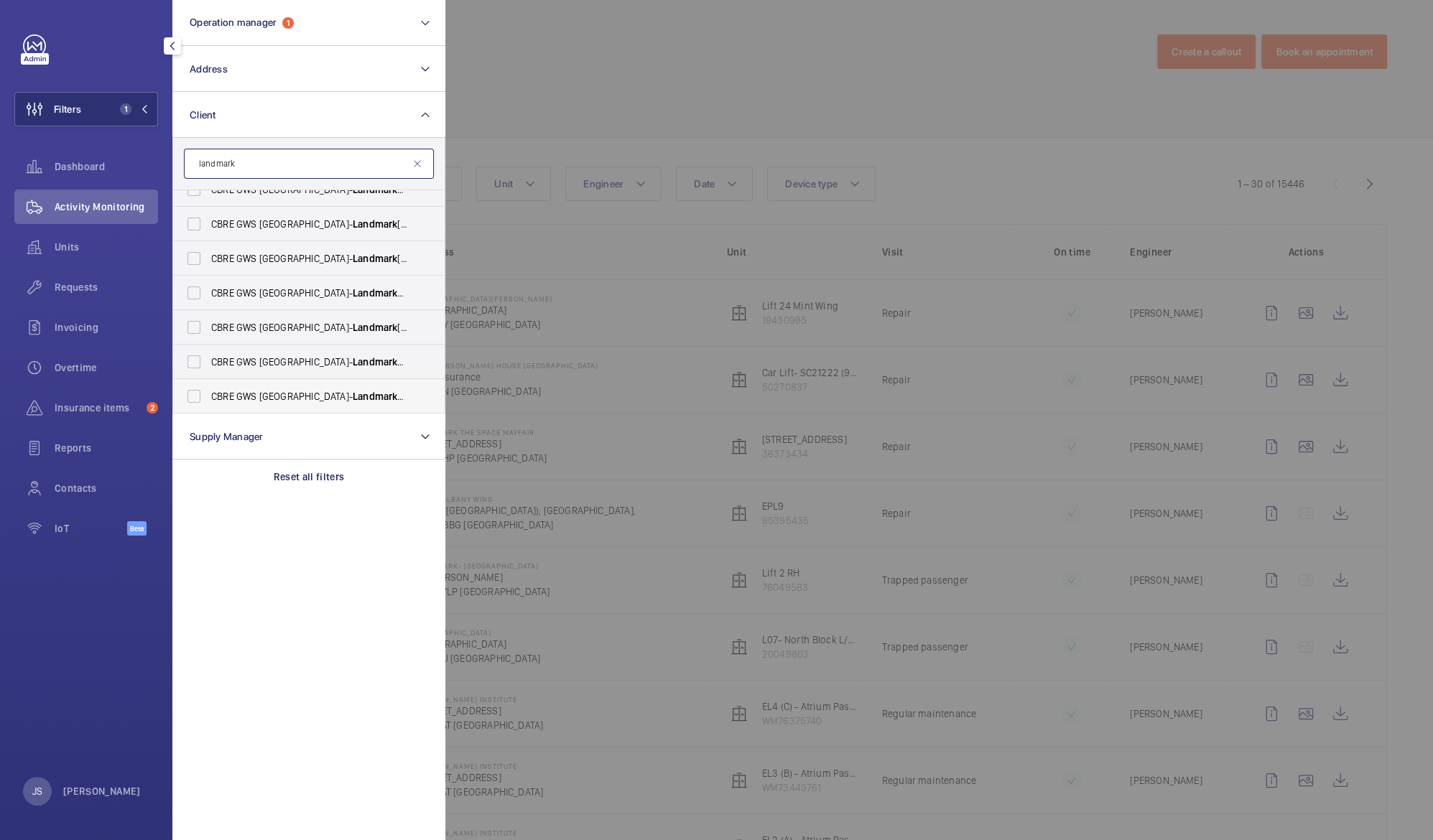
type input "landmark"
click at [373, 396] on span "CBRE GWS UK- Landmark The Space Mayfair" at bounding box center [310, 396] width 198 height 15
click at [209, 396] on input "CBRE GWS UK- Landmark The Space Mayfair" at bounding box center [193, 396] width 28 height 28
checkbox input "true"
click at [506, 59] on div at bounding box center [1162, 420] width 1433 height 840
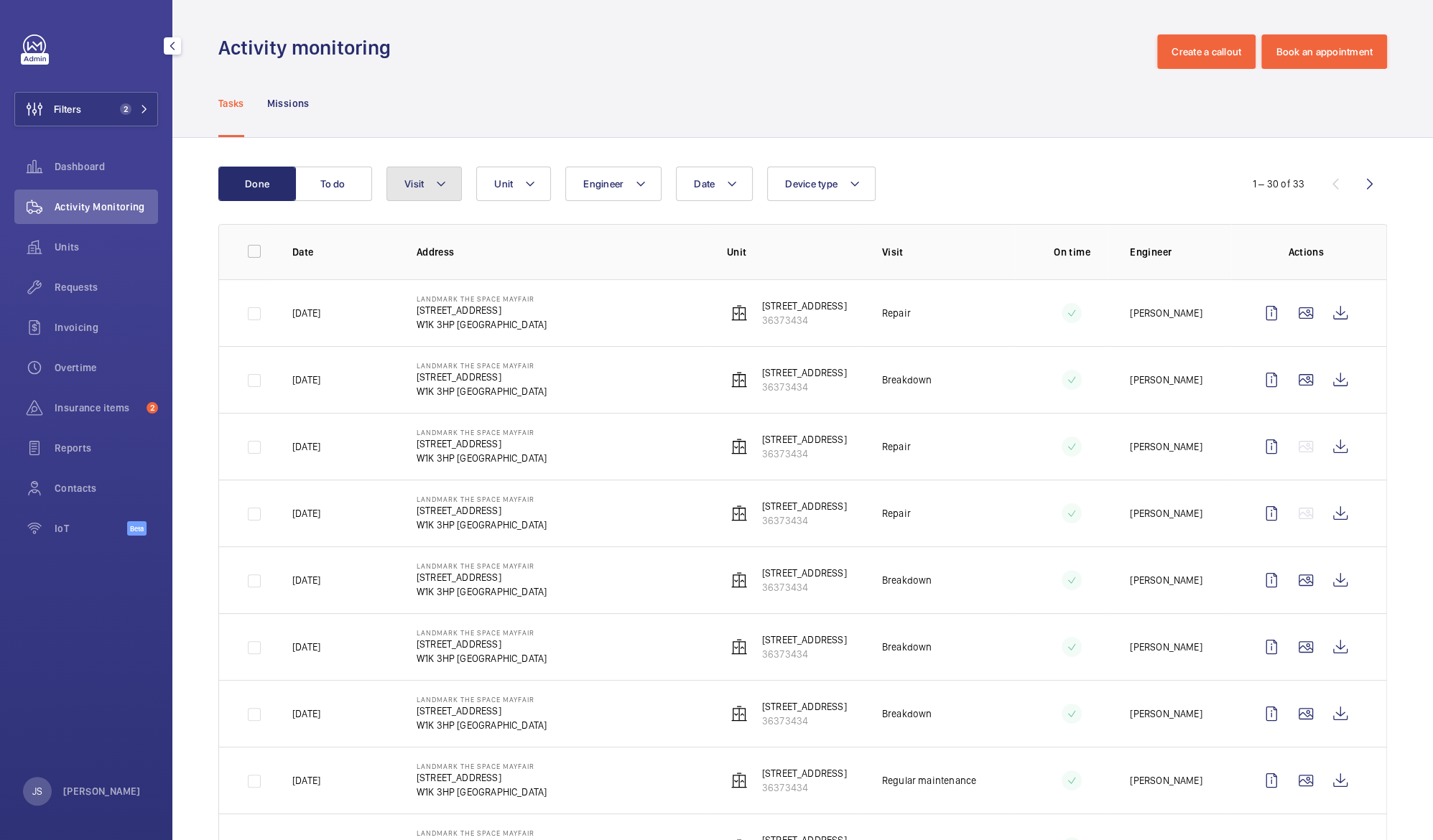
click at [442, 184] on mat-icon at bounding box center [441, 184] width 11 height 17
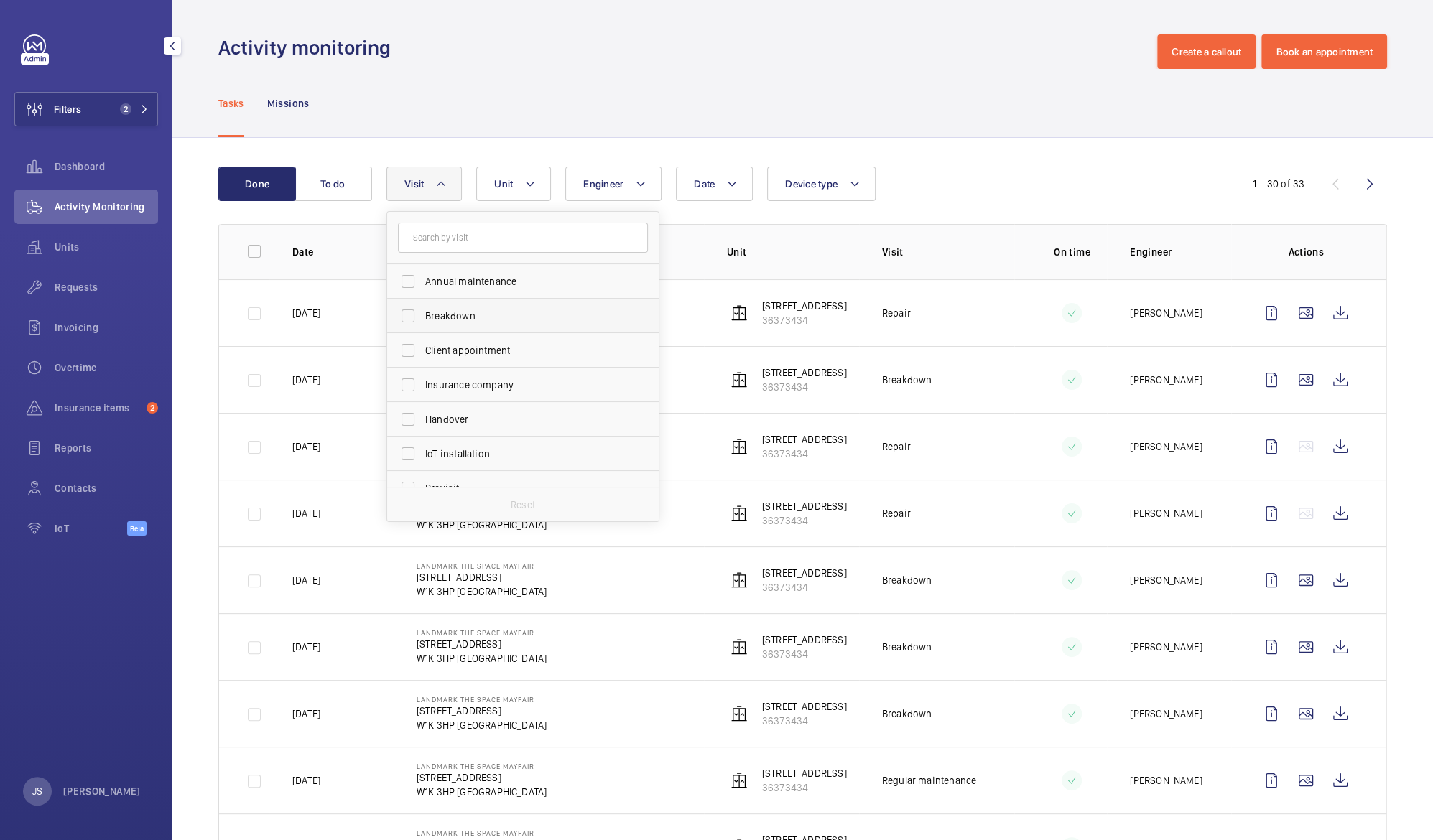
click at [442, 312] on span "Breakdown" at bounding box center [524, 316] width 198 height 15
click at [423, 312] on input "Breakdown" at bounding box center [407, 315] width 28 height 28
checkbox input "true"
click at [1059, 117] on div "Tasks Missions" at bounding box center [802, 102] width 1169 height 68
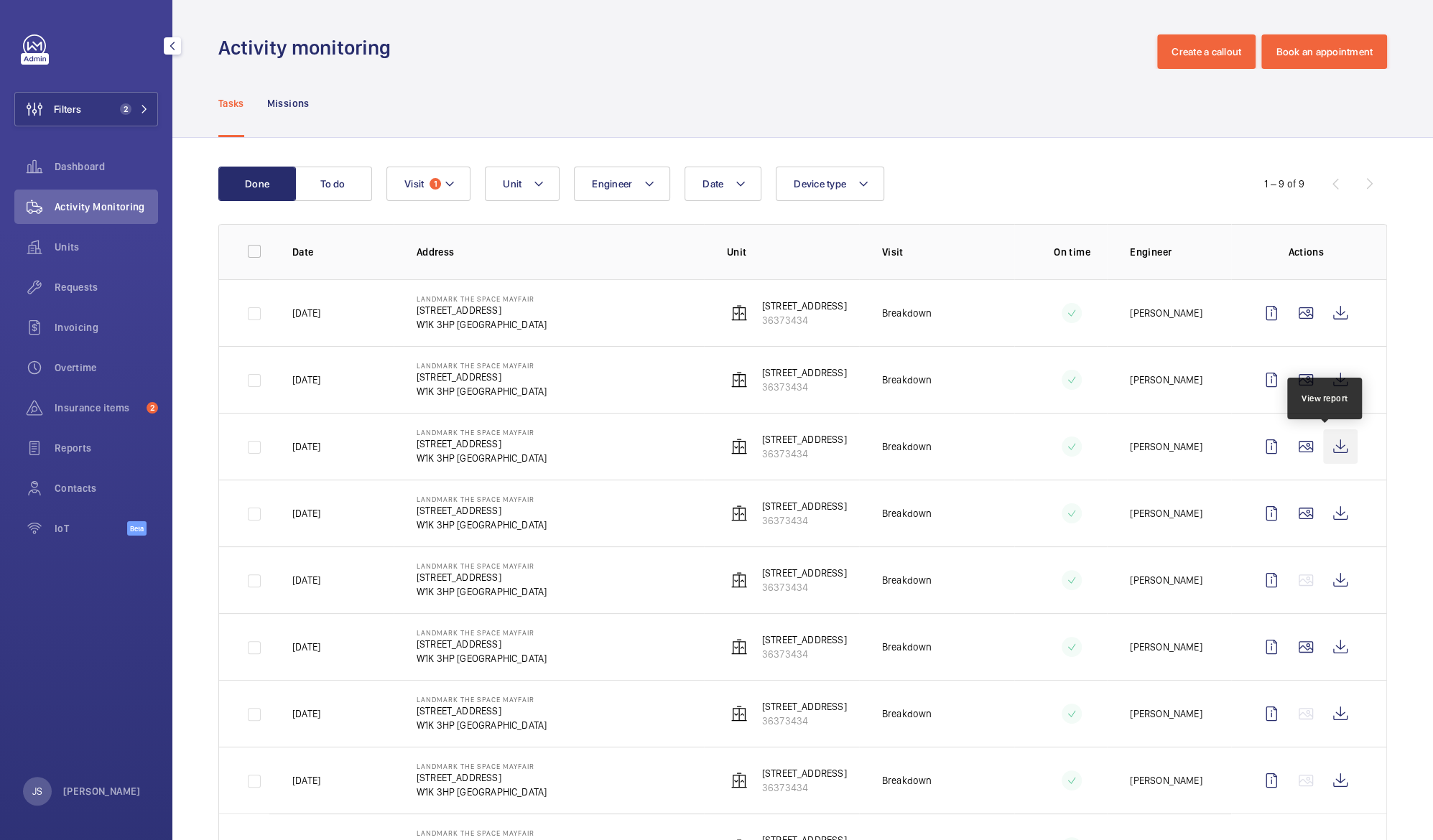
click at [1329, 451] on wm-front-icon-button at bounding box center [1340, 447] width 34 height 34
click at [1332, 385] on wm-front-icon-button at bounding box center [1340, 380] width 34 height 34
click at [427, 332] on td "Landmark The Space Mayfair [STREET_ADDRESS]" at bounding box center [548, 313] width 310 height 67
click at [436, 186] on span "1" at bounding box center [435, 183] width 11 height 11
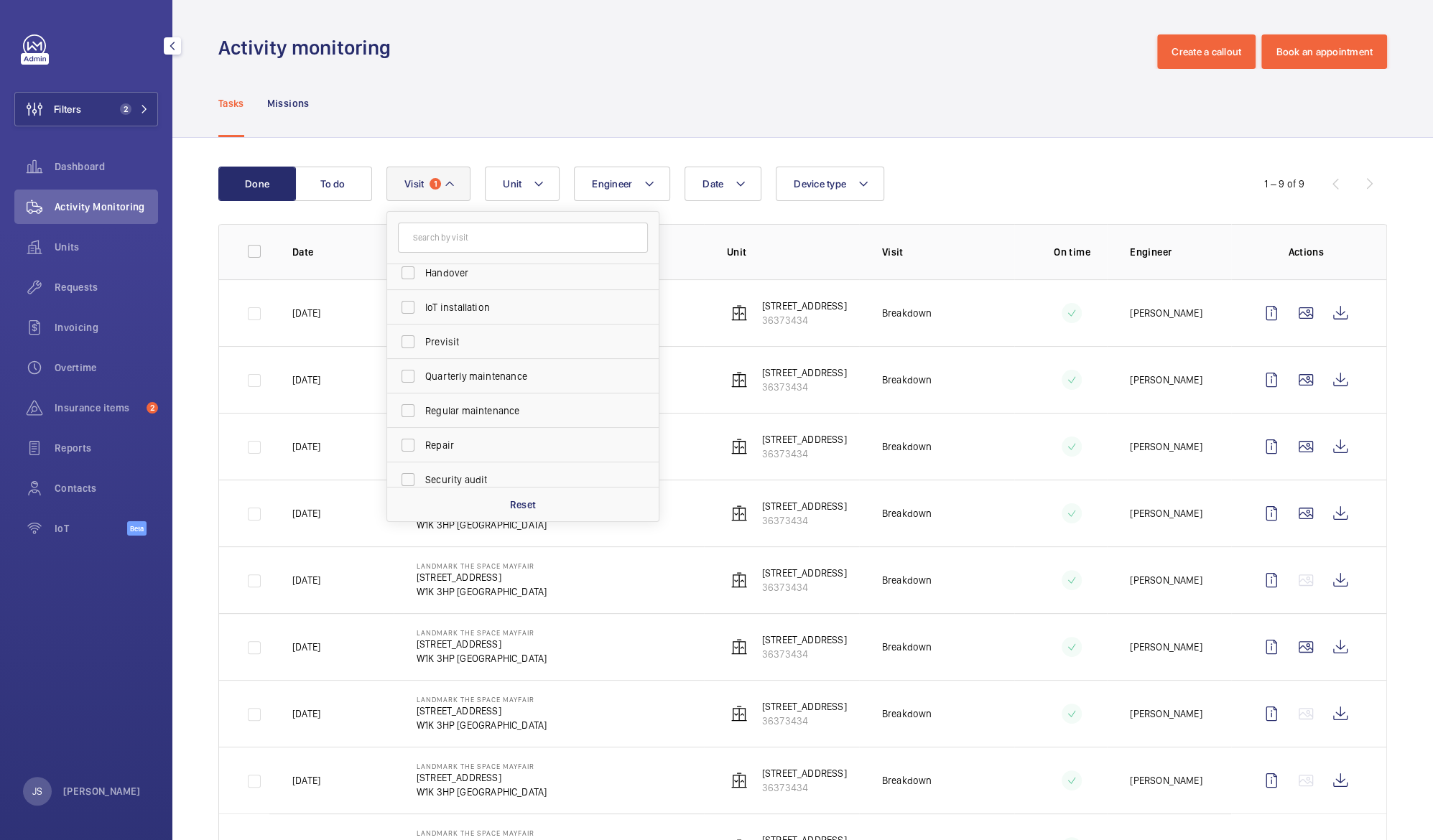
scroll to position [165, 0]
click at [425, 425] on span "Repair" at bounding box center [524, 426] width 198 height 15
click at [423, 425] on input "Repair" at bounding box center [407, 426] width 28 height 28
checkbox input "true"
click at [178, 374] on div "Done To do Date Engineer Unit Device type Visit 2 Breakdown Annual maintenance …" at bounding box center [803, 660] width 1261 height 1045
